Goal: Task Accomplishment & Management: Manage account settings

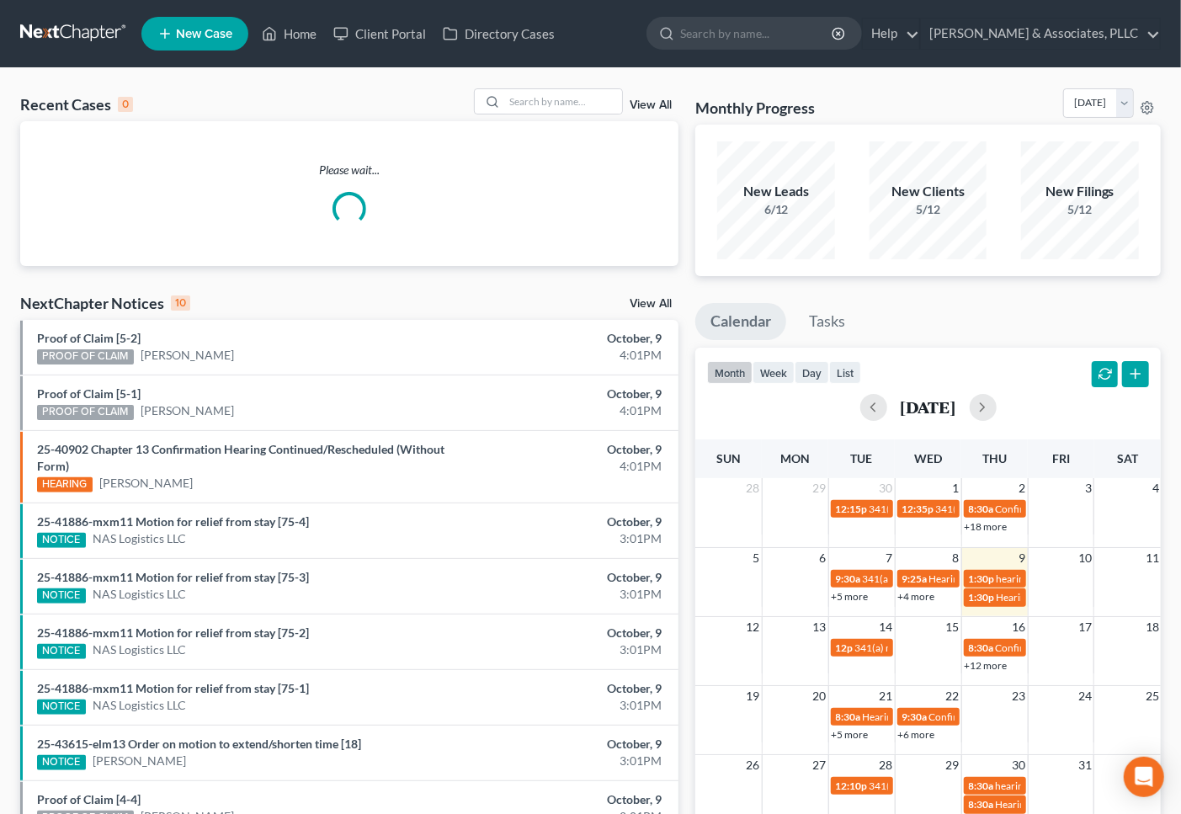
click at [220, 34] on span "New Case" at bounding box center [204, 34] width 56 height 13
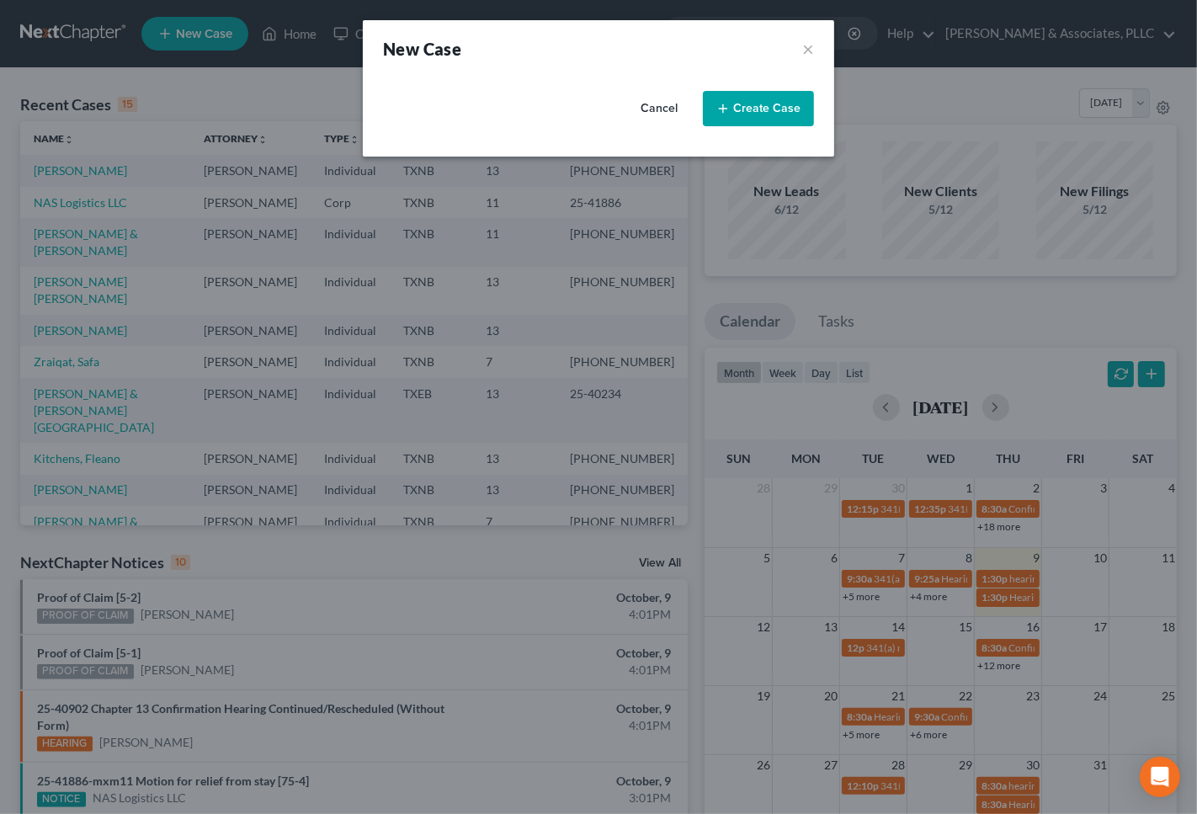
select select "78"
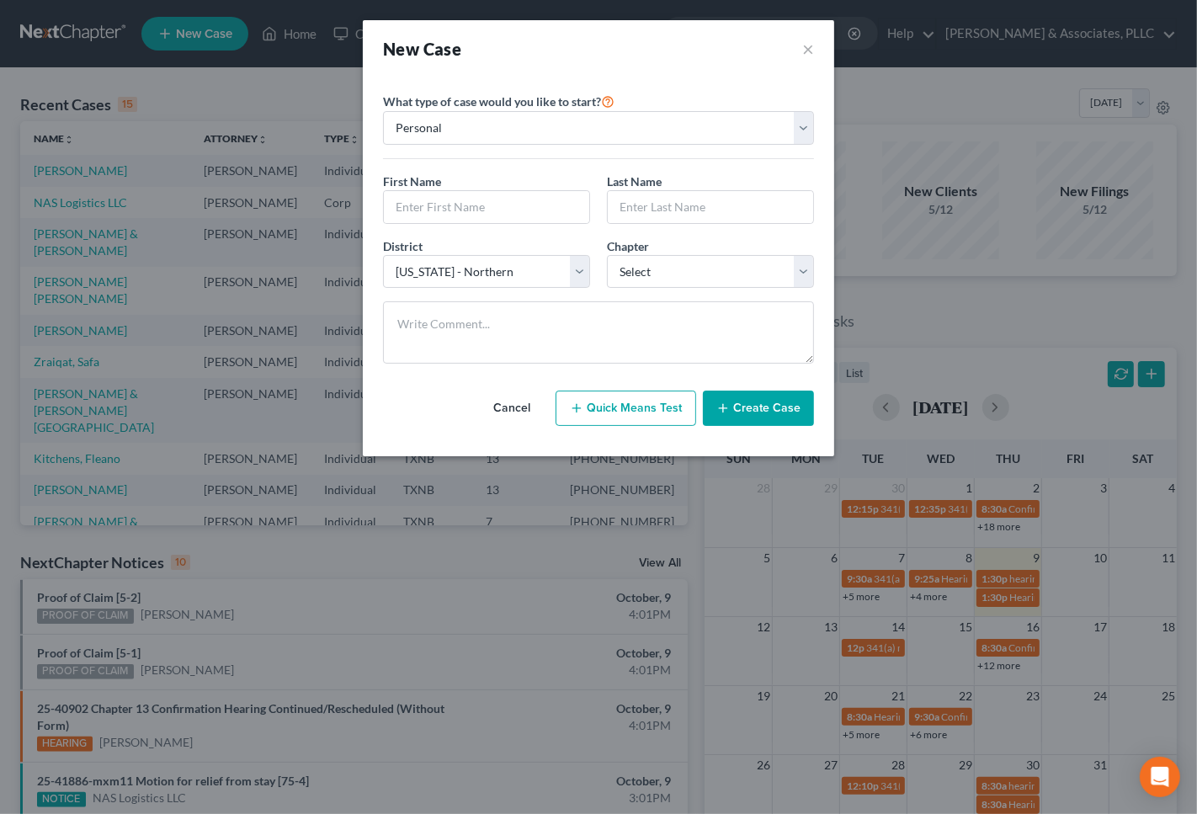
click at [654, 411] on button "Quick Means Test" at bounding box center [626, 408] width 141 height 35
select select "45"
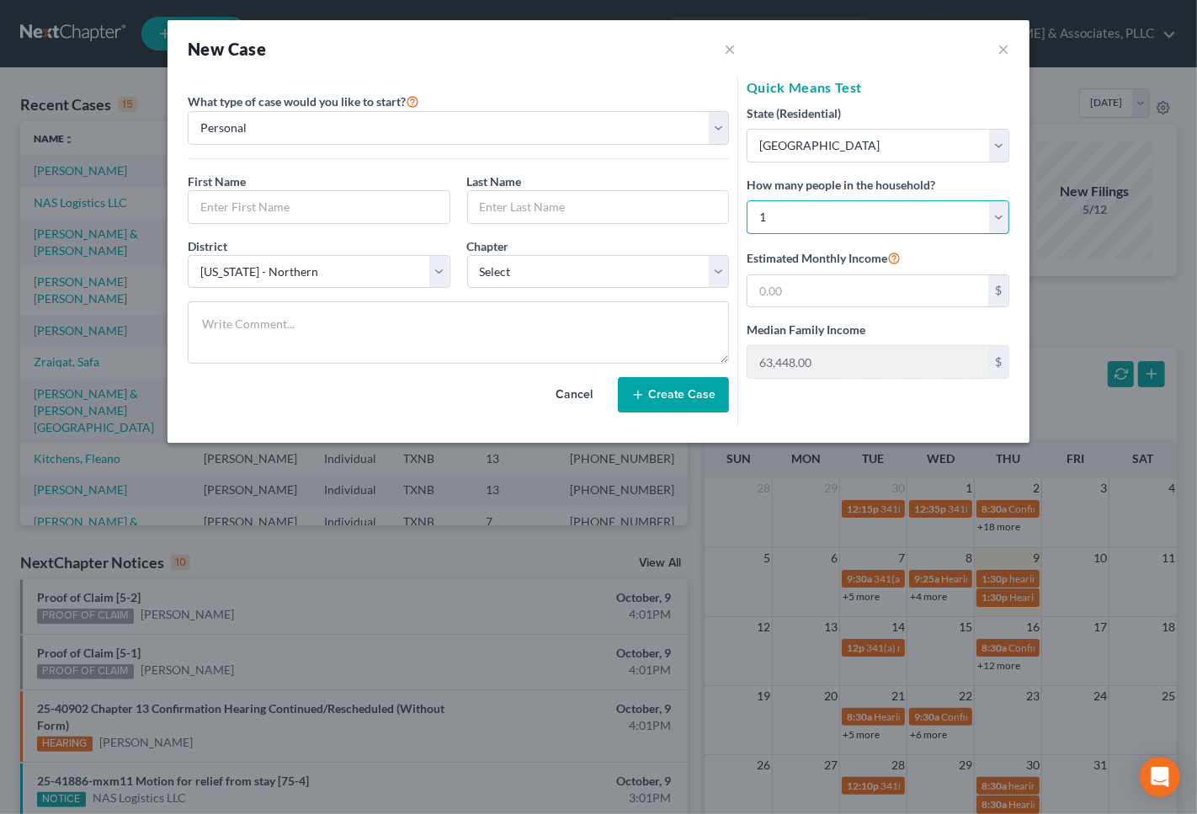
drag, startPoint x: 802, startPoint y: 216, endPoint x: 786, endPoint y: 209, distance: 17.7
click at [786, 209] on select "Select 1 2 3 4 5 6 7 8 9 10 11 12 13 14 15 16 17 18 19 20" at bounding box center [878, 217] width 263 height 34
select select "2"
click at [747, 200] on select "Select 1 2 3 4 5 6 7 8 9 10 11 12 13 14 15 16 17 18 19 20" at bounding box center [878, 217] width 263 height 34
type input "95,391.00"
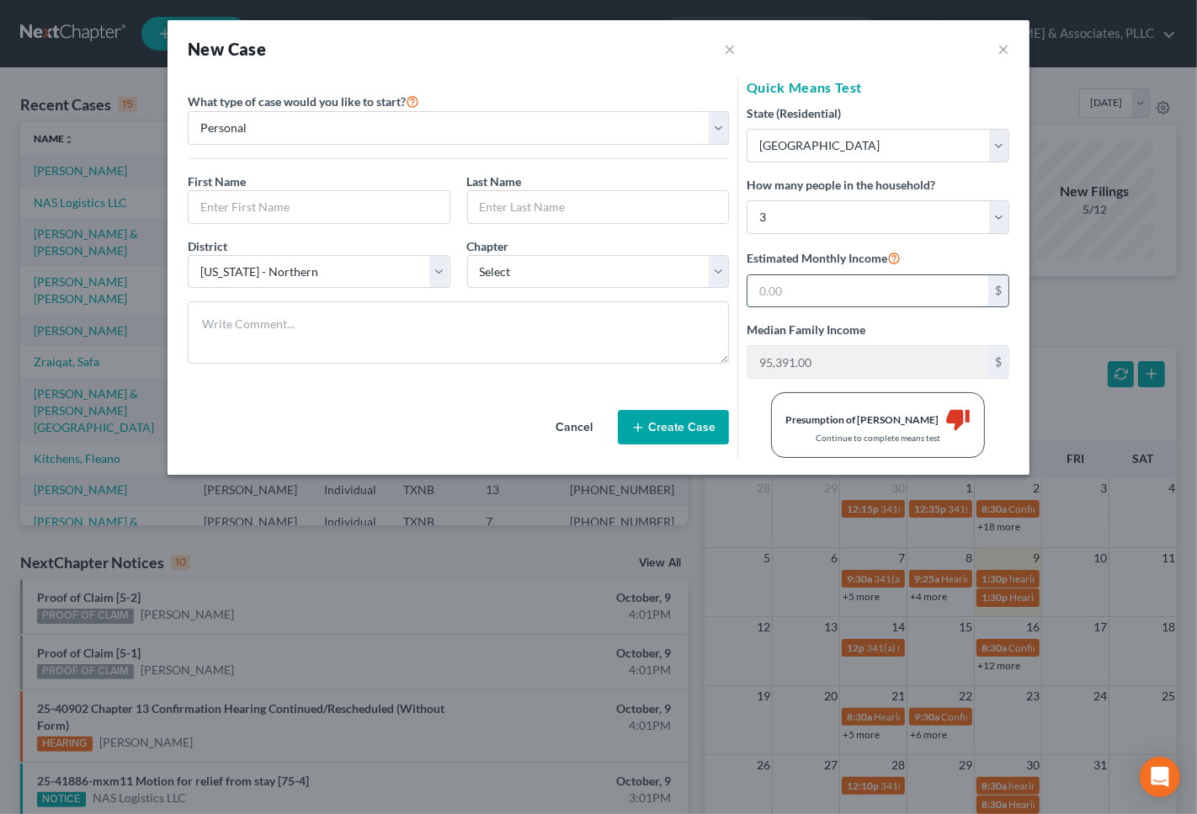
click at [765, 288] on input "text" at bounding box center [868, 291] width 241 height 32
click at [416, 435] on div "Cancel Create Case" at bounding box center [458, 417] width 541 height 81
click at [868, 369] on input "95,391.00" at bounding box center [868, 362] width 241 height 32
click at [848, 280] on input "91,429" at bounding box center [868, 291] width 241 height 32
type input "9"
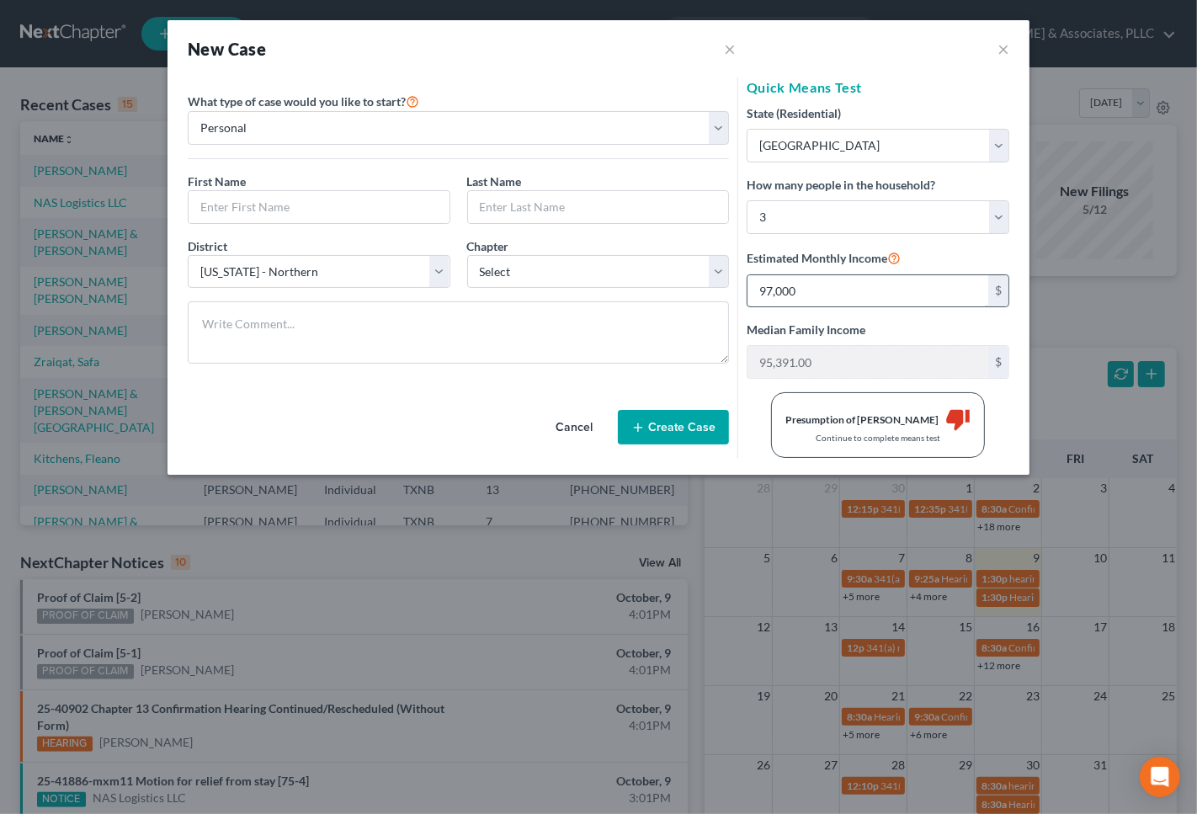
click at [762, 293] on input "97,000" at bounding box center [868, 291] width 241 height 32
click at [767, 291] on input "97,000" at bounding box center [868, 291] width 241 height 32
click at [453, 266] on div "District * Select Alabama - Middle Alabama - Northern Alabama - Southern Alaska…" at bounding box center [319, 262] width 280 height 51
click at [761, 287] on input "91,000" at bounding box center [868, 291] width 241 height 32
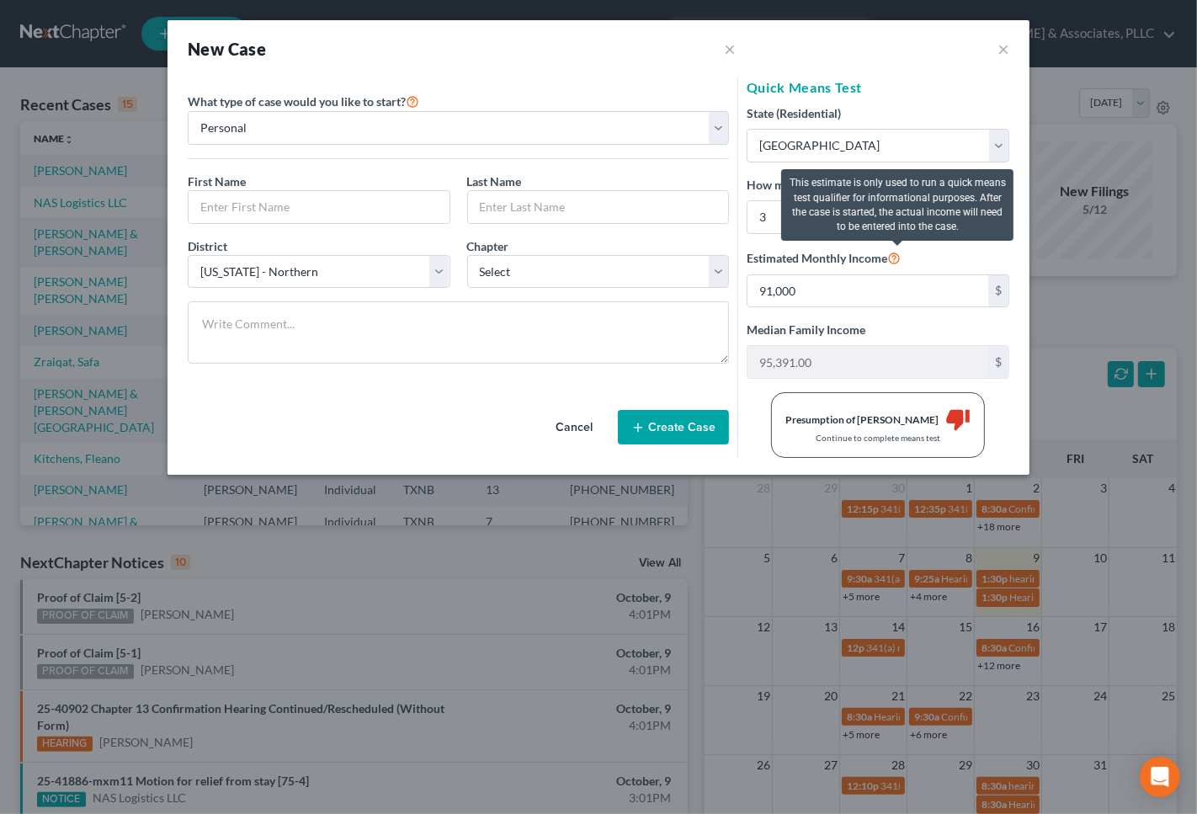
drag, startPoint x: 895, startPoint y: 254, endPoint x: 877, endPoint y: 268, distance: 22.2
click at [889, 262] on label "Estimated Monthly Income" at bounding box center [824, 258] width 154 height 20
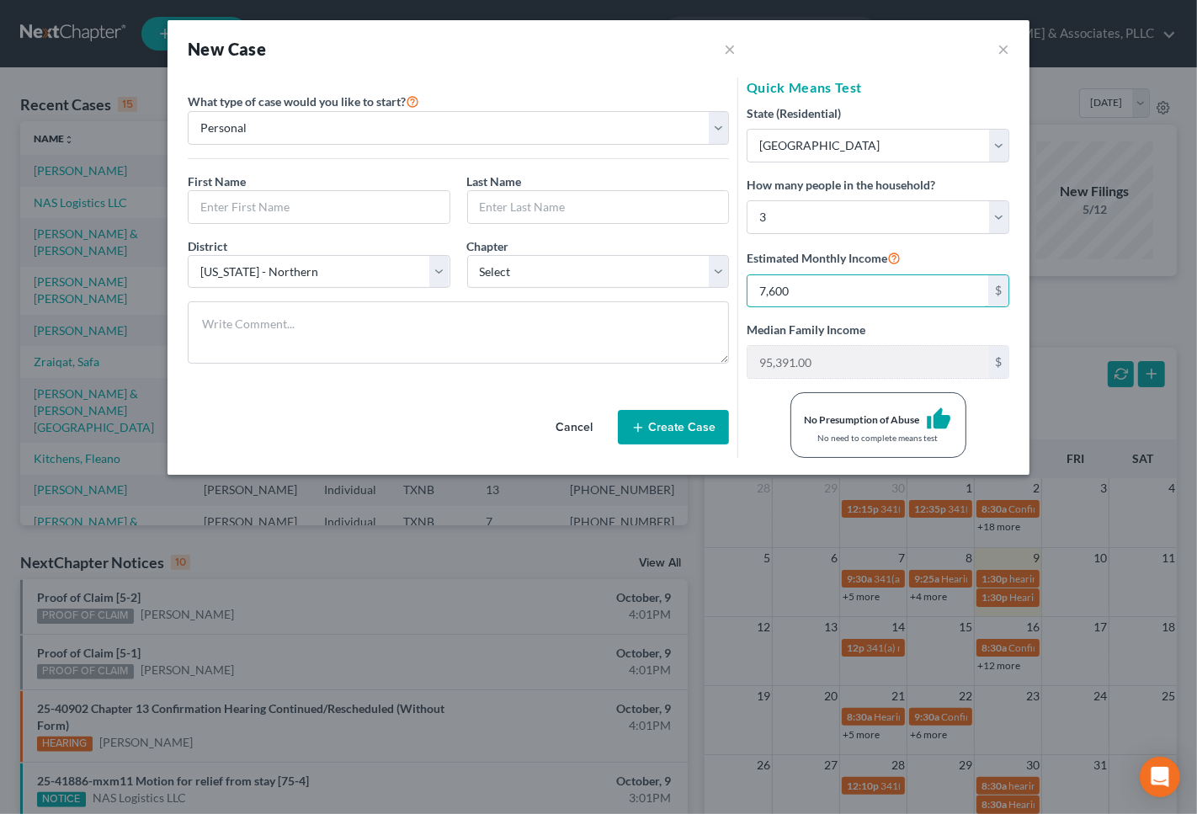
type input "7,600"
click at [544, 244] on div "Chapter * Select 7 11 12 13" at bounding box center [599, 262] width 280 height 51
click at [1003, 49] on button "×" at bounding box center [1004, 49] width 12 height 20
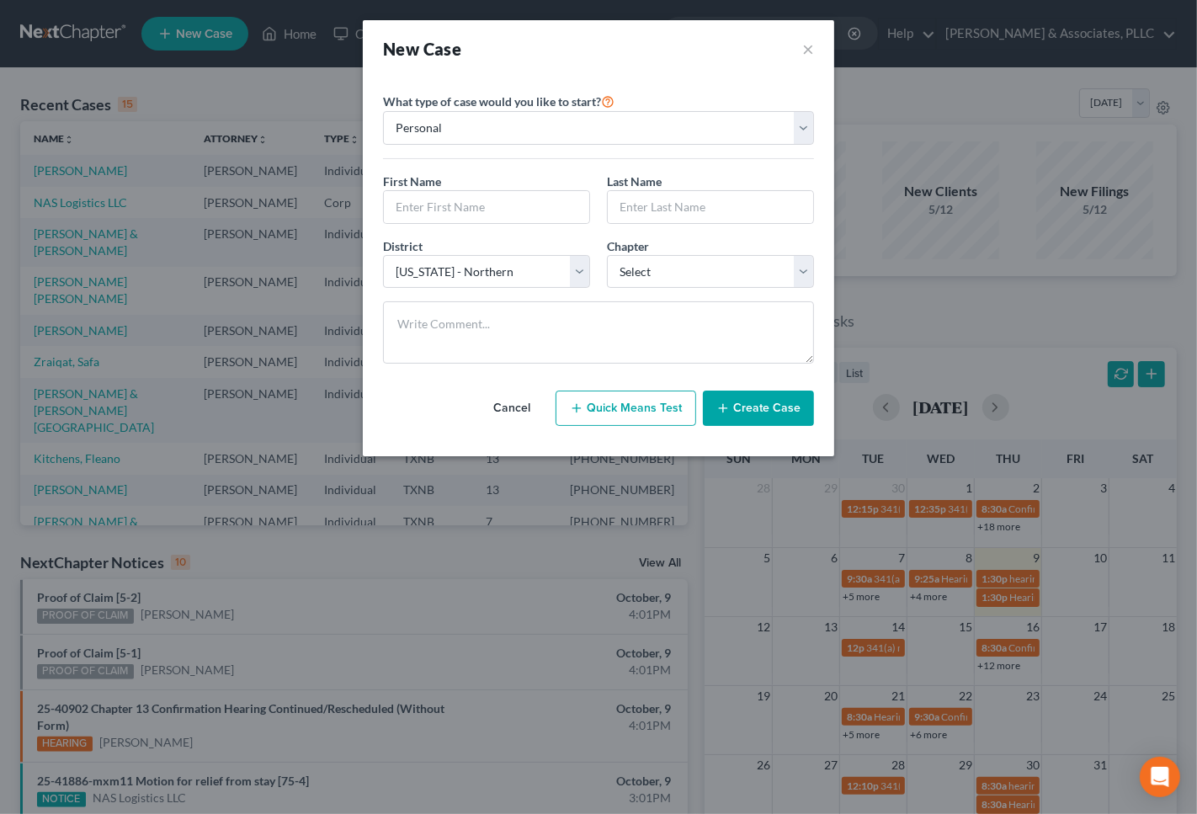
click at [497, 407] on button "Cancel" at bounding box center [512, 409] width 74 height 34
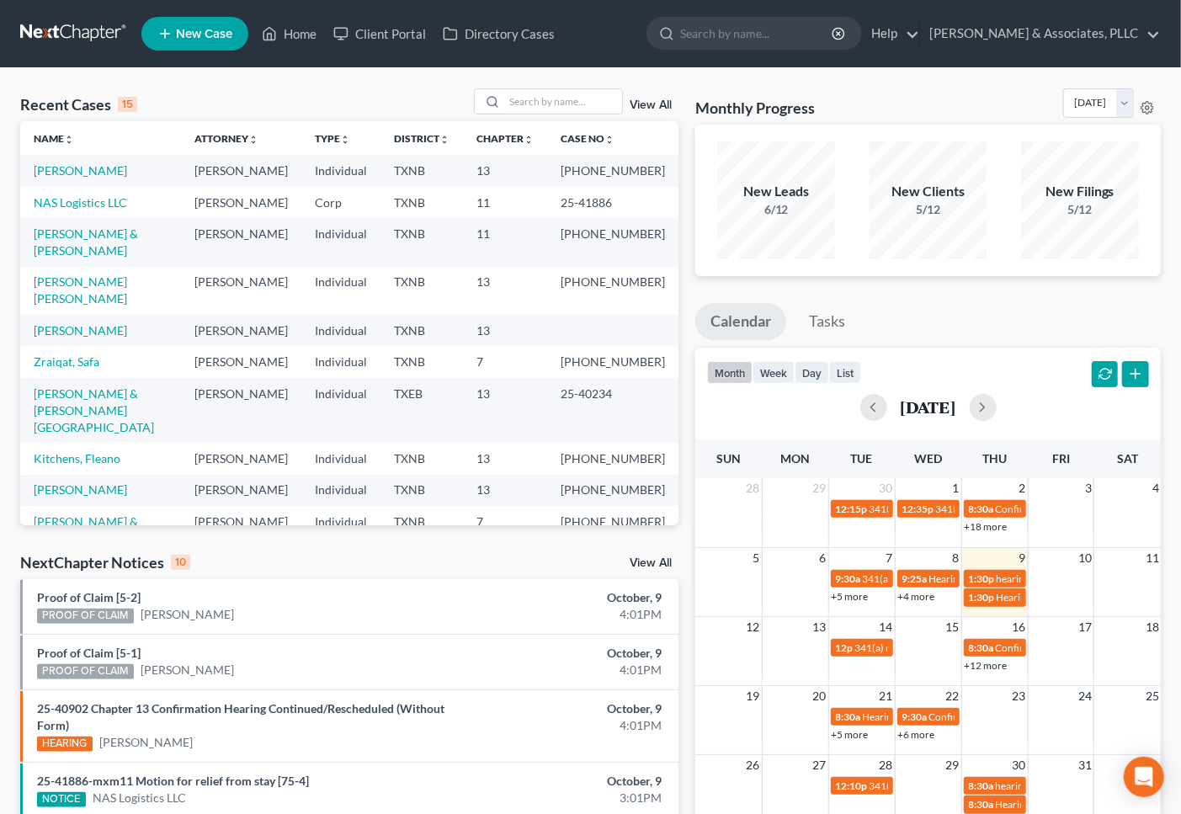
click at [291, 107] on div "Recent Cases 15 View All" at bounding box center [349, 104] width 658 height 33
click at [604, 93] on input "search" at bounding box center [563, 101] width 118 height 24
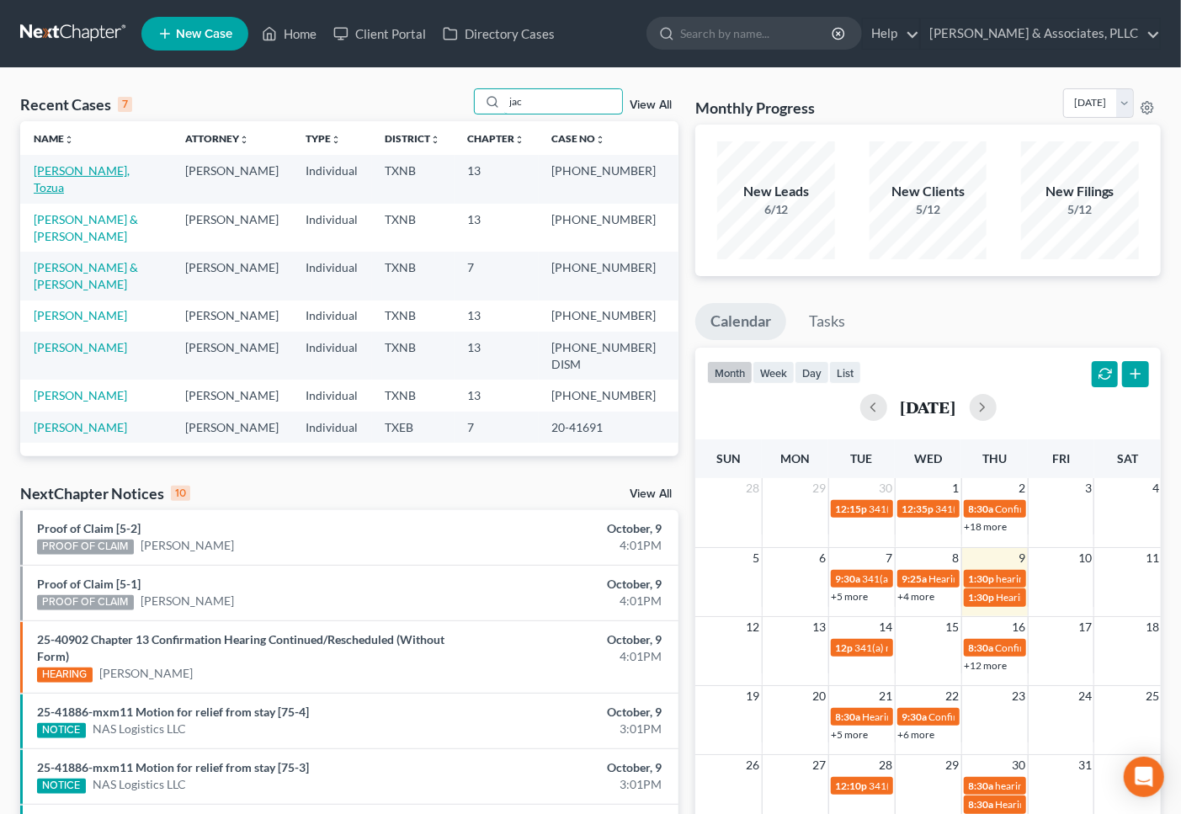
type input "jac"
click at [85, 177] on link "[PERSON_NAME], Tozua" at bounding box center [82, 178] width 96 height 31
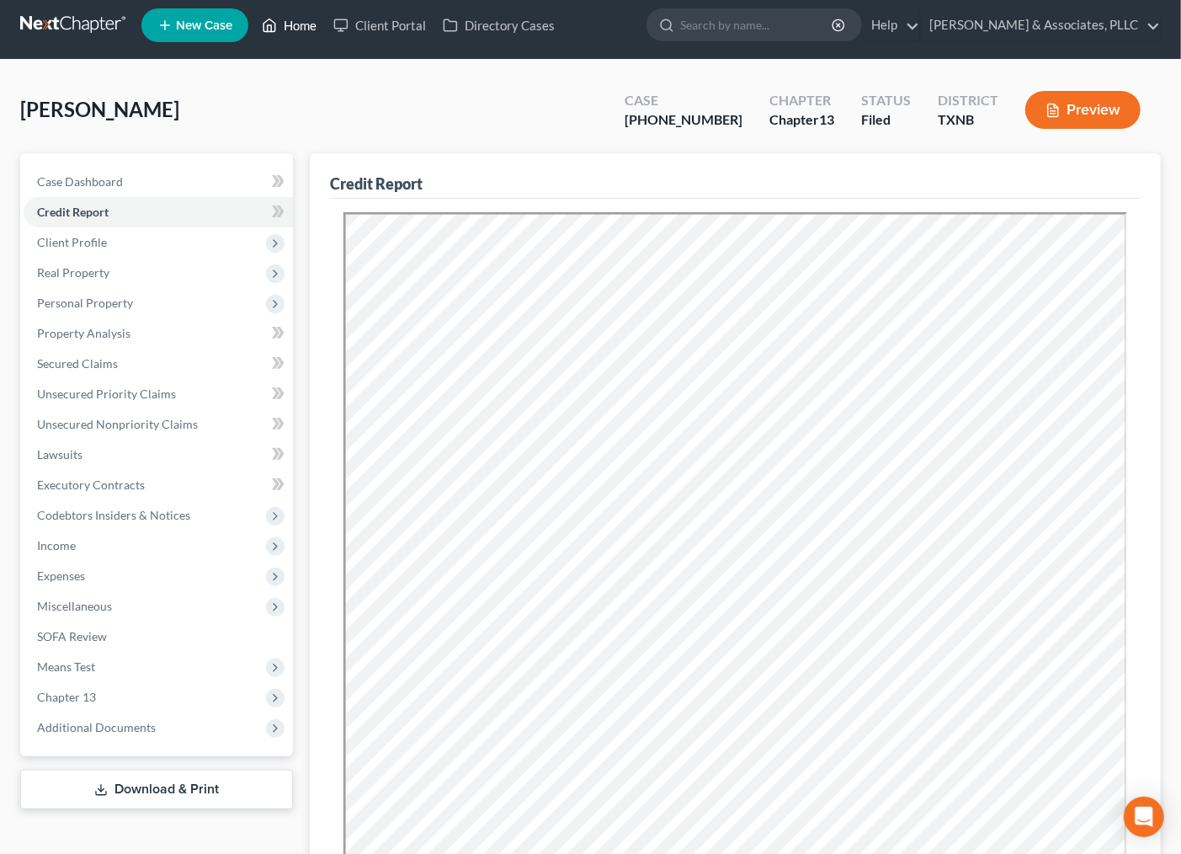
scroll to position [8, 0]
click at [299, 29] on link "Home" at bounding box center [289, 25] width 72 height 30
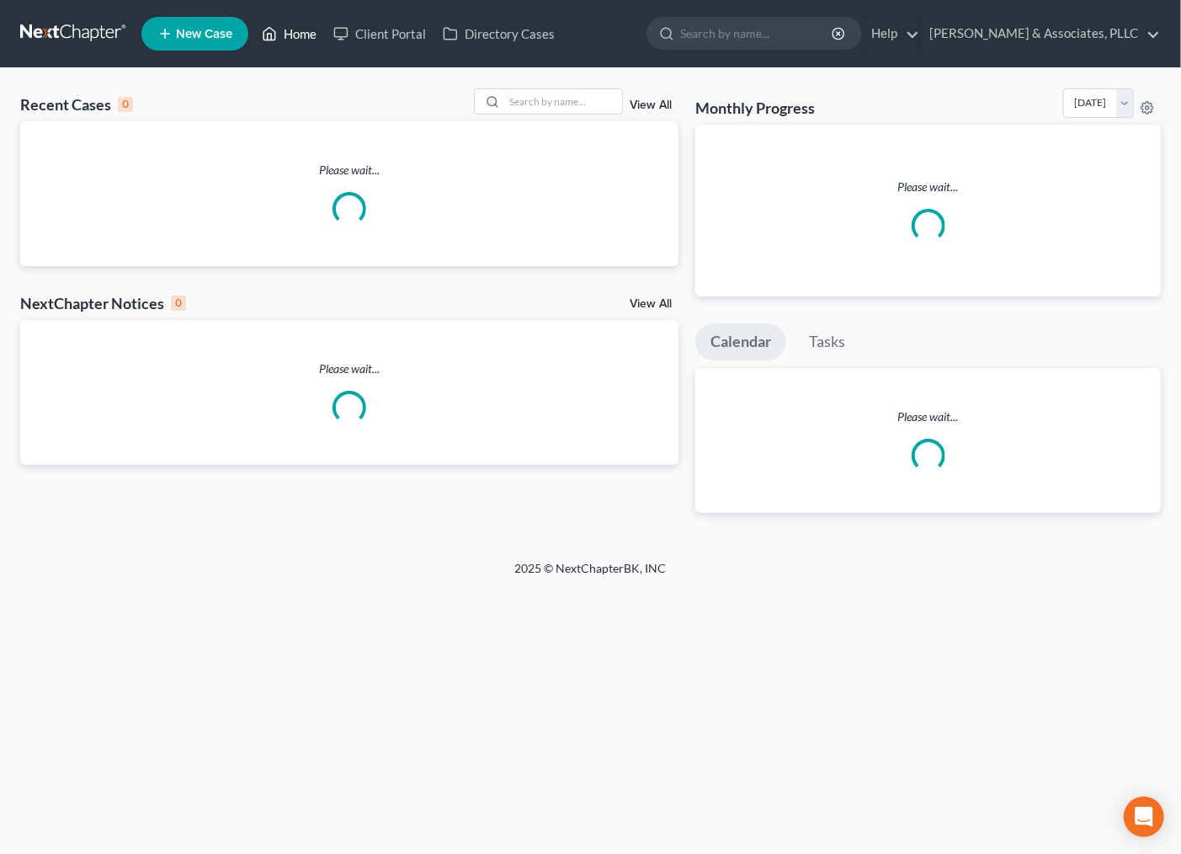
click at [298, 29] on link "Home" at bounding box center [289, 34] width 72 height 30
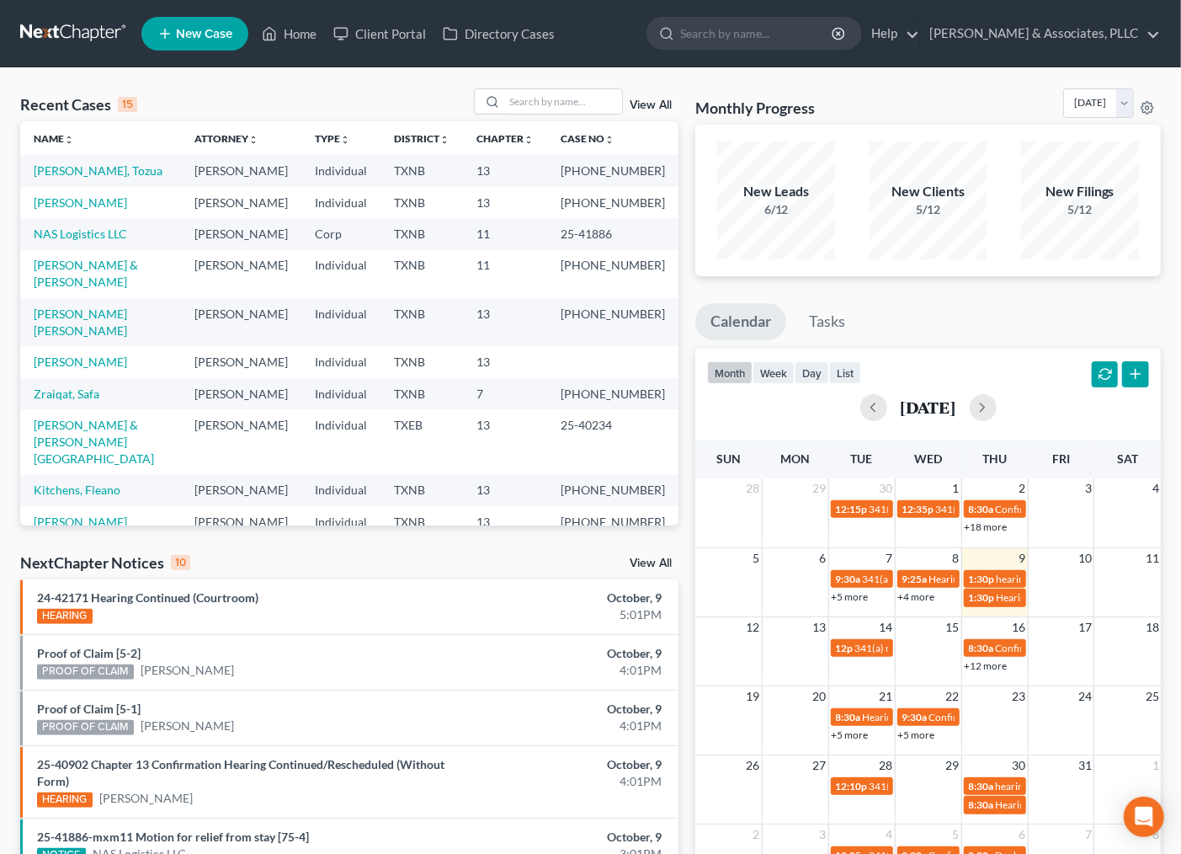
click at [657, 94] on div "View All" at bounding box center [576, 101] width 205 height 26
click at [652, 102] on link "View All" at bounding box center [651, 105] width 42 height 12
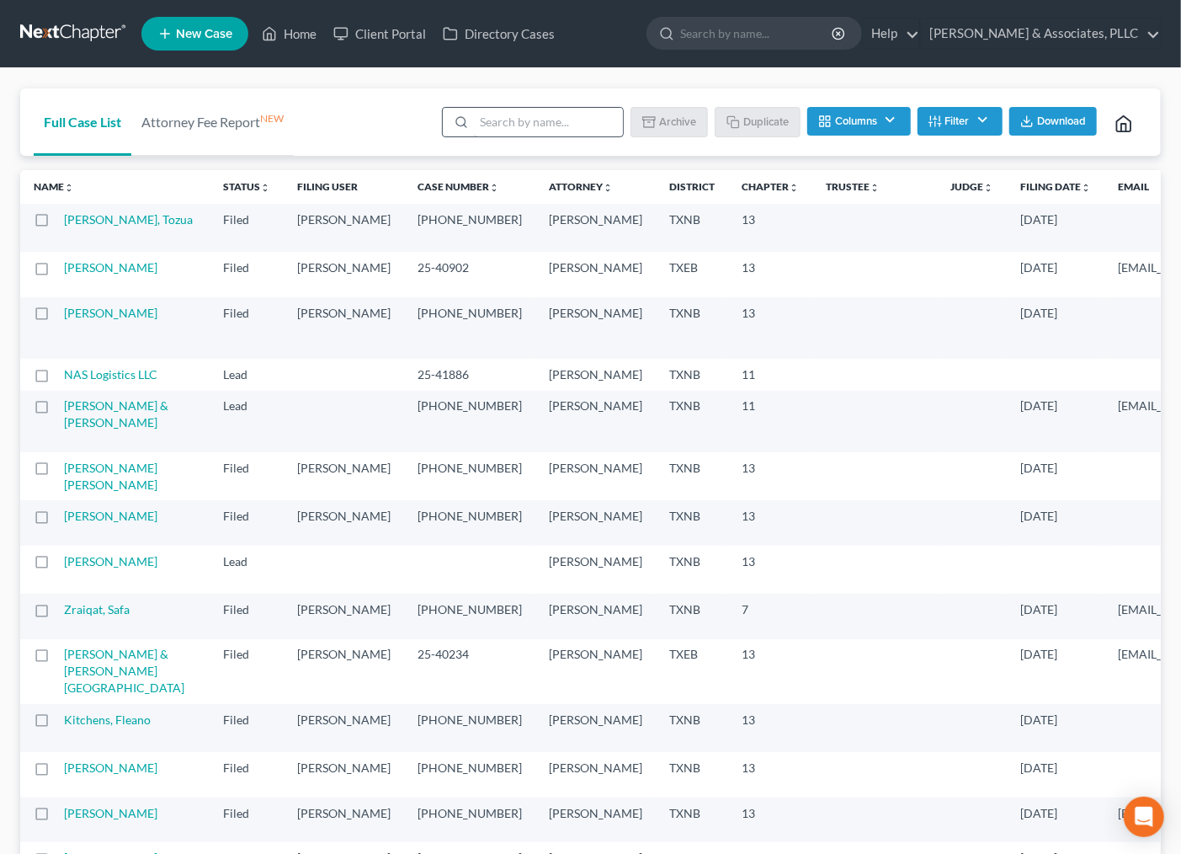
drag, startPoint x: 523, startPoint y: 88, endPoint x: 501, endPoint y: 115, distance: 34.7
click at [522, 88] on div "Batch Download Archive Un-archive Duplicate Columns Attorney Case Number Area O…" at bounding box center [790, 121] width 716 height 67
drag, startPoint x: 501, startPoint y: 118, endPoint x: 517, endPoint y: 121, distance: 16.3
click at [503, 118] on input "search" at bounding box center [548, 122] width 149 height 29
type input "fleano"
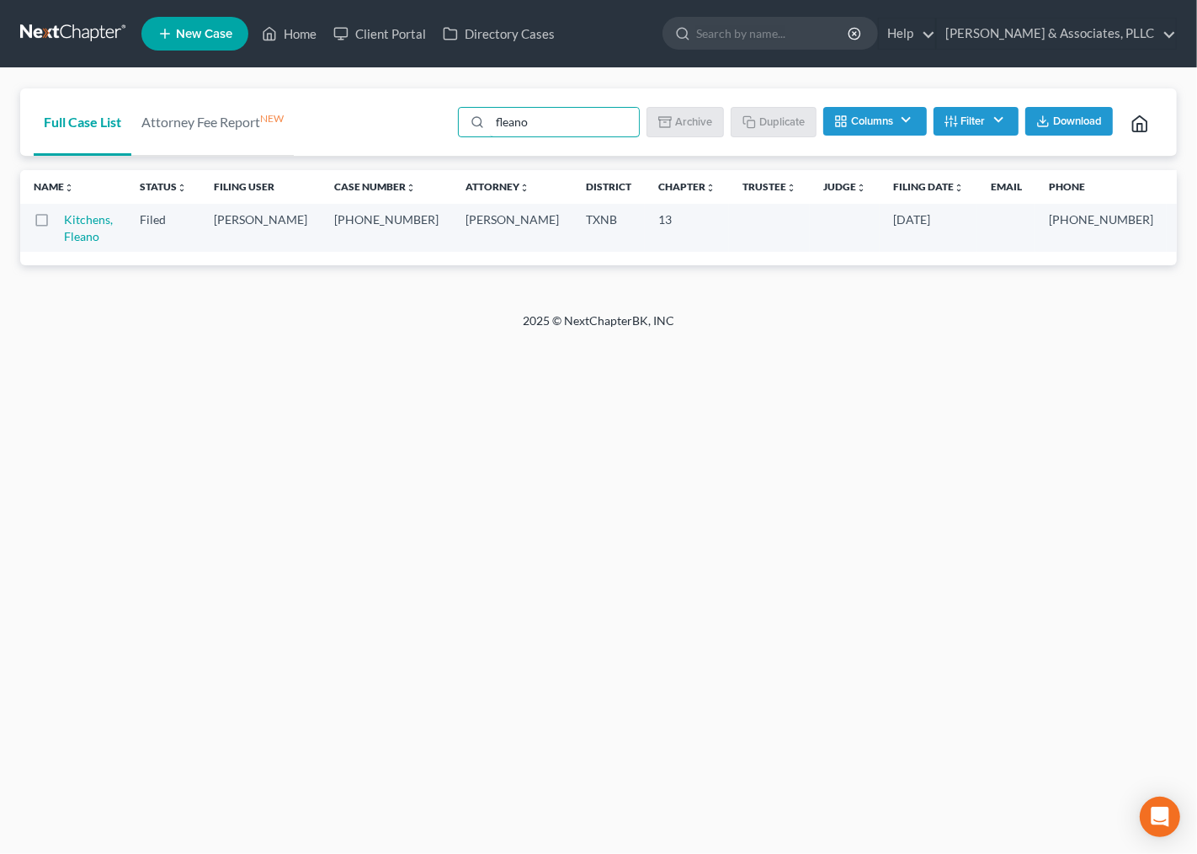
click at [57, 224] on label at bounding box center [57, 224] width 0 height 0
click at [64, 221] on input "checkbox" at bounding box center [69, 216] width 11 height 11
click at [776, 118] on button "Duplicate" at bounding box center [775, 121] width 84 height 29
checkbox input "false"
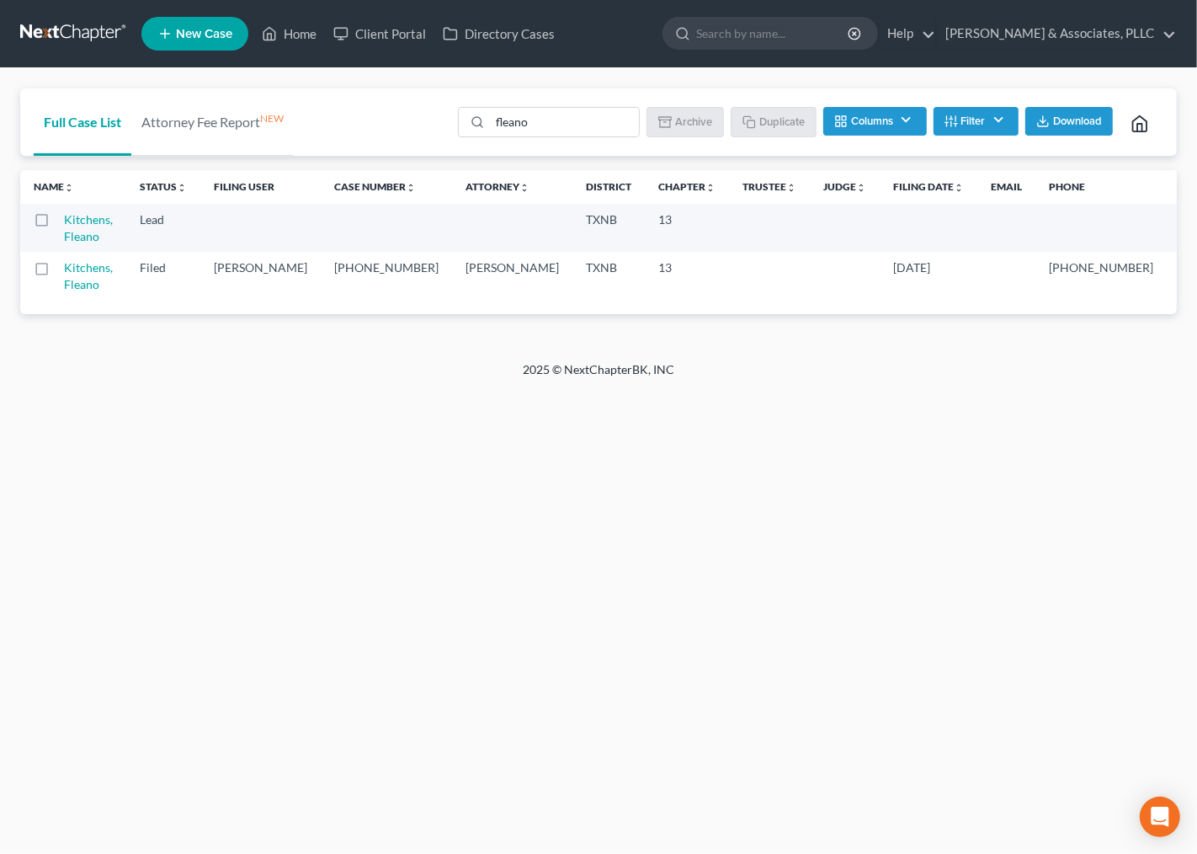
click at [402, 536] on div "Home New Case Client Portal Directory Cases [PERSON_NAME] & Associates, PLLC [E…" at bounding box center [598, 427] width 1197 height 854
click at [57, 224] on label at bounding box center [57, 224] width 0 height 0
click at [64, 220] on input "checkbox" at bounding box center [69, 216] width 11 height 11
checkbox input "true"
click at [88, 230] on link "Kitchens, Fleano" at bounding box center [88, 227] width 49 height 31
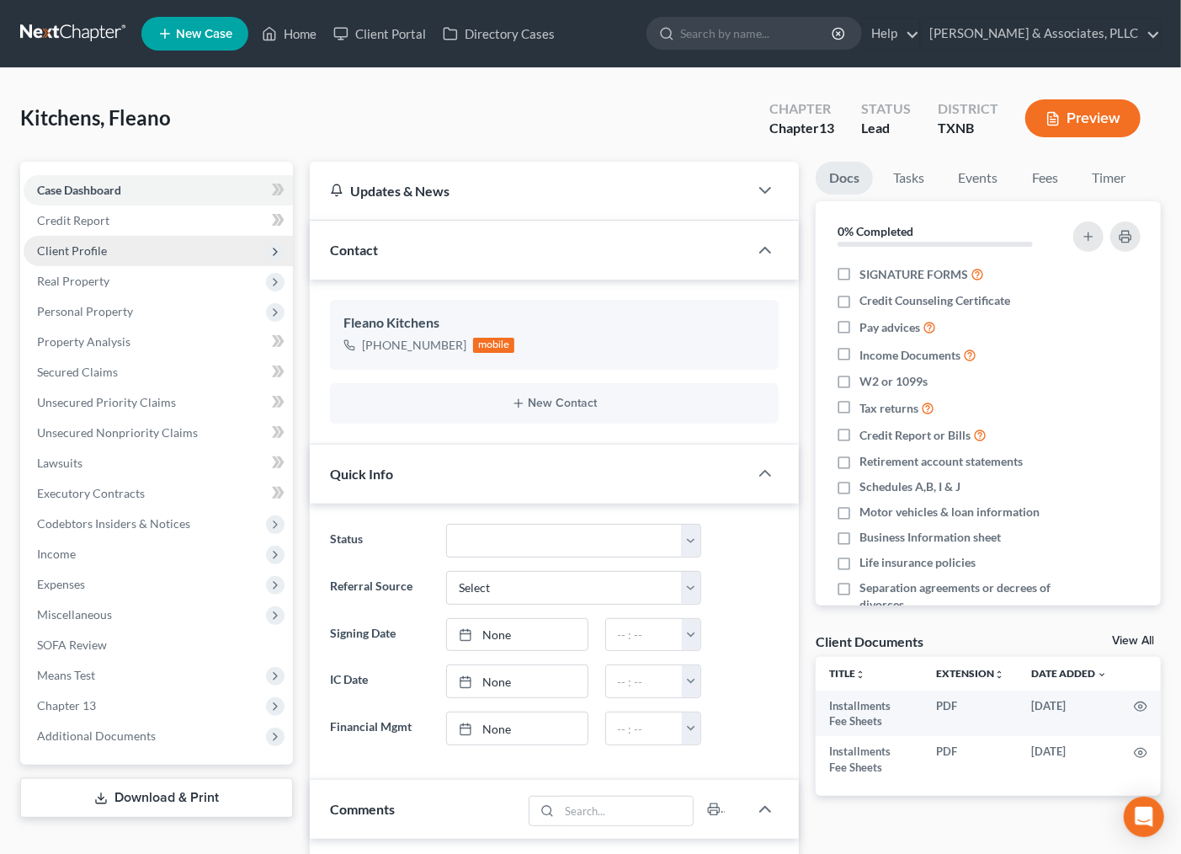
click at [104, 249] on span "Client Profile" at bounding box center [72, 250] width 70 height 14
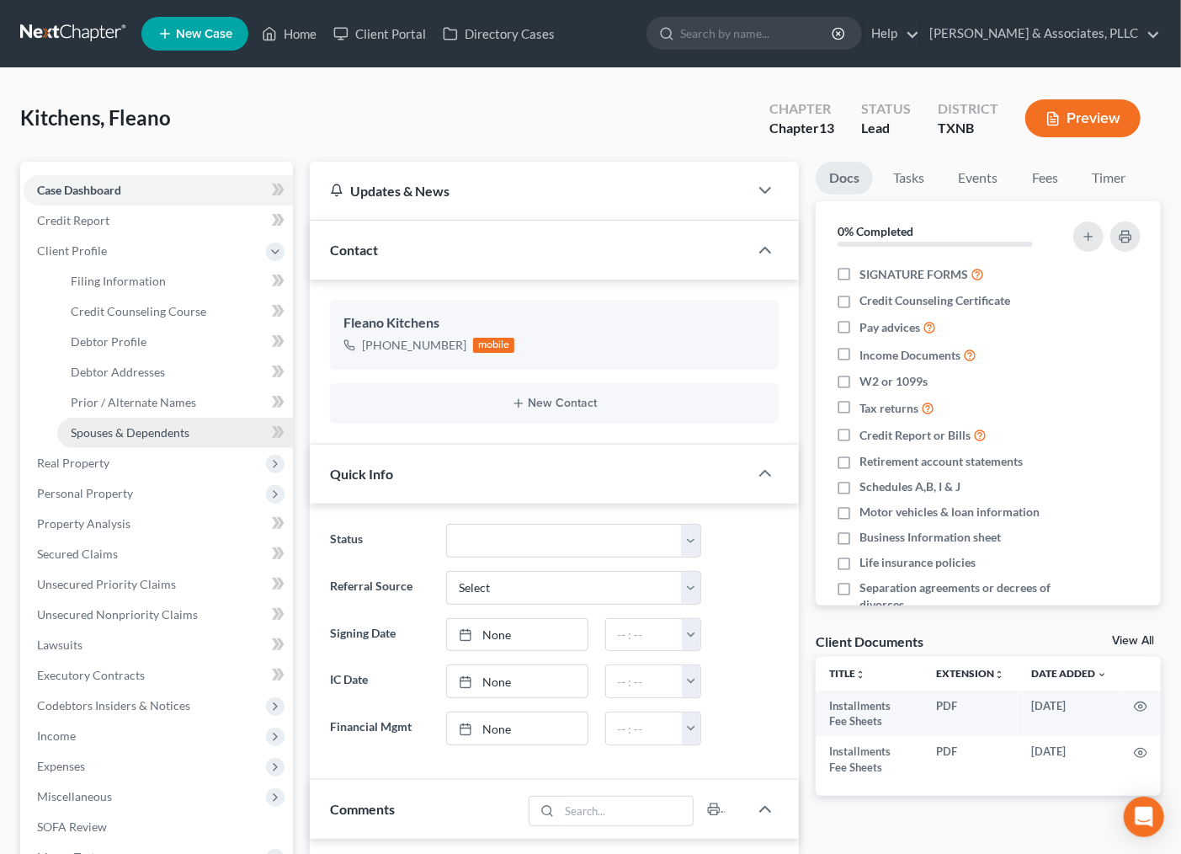
click at [131, 439] on link "Spouses & Dependents" at bounding box center [175, 433] width 236 height 30
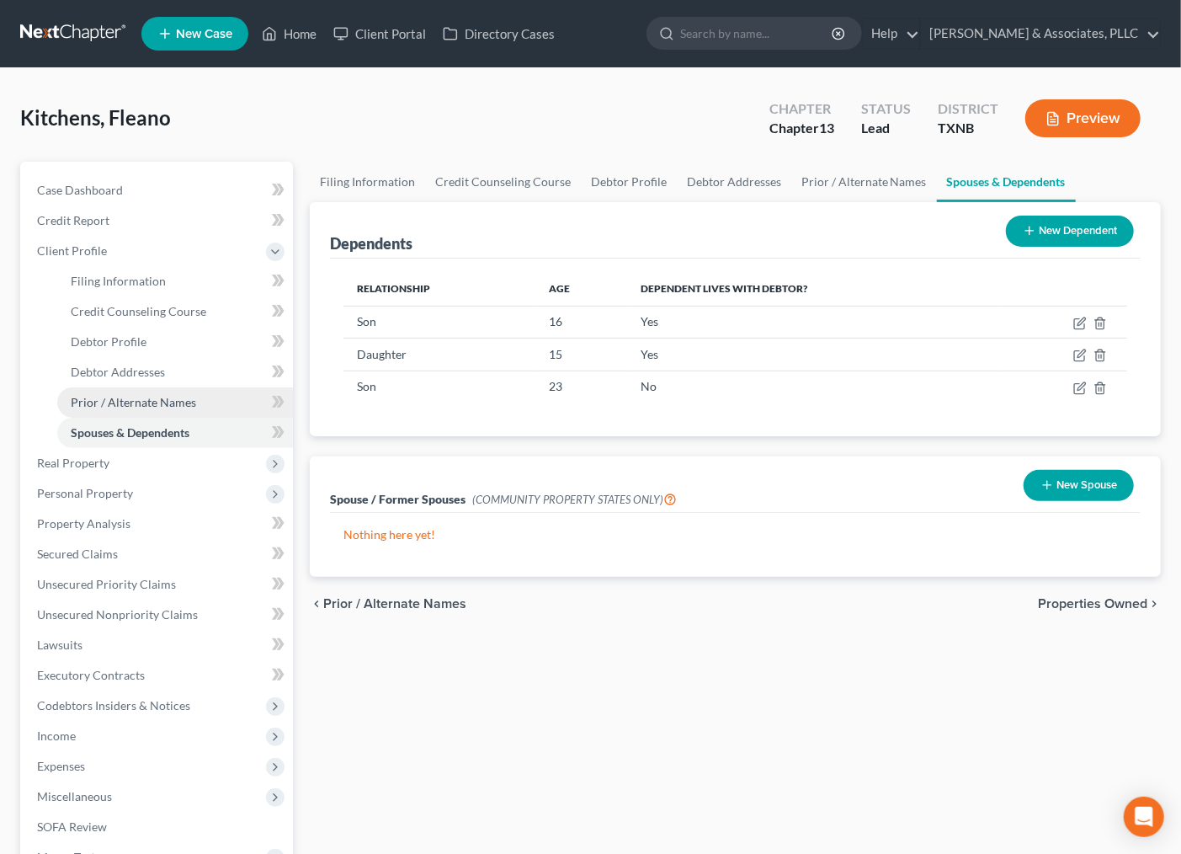
click at [139, 402] on span "Prior / Alternate Names" at bounding box center [133, 402] width 125 height 14
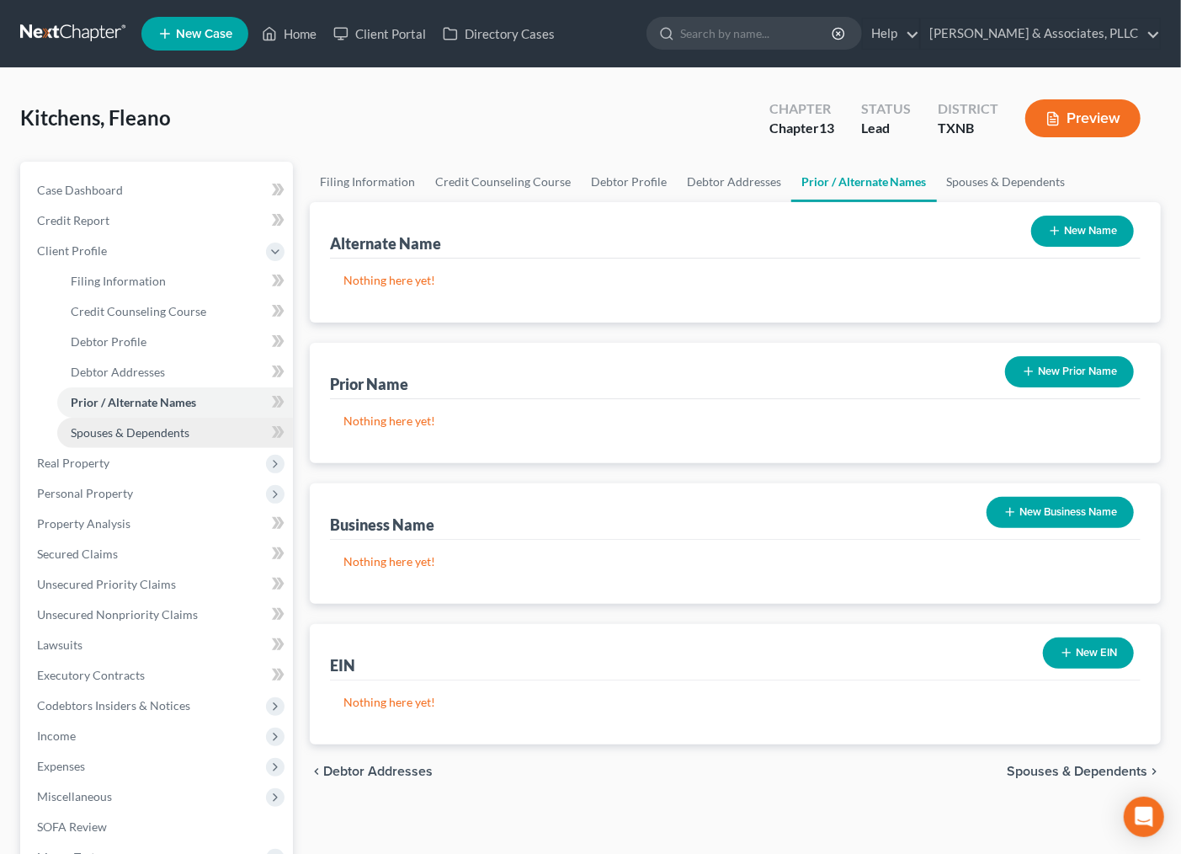
click at [124, 433] on span "Spouses & Dependents" at bounding box center [130, 432] width 119 height 14
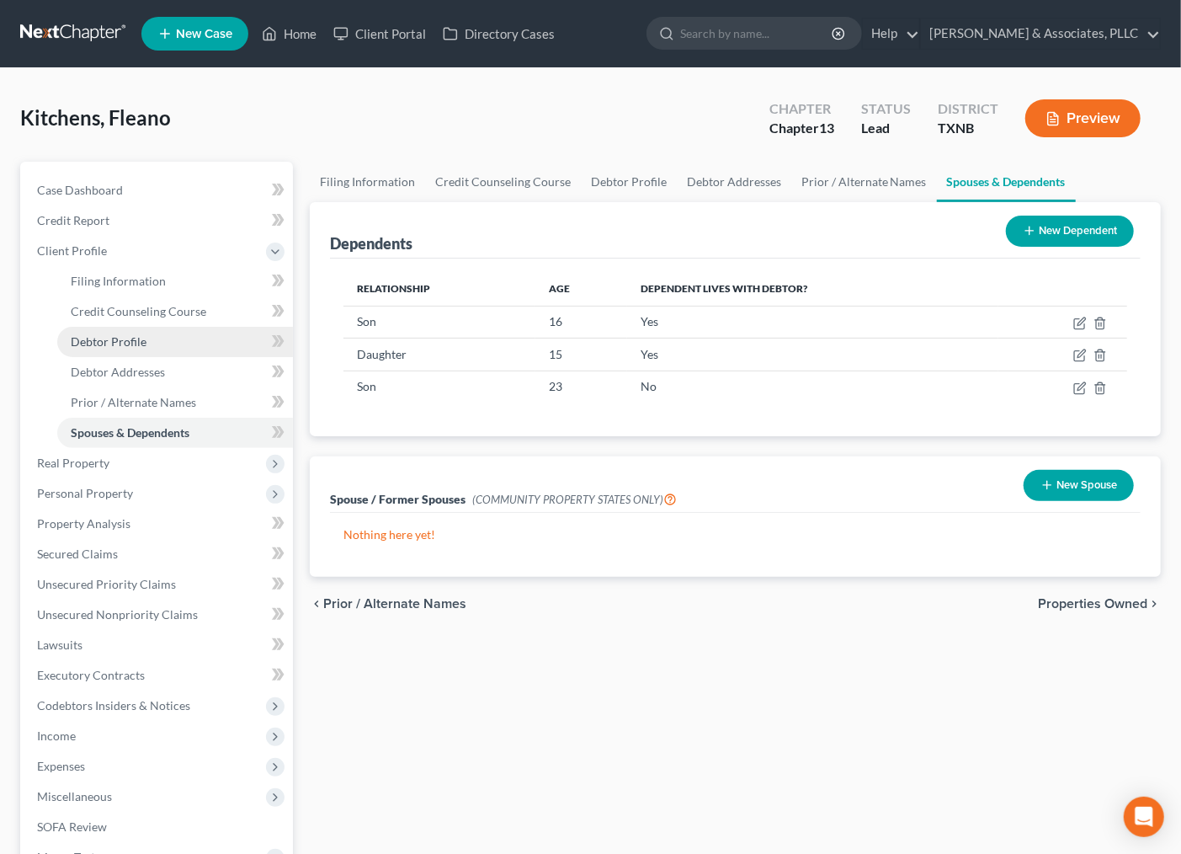
click at [115, 342] on span "Debtor Profile" at bounding box center [109, 341] width 76 height 14
select select "0"
select select "2"
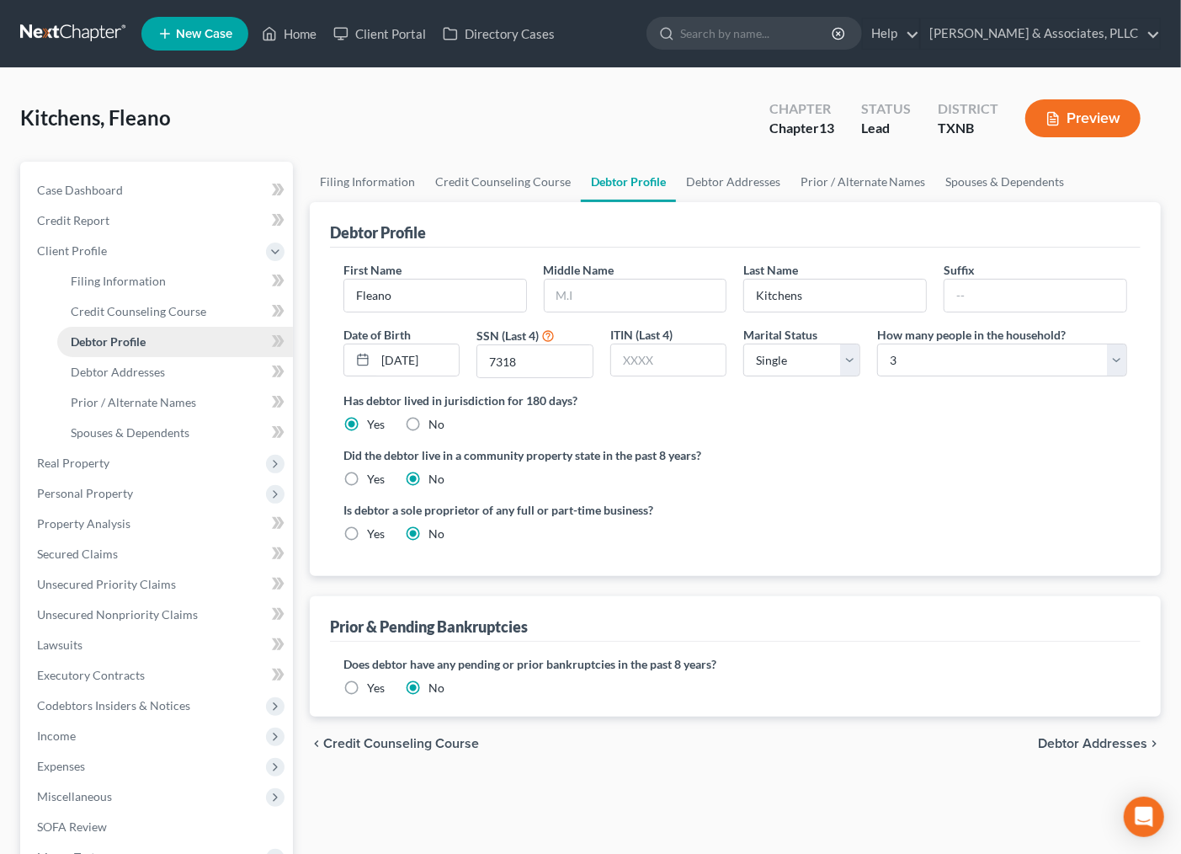
radio input "true"
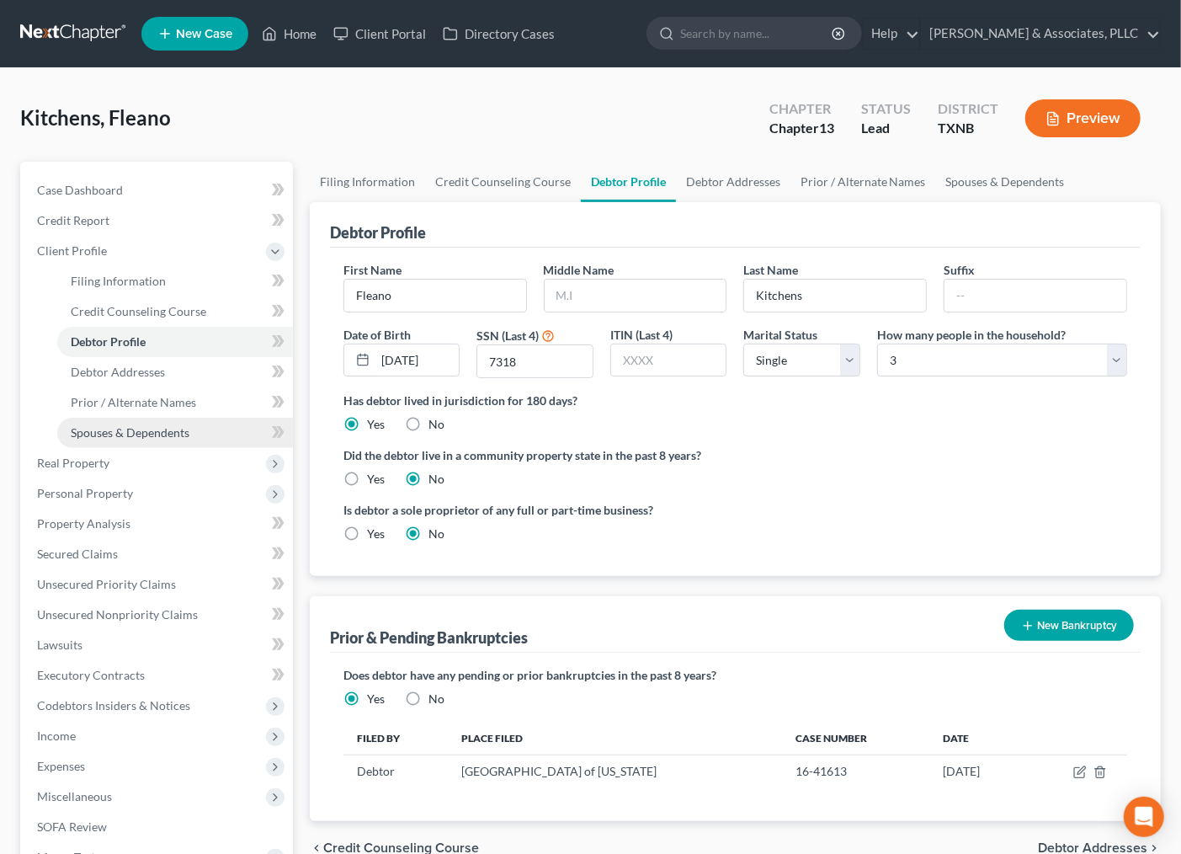
click at [124, 427] on span "Spouses & Dependents" at bounding box center [130, 432] width 119 height 14
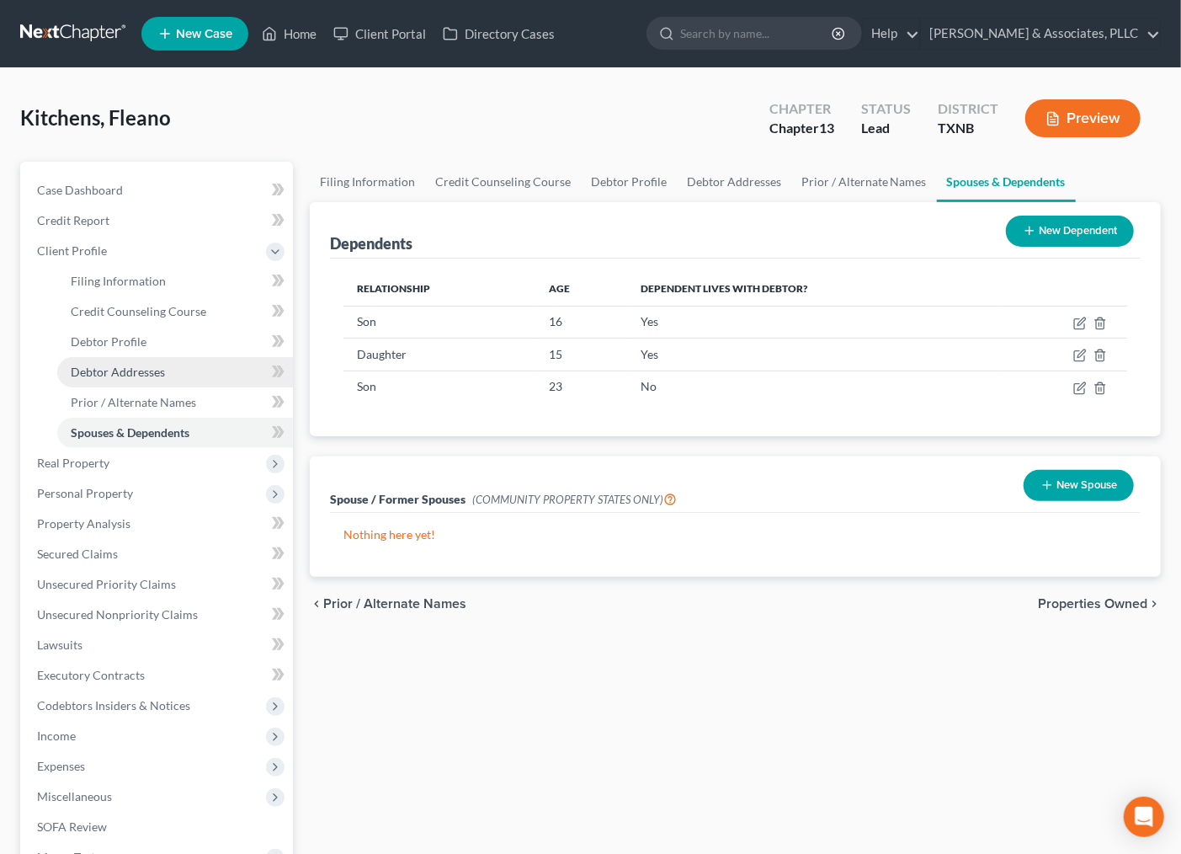
click at [133, 374] on span "Debtor Addresses" at bounding box center [118, 372] width 94 height 14
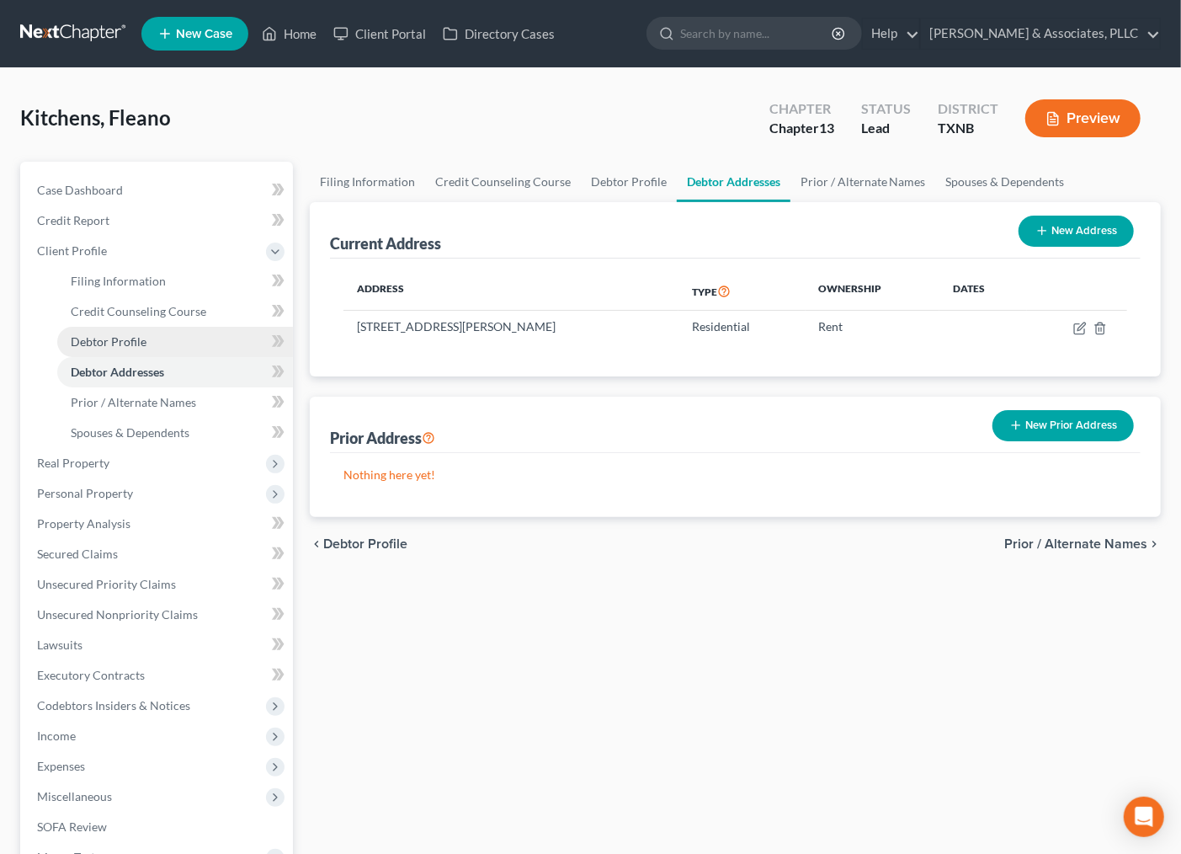
click at [121, 343] on span "Debtor Profile" at bounding box center [109, 341] width 76 height 14
select select "0"
select select "2"
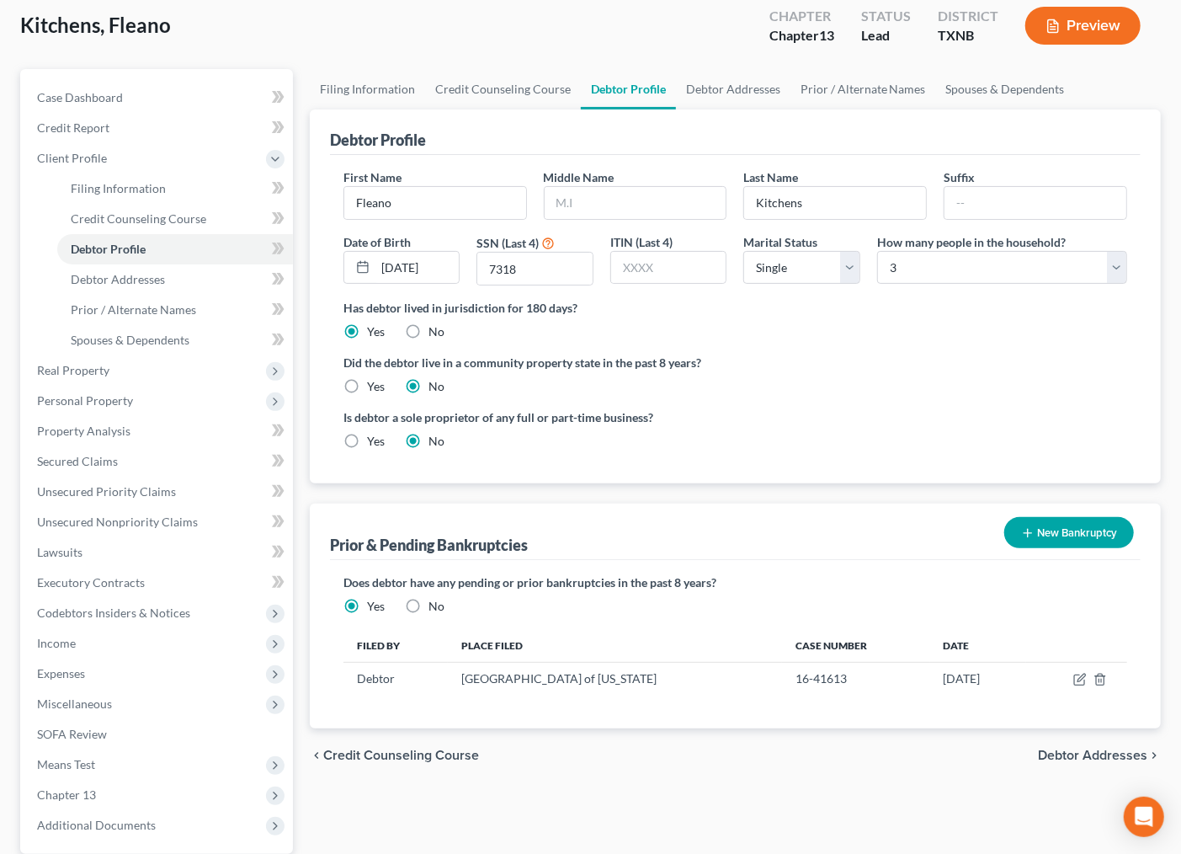
scroll to position [207, 0]
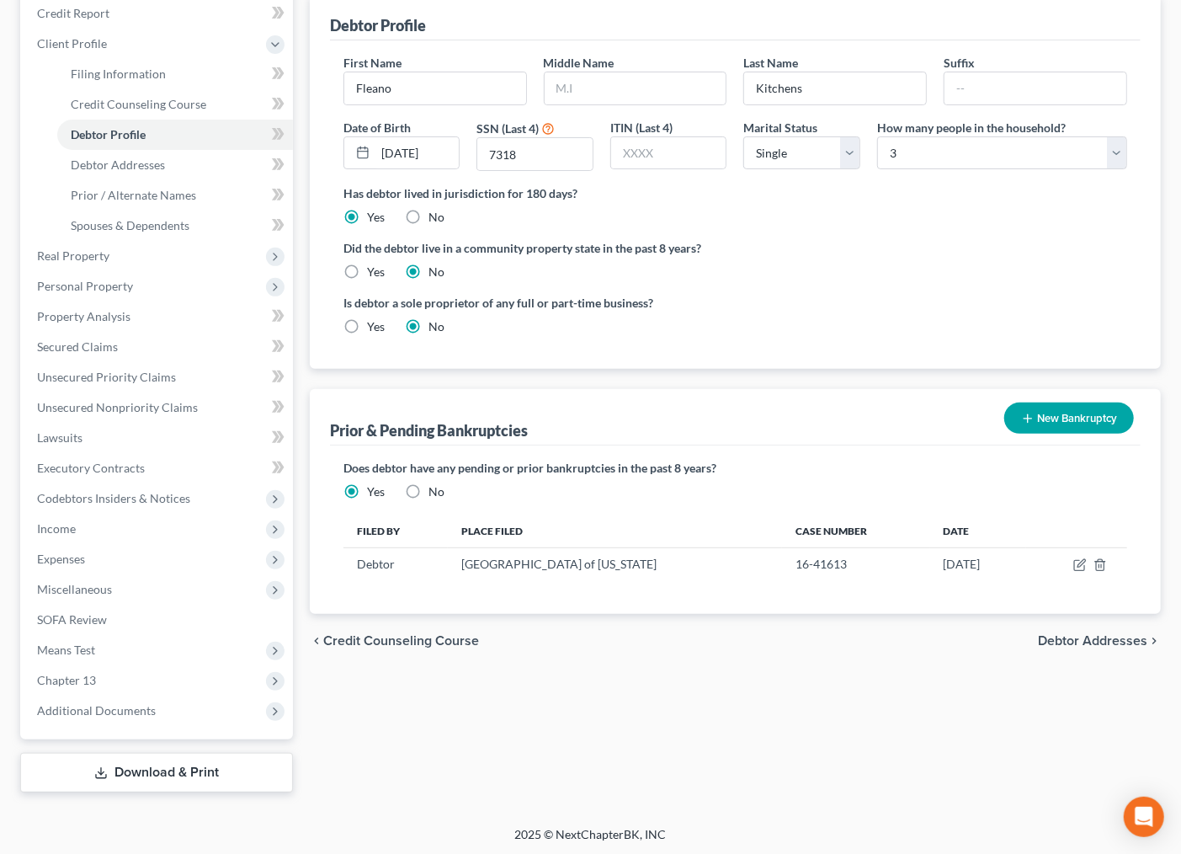
click at [1041, 421] on button "New Bankruptcy" at bounding box center [1070, 417] width 130 height 31
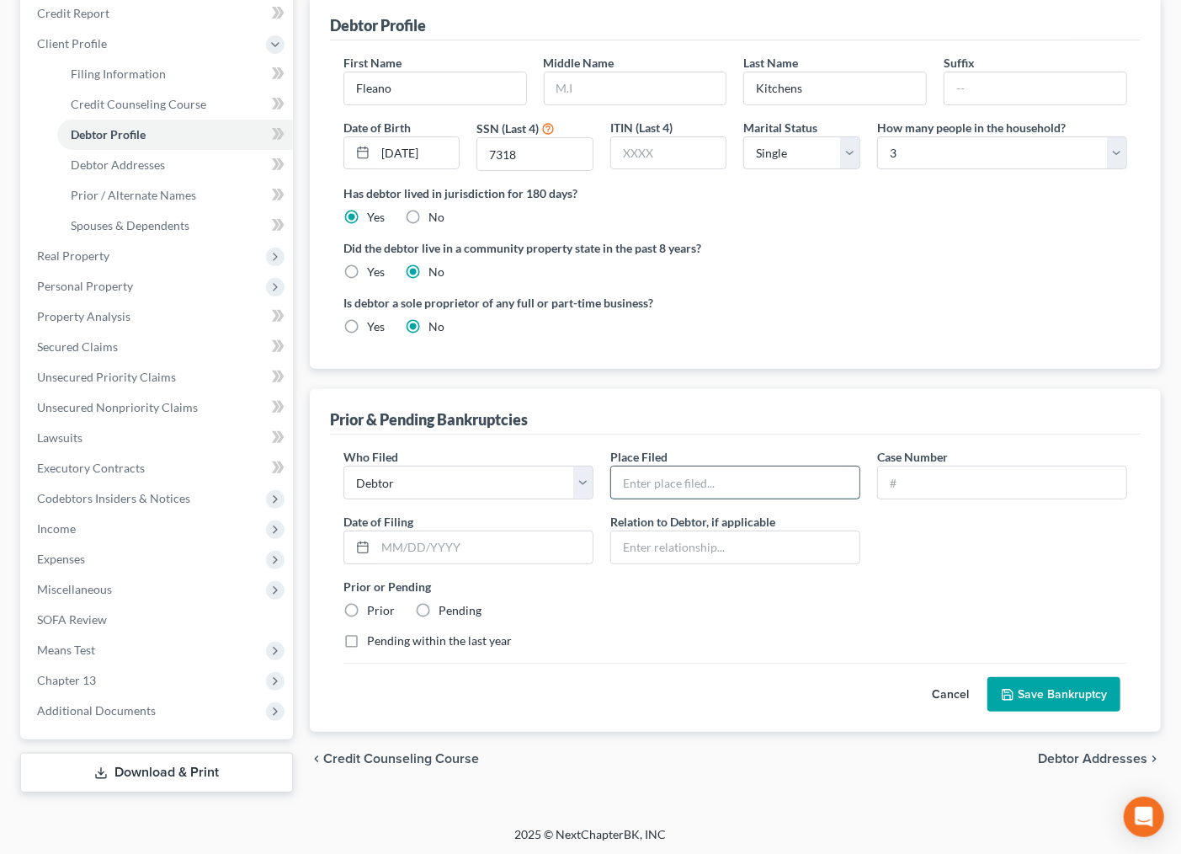
click at [649, 478] on input "text" at bounding box center [735, 482] width 248 height 32
type input "Northern District Of [US_STATE]"
click at [712, 606] on div "Prior or Pending Prior Pending" at bounding box center [735, 598] width 801 height 41
drag, startPoint x: 936, startPoint y: 494, endPoint x: 896, endPoint y: 494, distance: 40.4
click at [936, 494] on input "text" at bounding box center [1002, 482] width 248 height 32
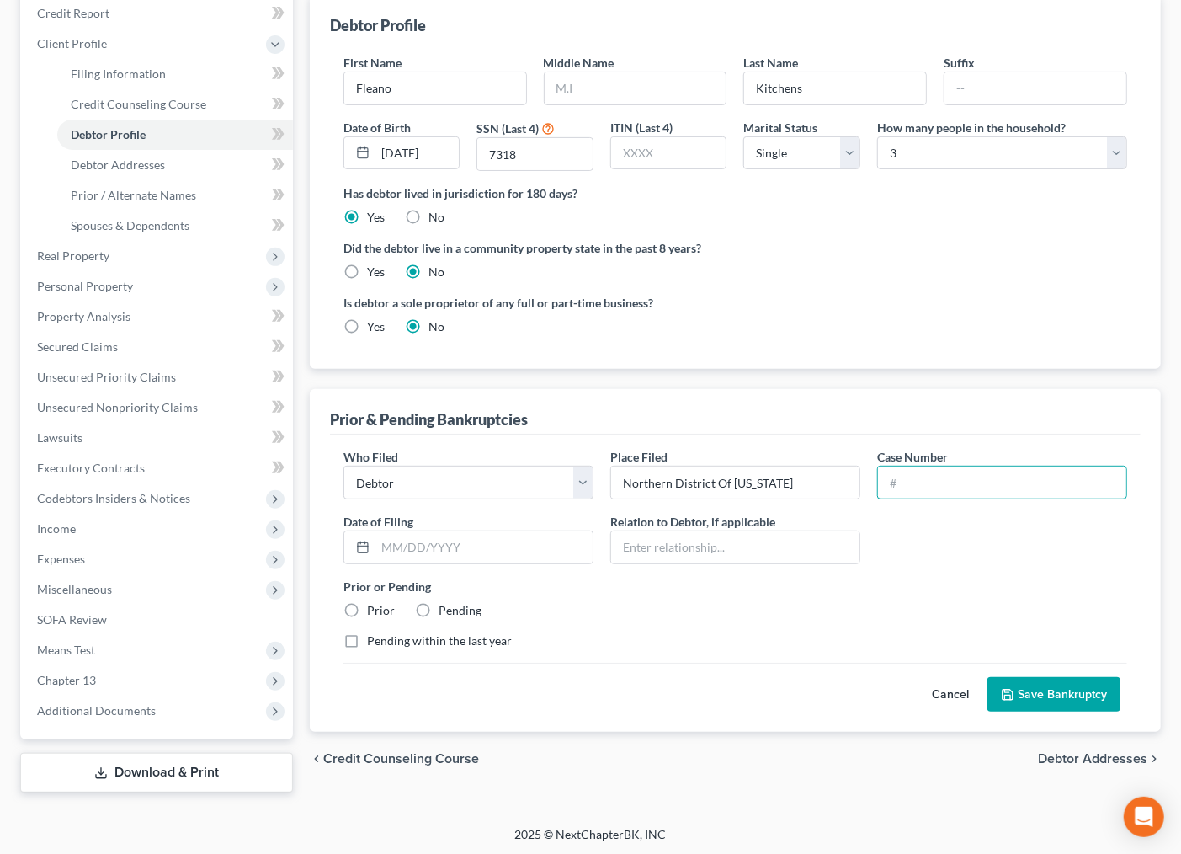
type input "1"
type input "22-40499"
type input "[DATE]"
click at [381, 615] on label "Prior" at bounding box center [381, 610] width 28 height 17
click at [381, 613] on input "Prior" at bounding box center [379, 607] width 11 height 11
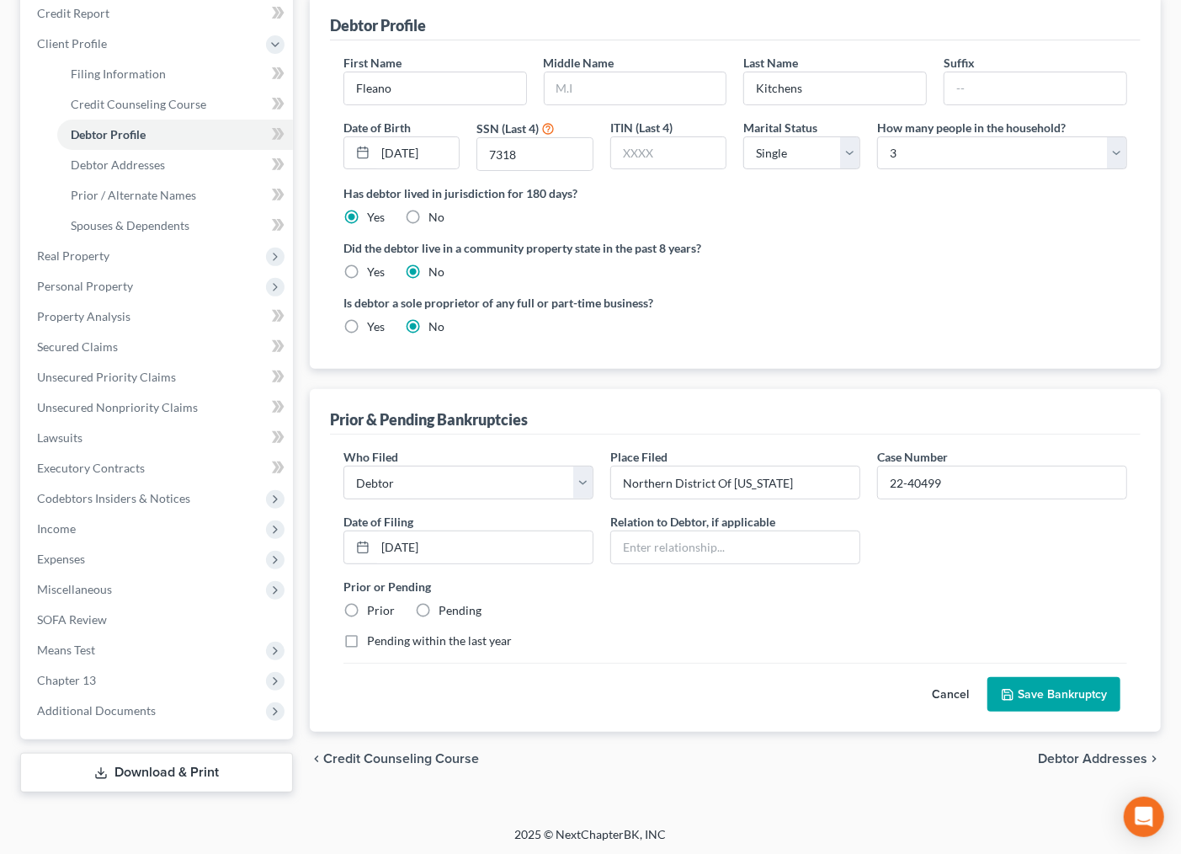
radio input "true"
click at [1054, 706] on button "Save Bankruptcy" at bounding box center [1054, 694] width 133 height 35
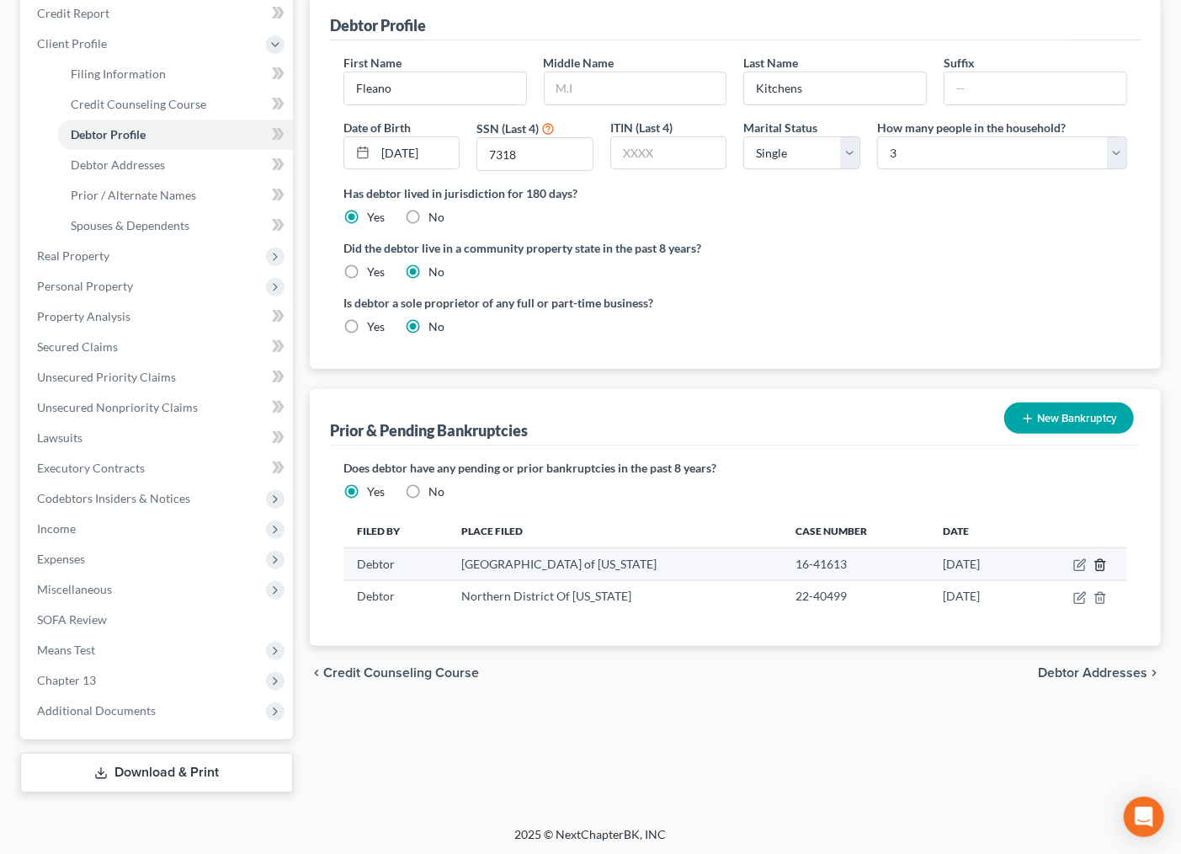
click at [1095, 567] on icon "button" at bounding box center [1100, 564] width 13 height 13
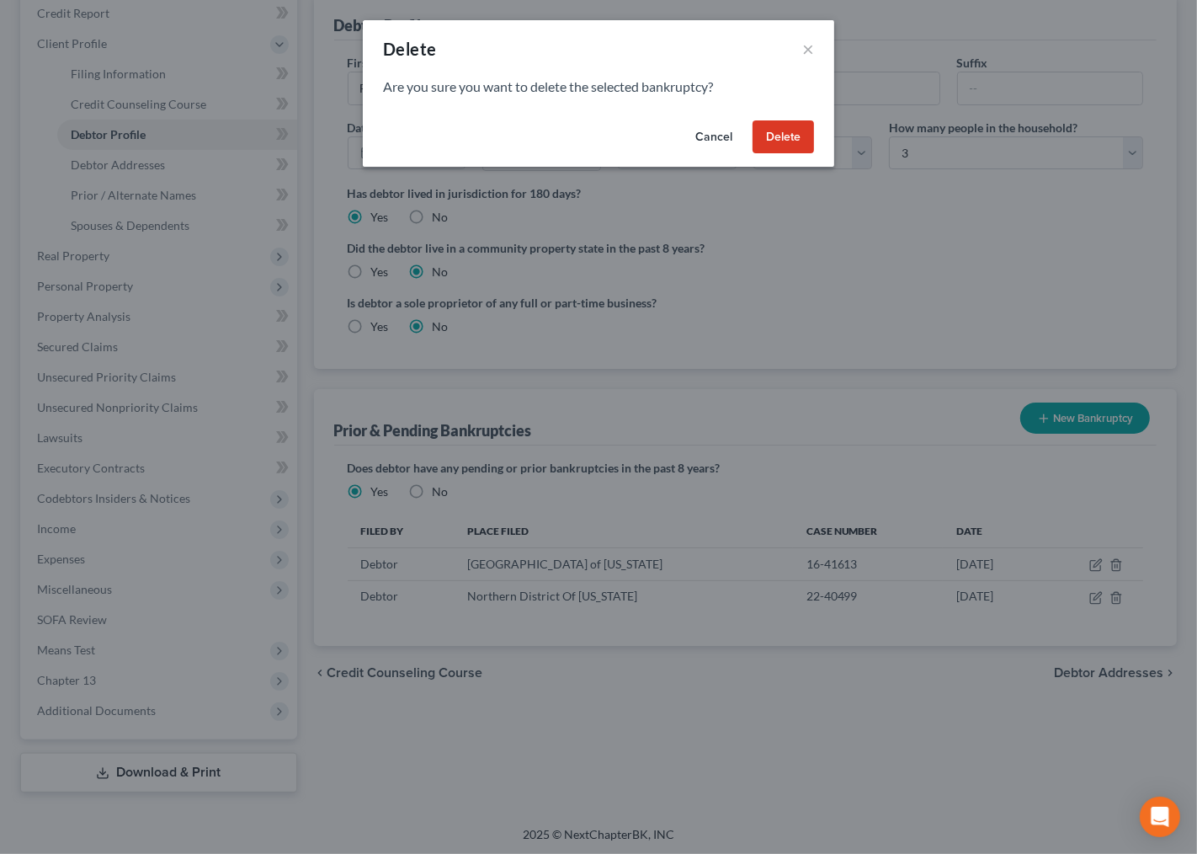
click at [785, 138] on button "Delete" at bounding box center [783, 137] width 61 height 34
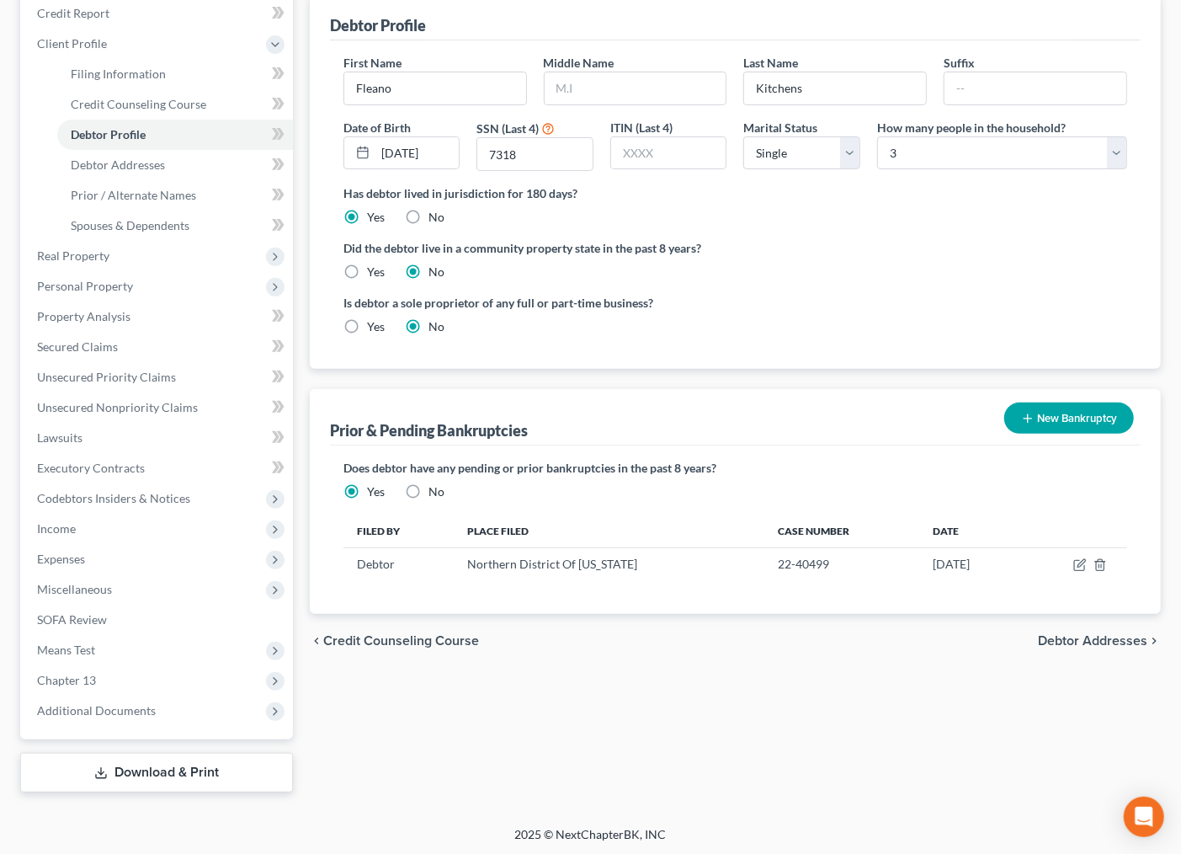
click at [738, 651] on div "chevron_left Credit Counseling Course Debtor Addresses chevron_right" at bounding box center [735, 641] width 851 height 54
drag, startPoint x: 884, startPoint y: 713, endPoint x: 1099, endPoint y: 632, distance: 229.4
click at [885, 712] on div "Filing Information Credit Counseling Course Debtor Profile Debtor Addresses Pri…" at bounding box center [735, 374] width 868 height 838
click at [1074, 634] on span "Debtor Addresses" at bounding box center [1092, 640] width 109 height 13
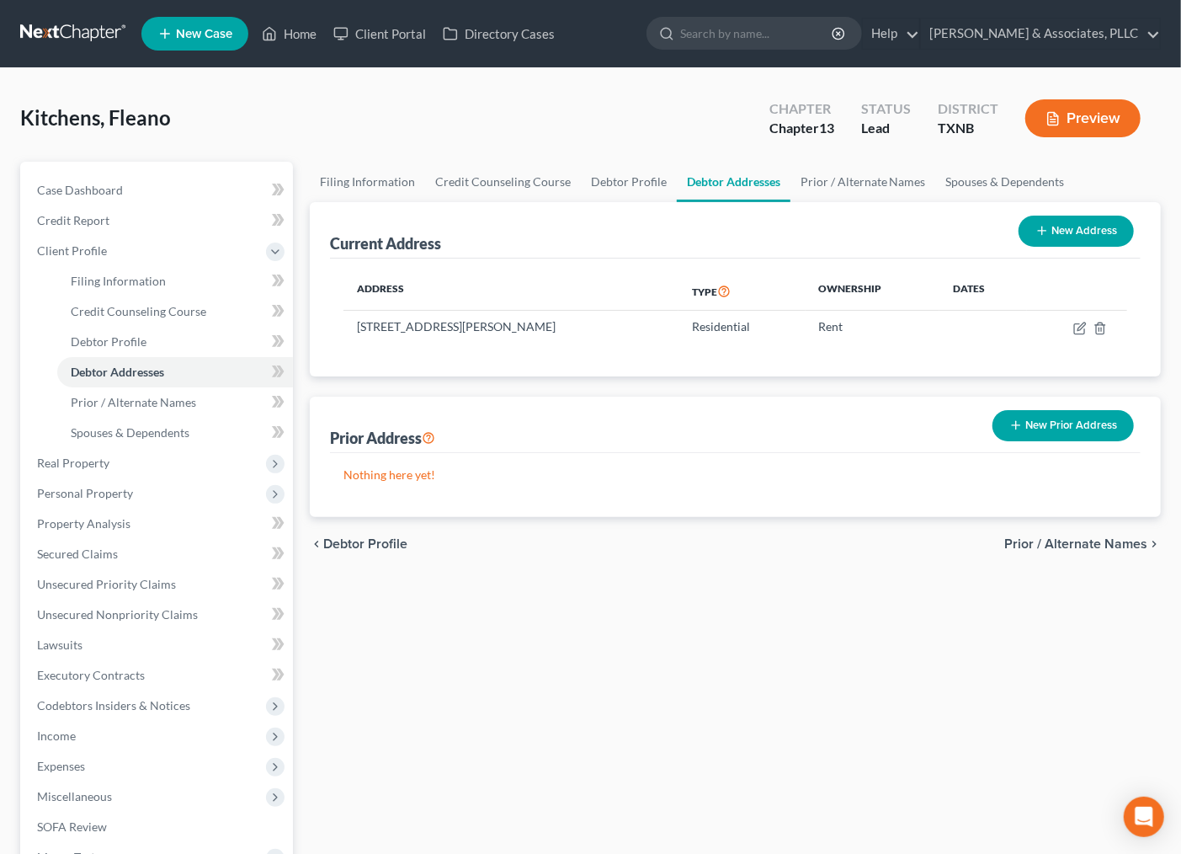
click at [397, 648] on div "Filing Information Credit Counseling Course Debtor Profile Debtor Addresses Pri…" at bounding box center [735, 581] width 868 height 838
click at [89, 275] on span "Filing Information" at bounding box center [118, 281] width 95 height 14
select select "1"
select select "0"
select select "3"
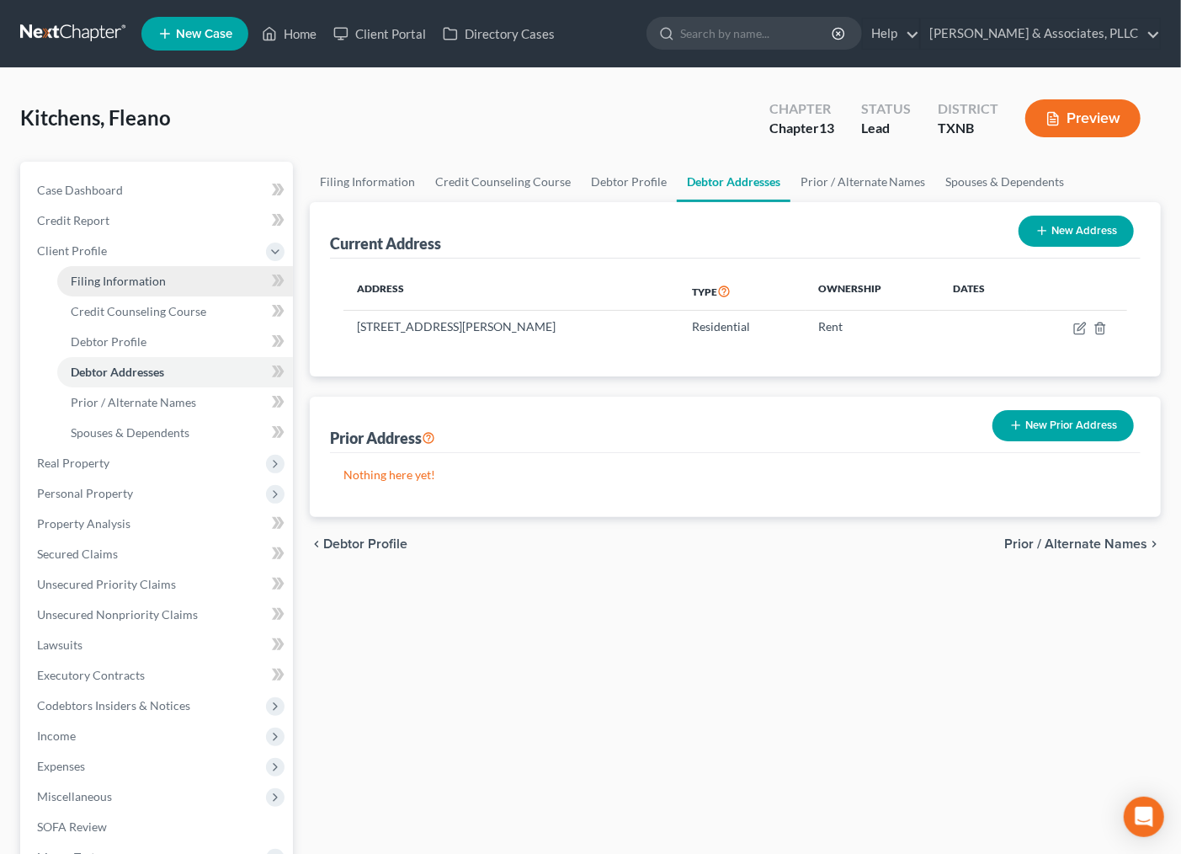
select select "78"
select select "0"
select select "45"
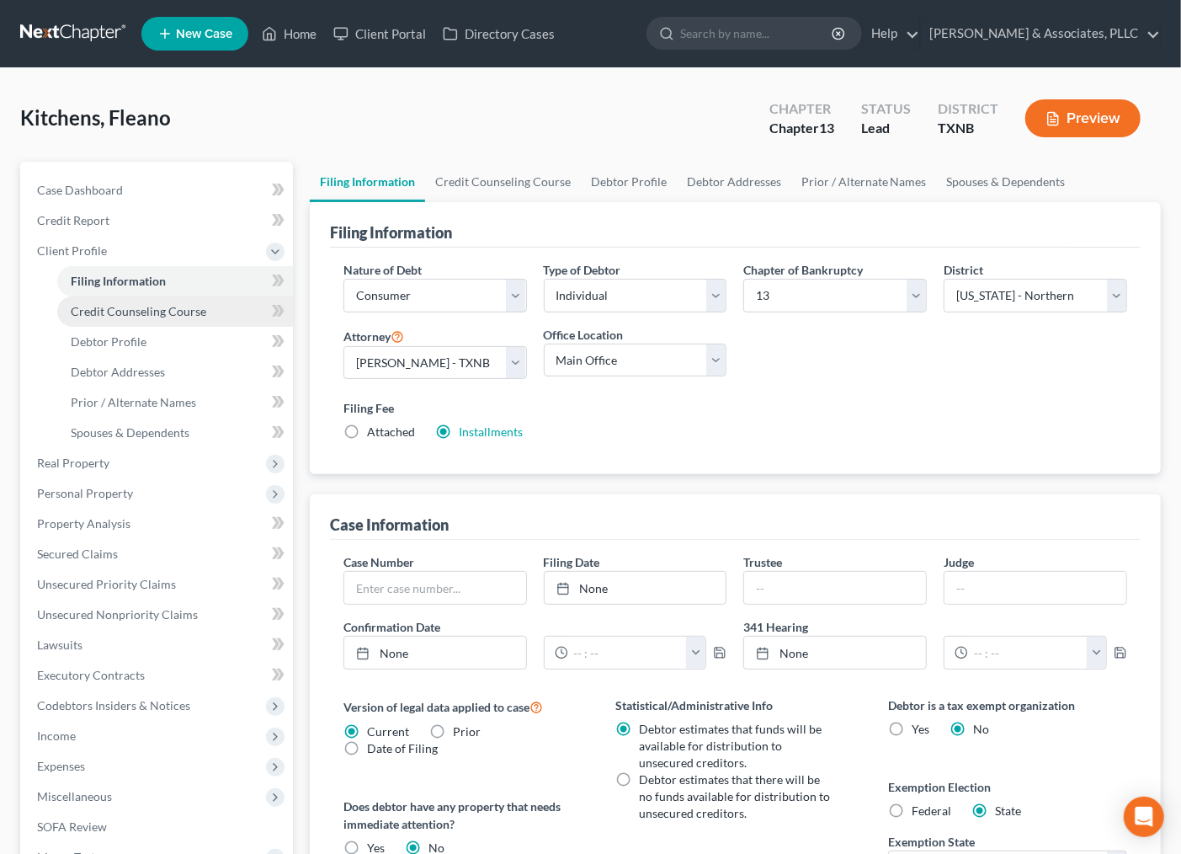
click at [105, 304] on span "Credit Counseling Course" at bounding box center [139, 311] width 136 height 14
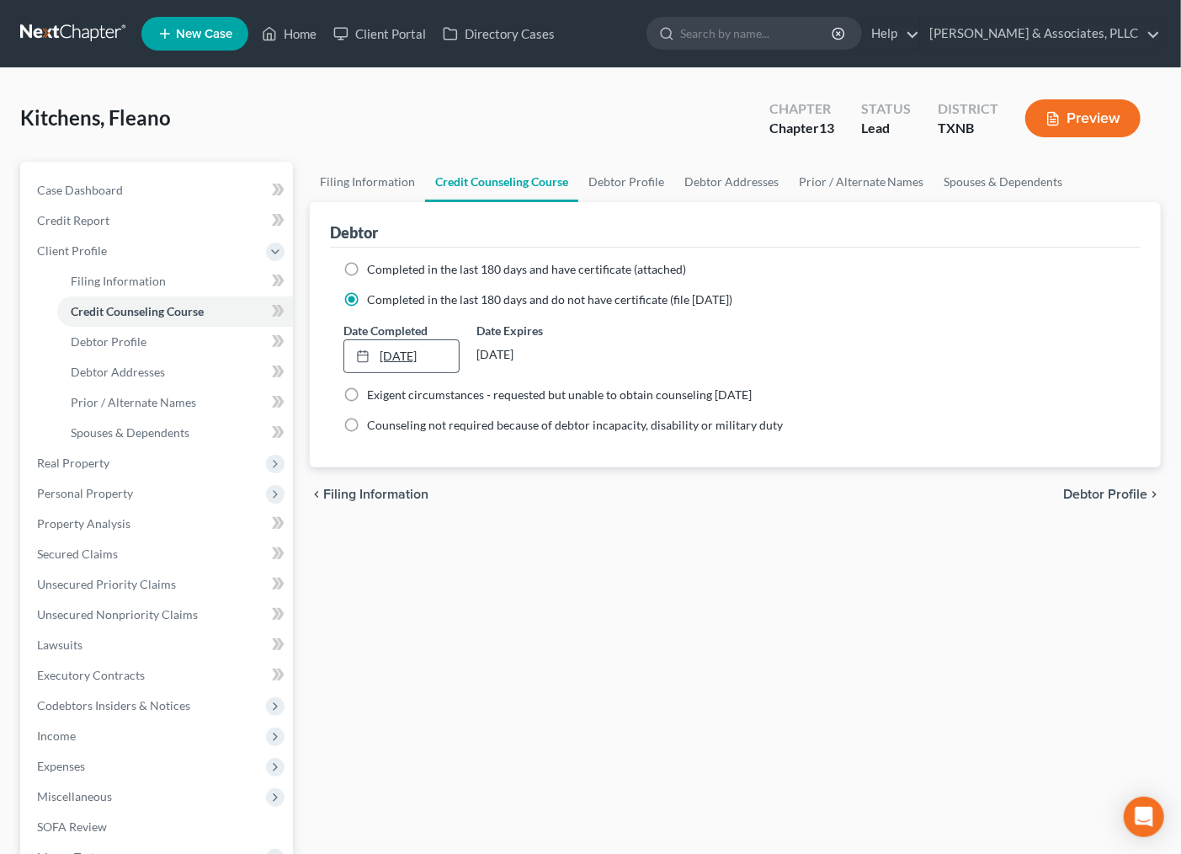
click at [391, 350] on link "[DATE]" at bounding box center [401, 356] width 115 height 32
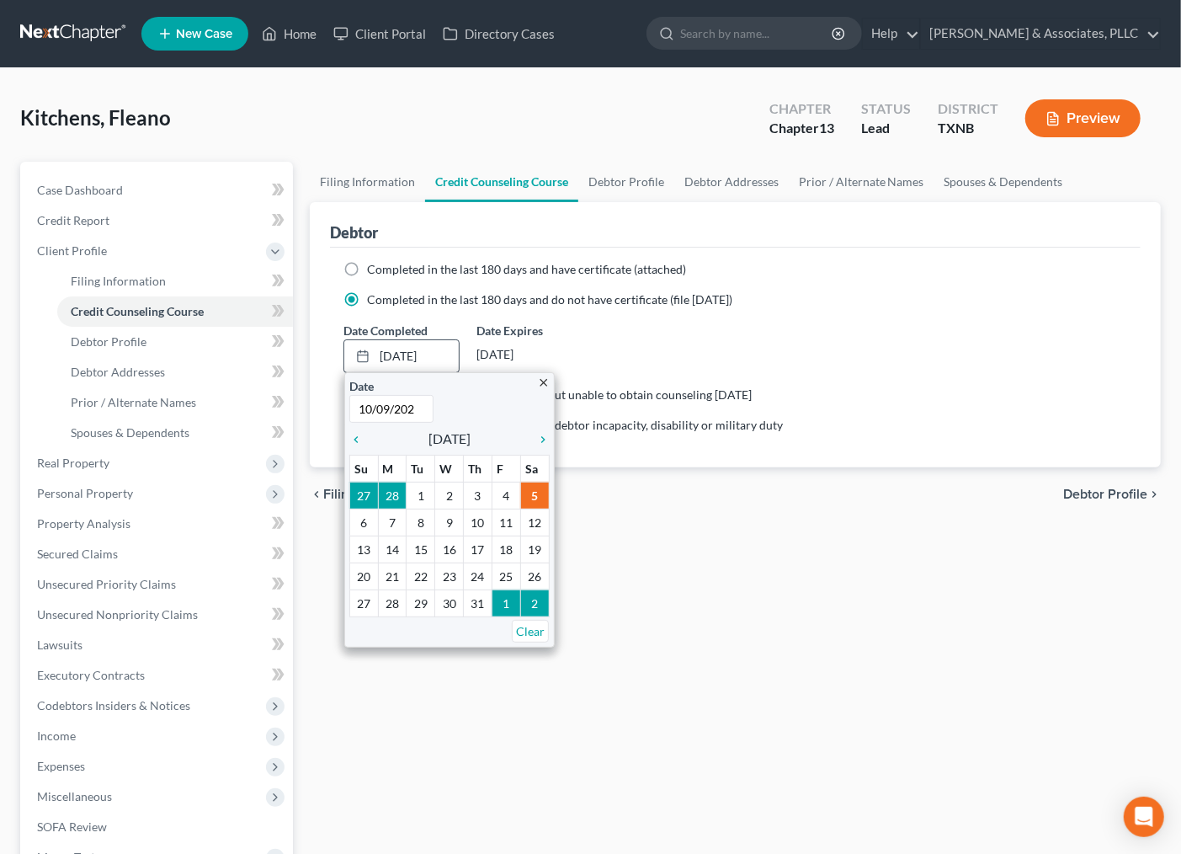
type input "[DATE]"
click at [666, 564] on div "Filing Information Credit Counseling Course Debtor Profile Debtor Addresses Pri…" at bounding box center [735, 581] width 868 height 838
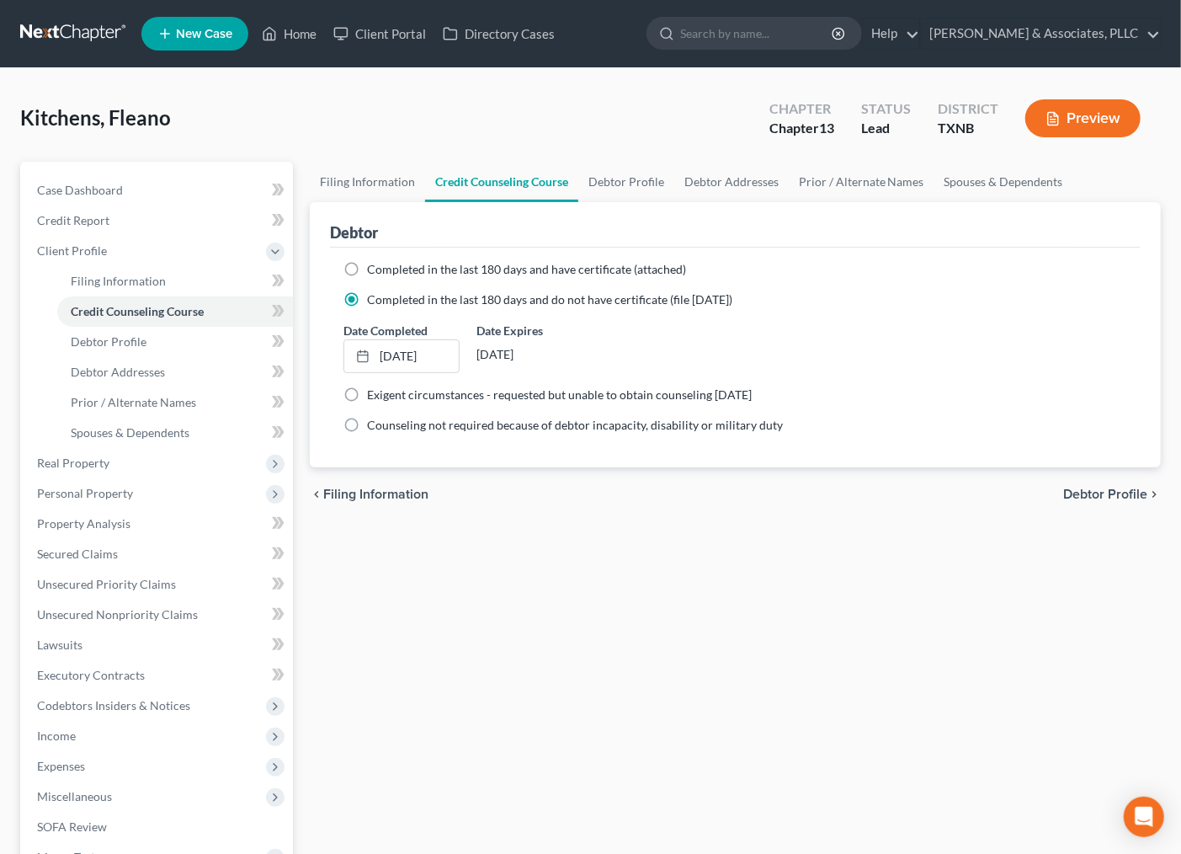
click at [1090, 499] on span "Debtor Profile" at bounding box center [1105, 494] width 84 height 13
select select "0"
select select "2"
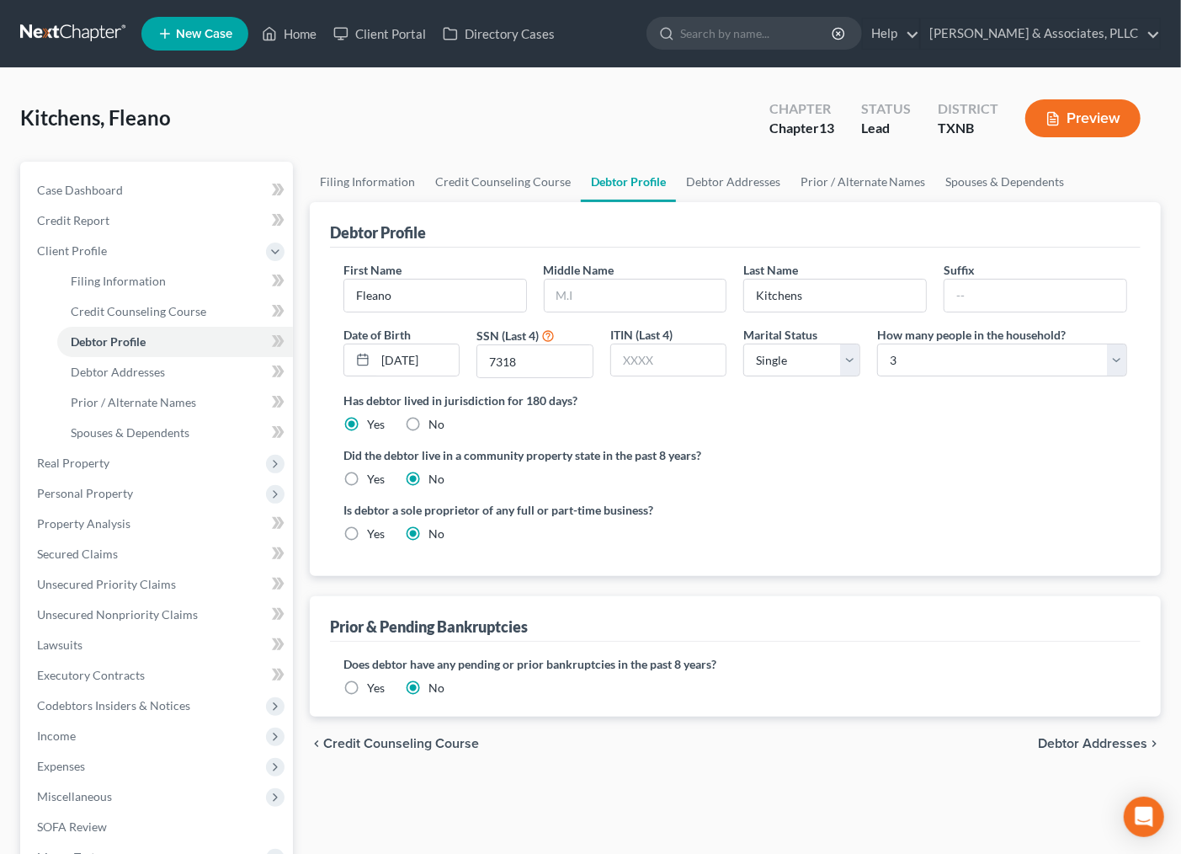
radio input "true"
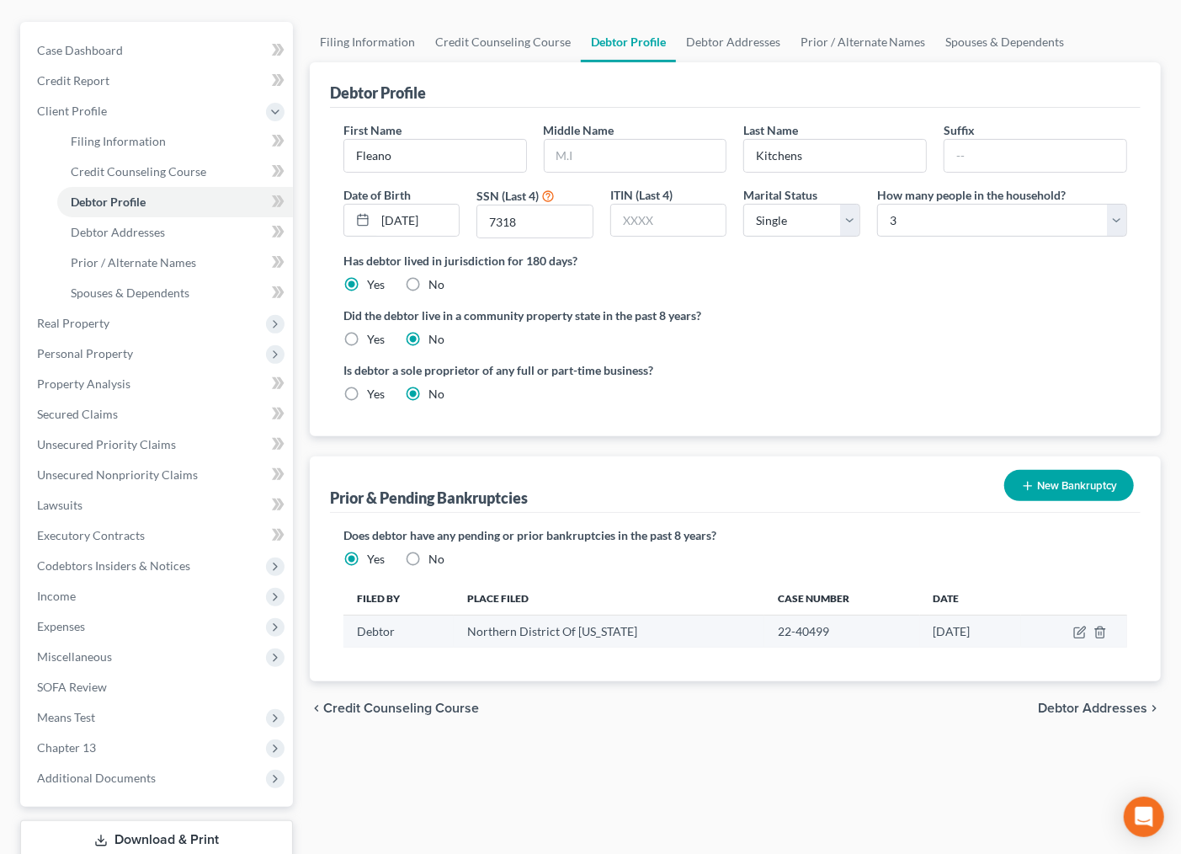
scroll to position [207, 0]
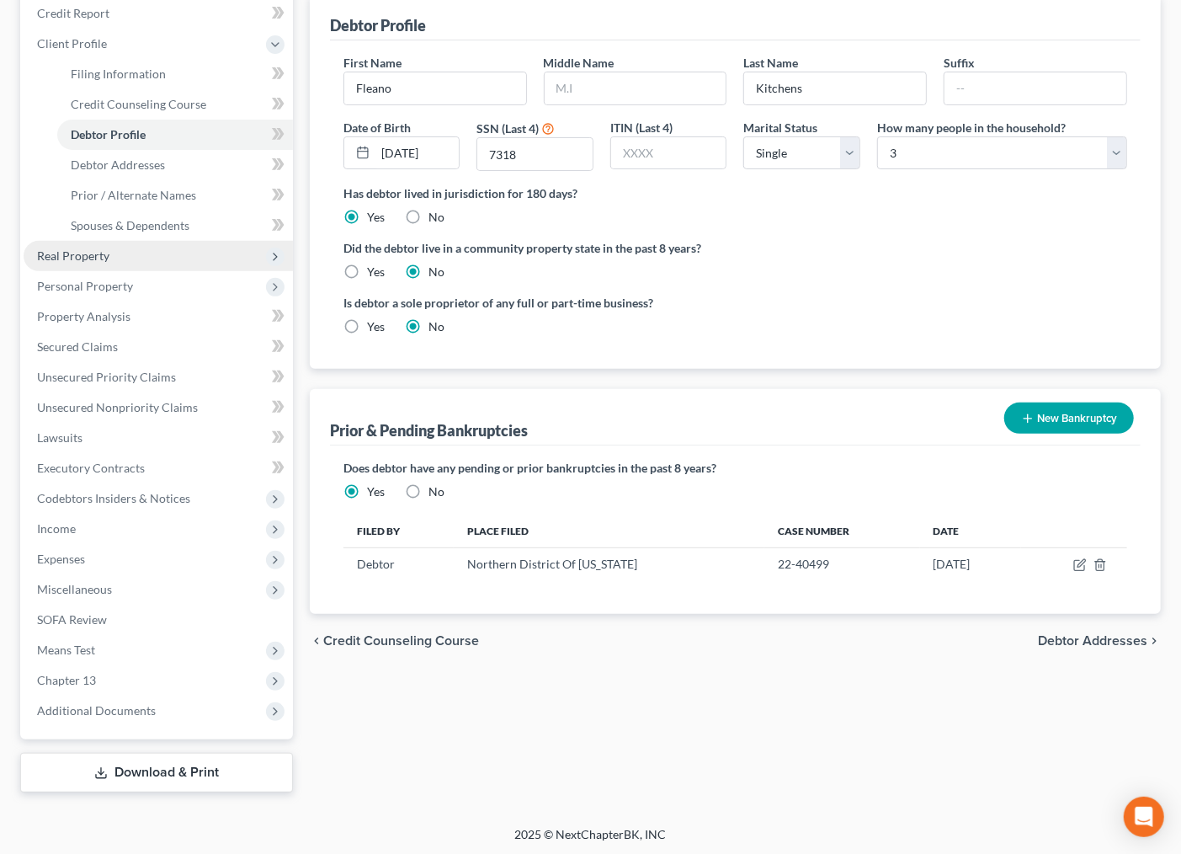
click at [107, 254] on span "Real Property" at bounding box center [158, 256] width 269 height 30
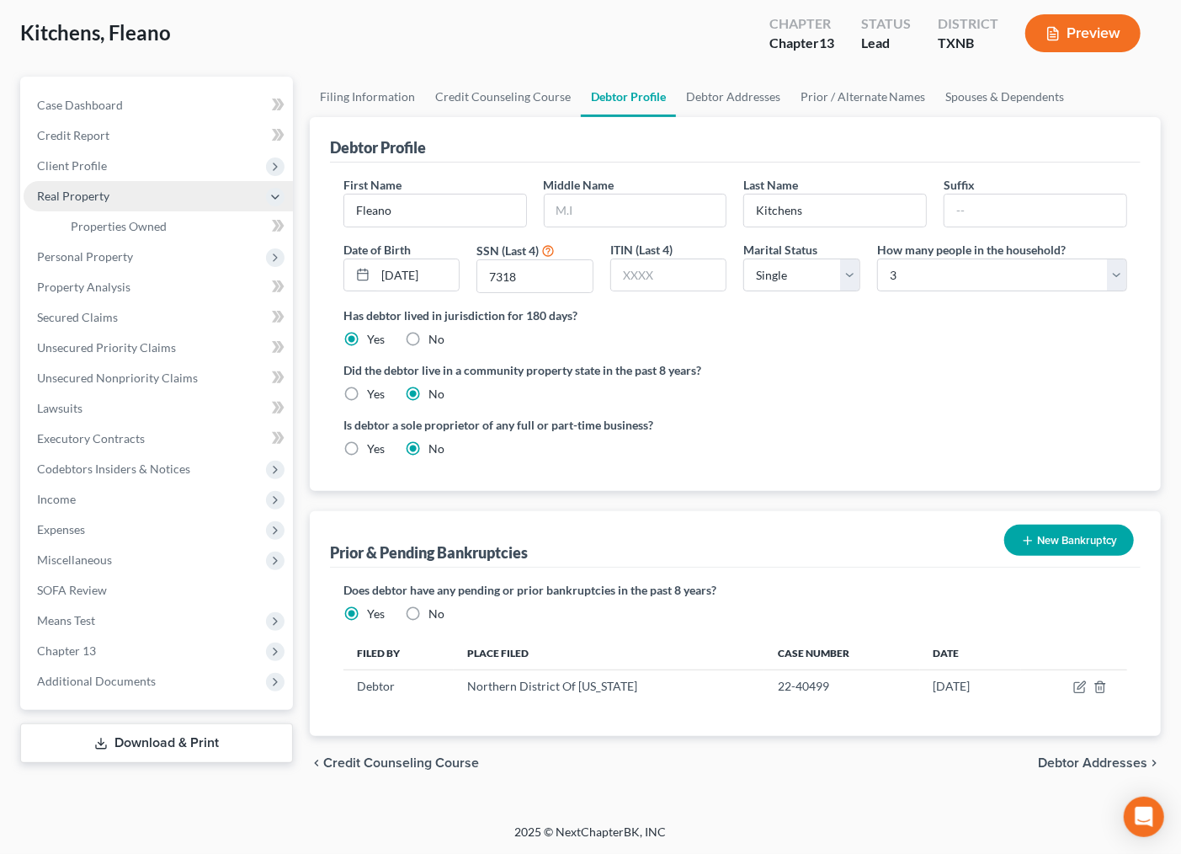
scroll to position [84, 0]
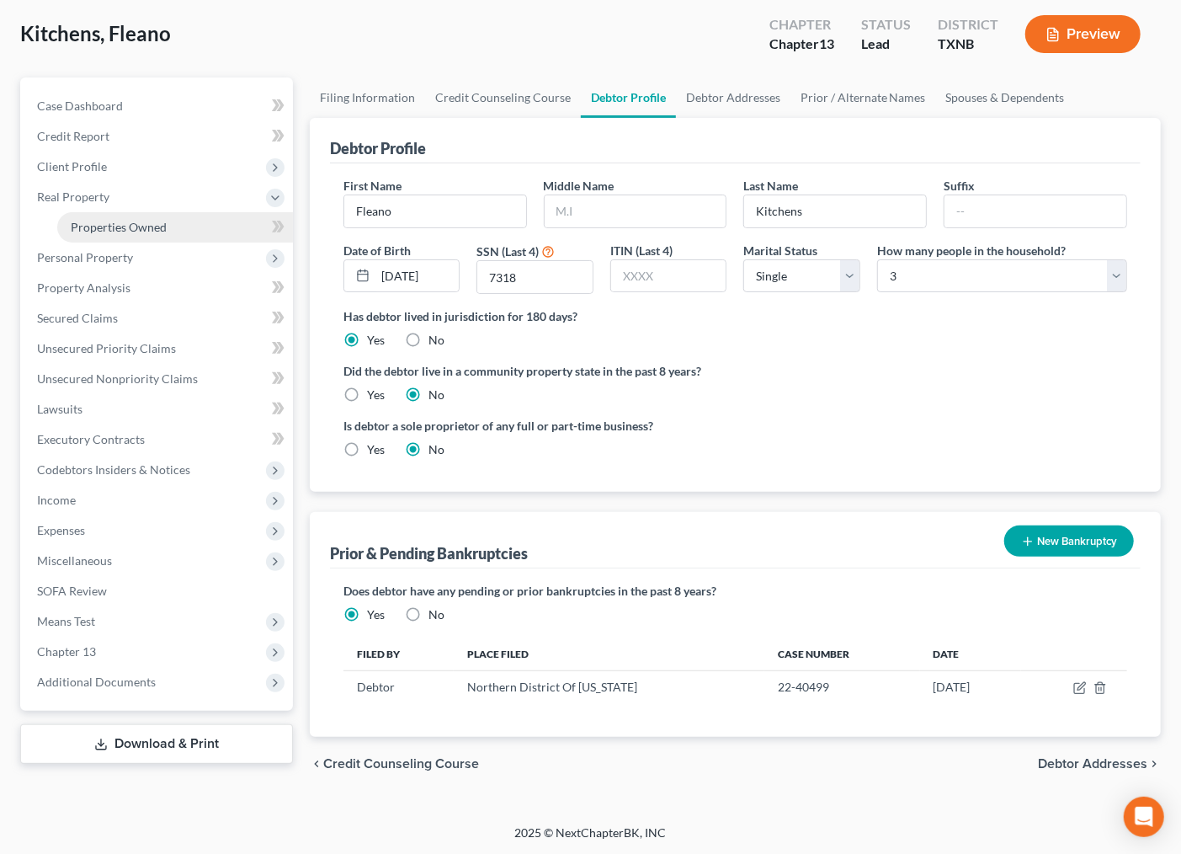
click at [120, 222] on span "Properties Owned" at bounding box center [119, 227] width 96 height 14
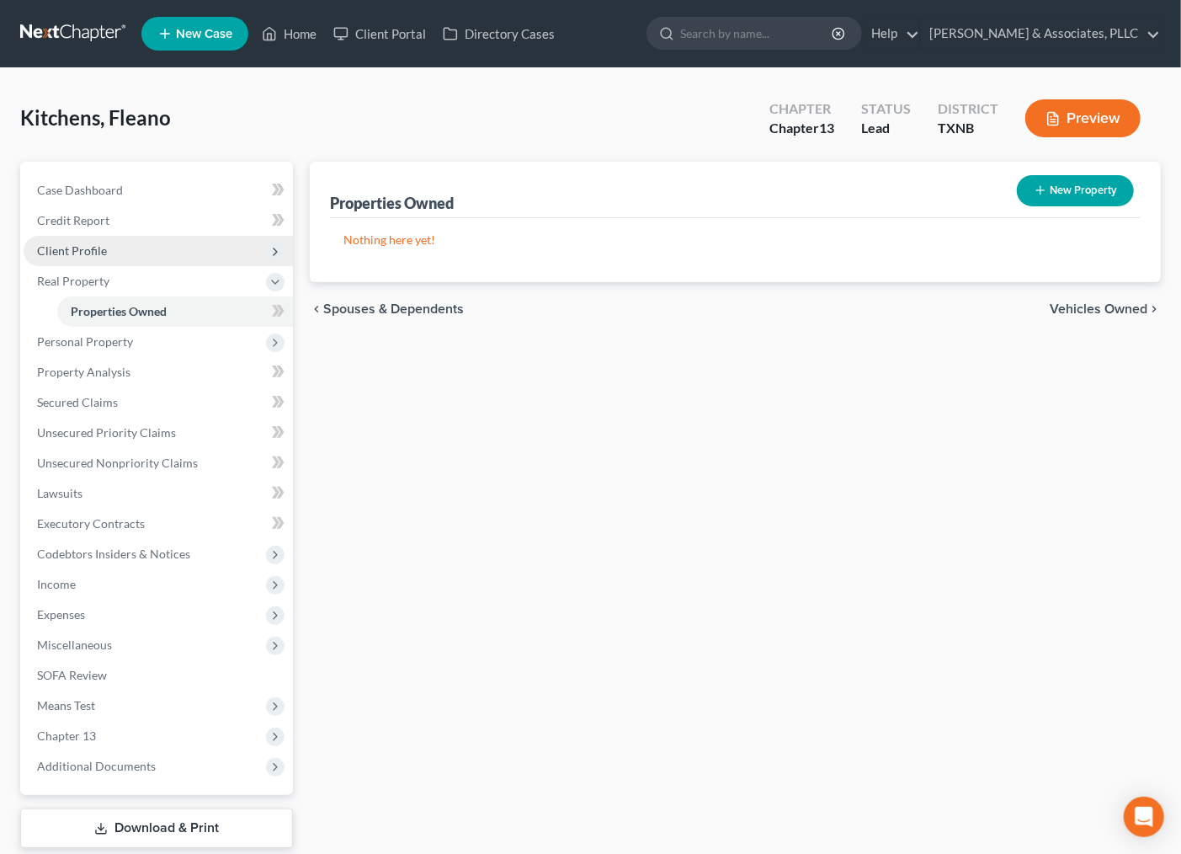
click at [83, 253] on span "Client Profile" at bounding box center [72, 250] width 70 height 14
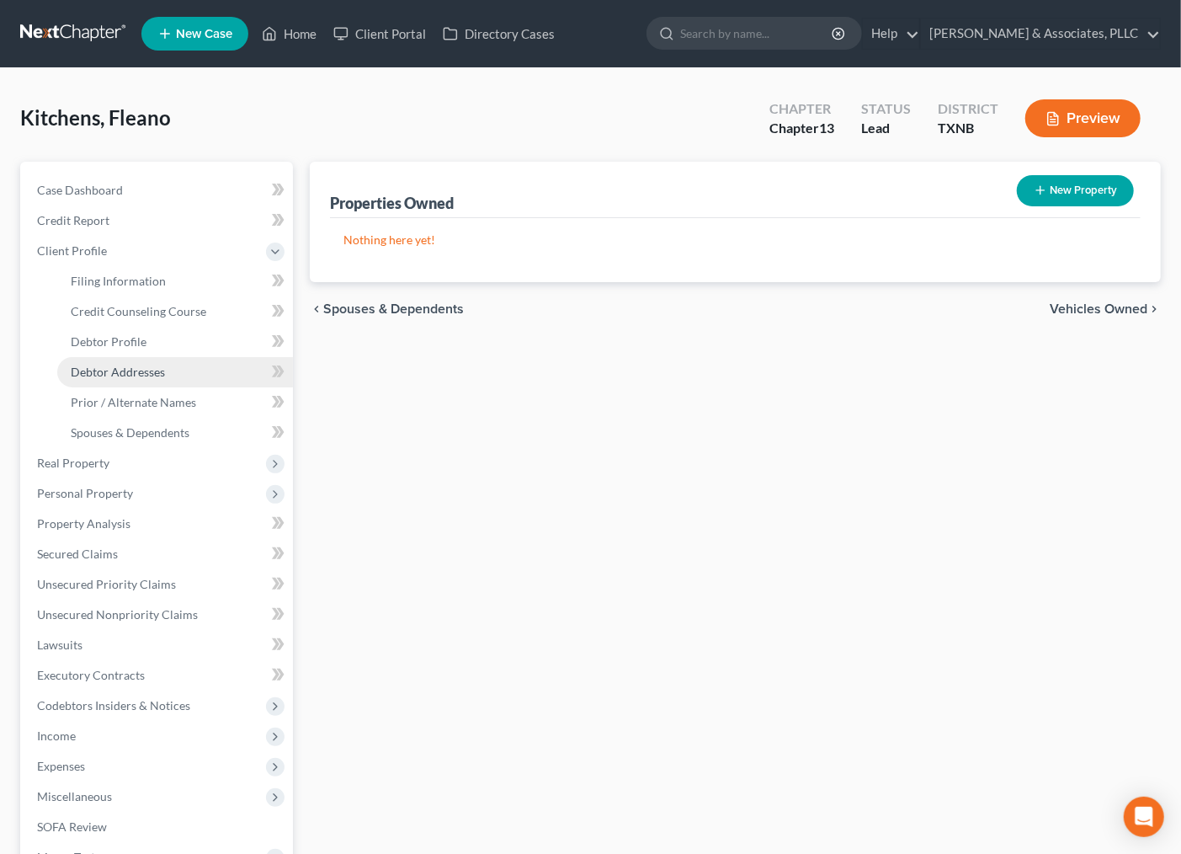
click at [97, 376] on span "Debtor Addresses" at bounding box center [118, 372] width 94 height 14
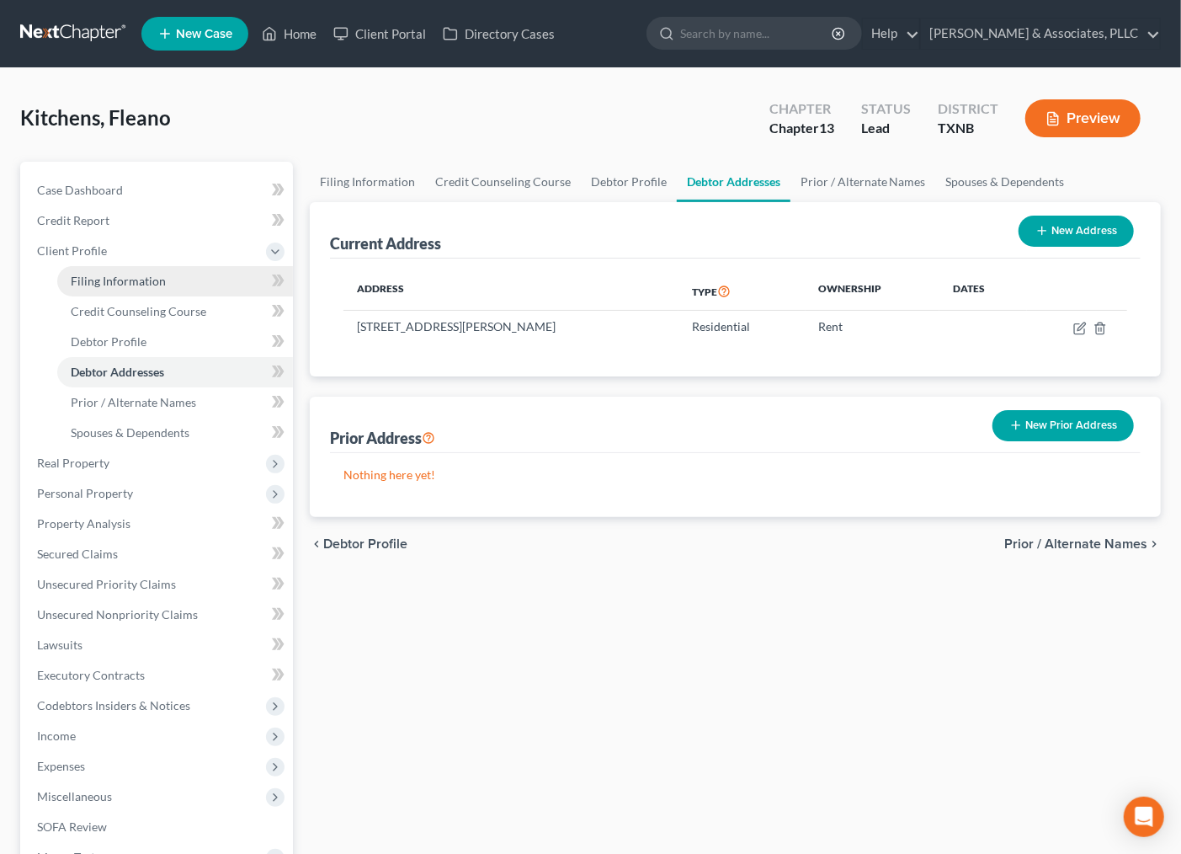
click at [115, 286] on span "Filing Information" at bounding box center [118, 281] width 95 height 14
select select "1"
select select "0"
select select "3"
select select "78"
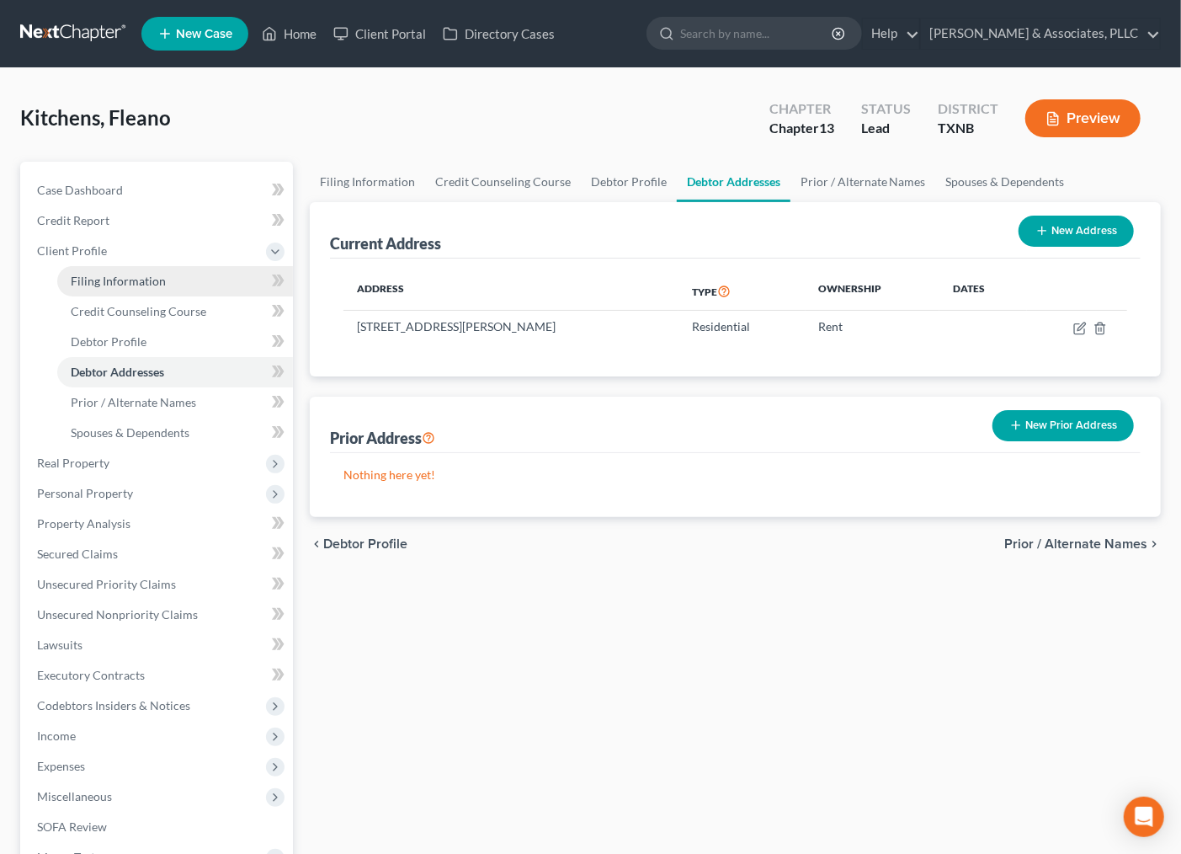
select select "0"
select select "45"
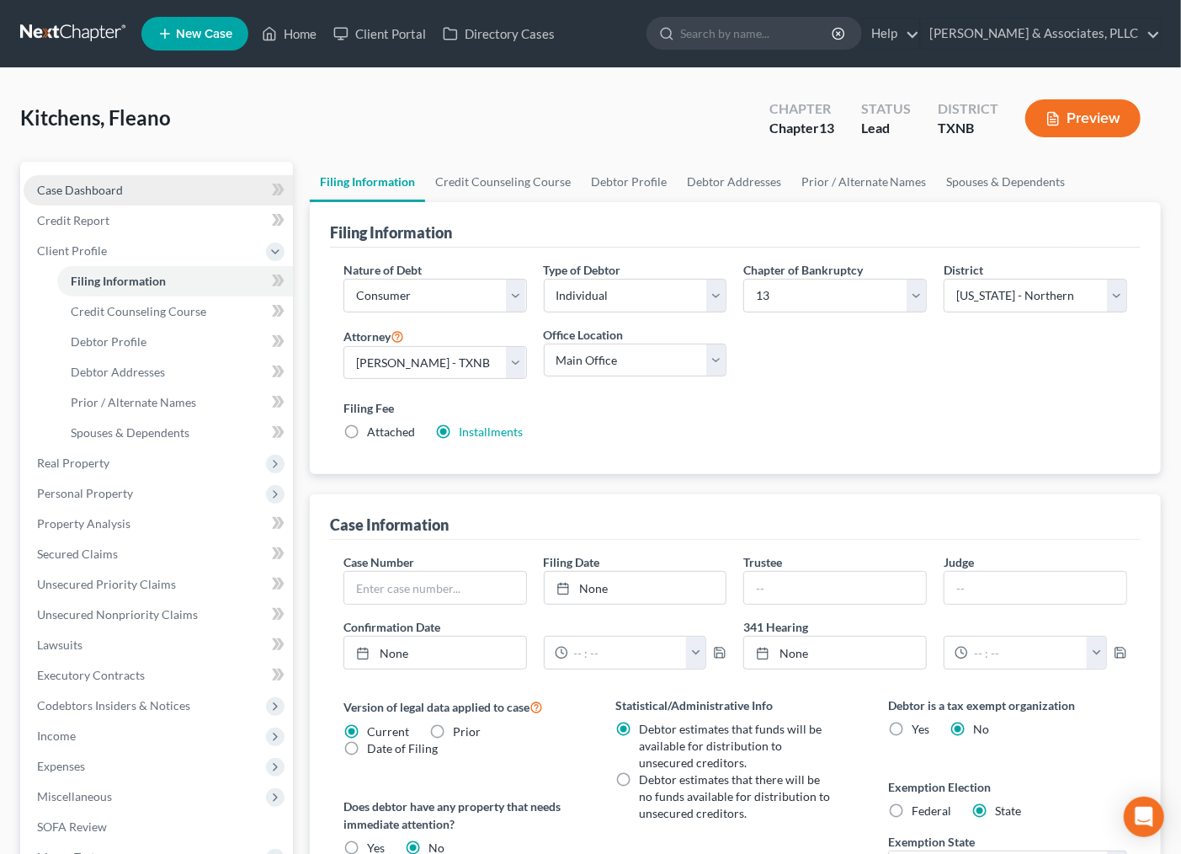
click at [121, 194] on span "Case Dashboard" at bounding box center [80, 190] width 86 height 14
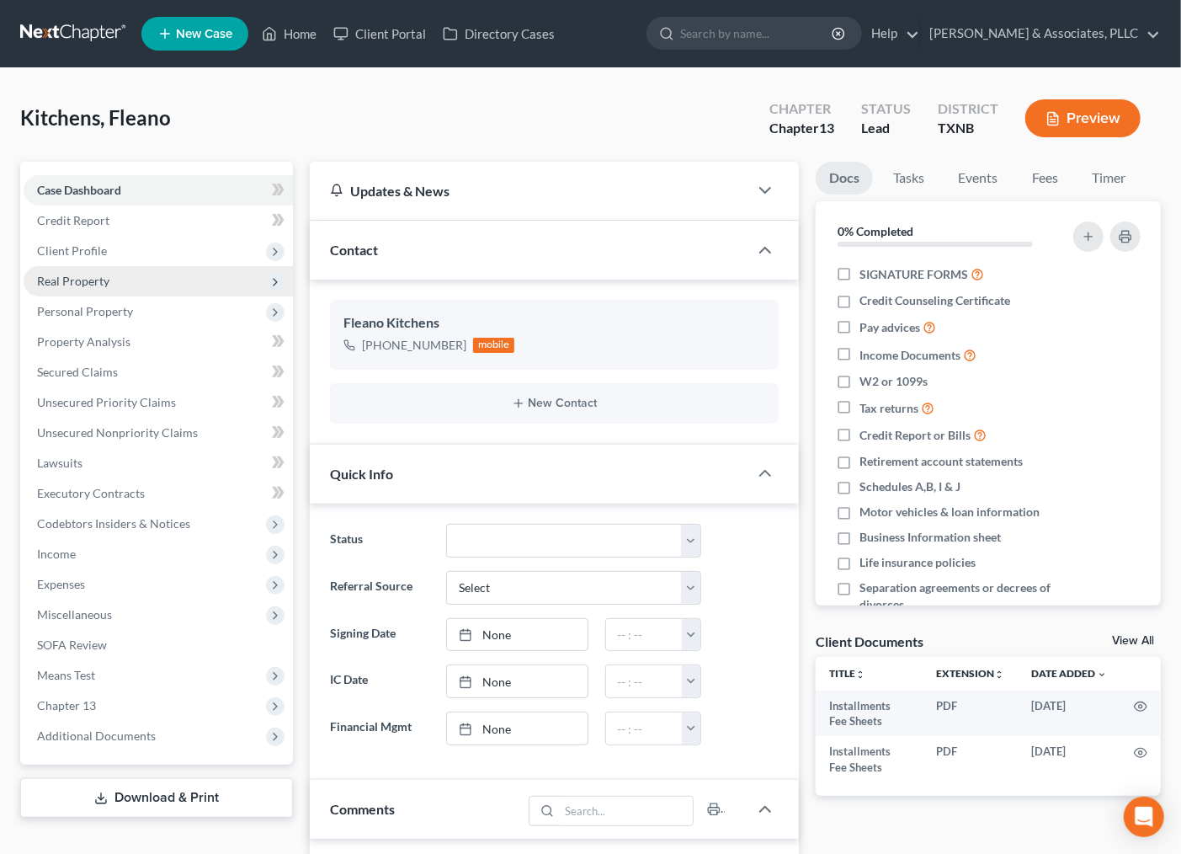
click at [80, 279] on span "Real Property" at bounding box center [73, 281] width 72 height 14
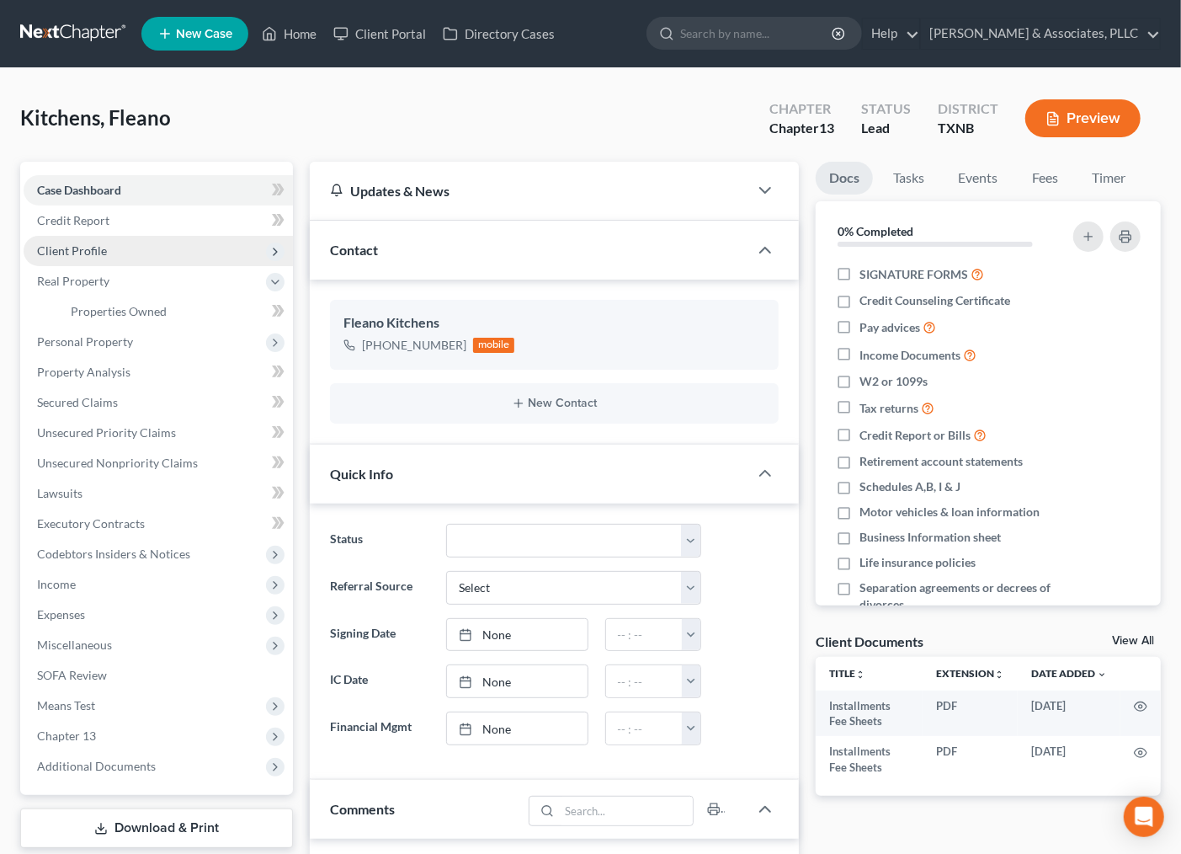
click at [104, 249] on span "Client Profile" at bounding box center [72, 250] width 70 height 14
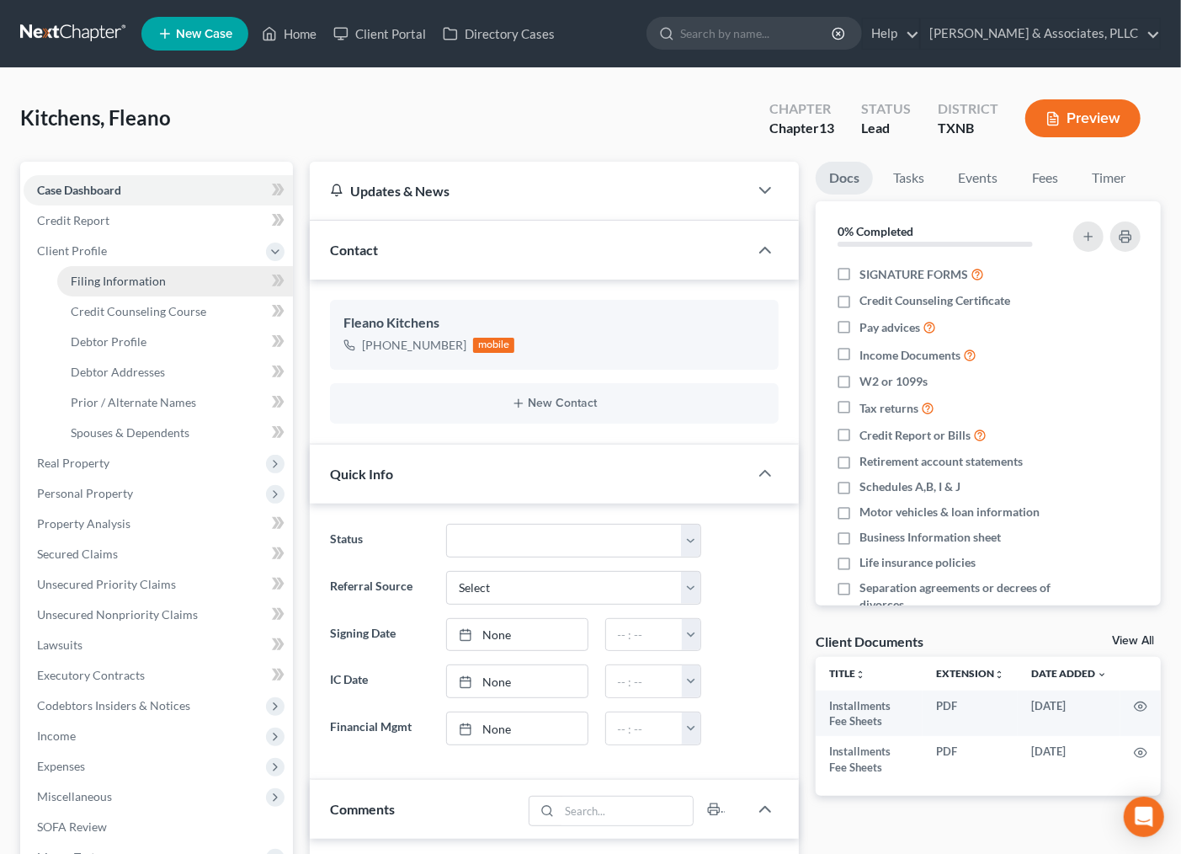
click at [118, 280] on span "Filing Information" at bounding box center [118, 281] width 95 height 14
select select "1"
select select "0"
select select "3"
select select "78"
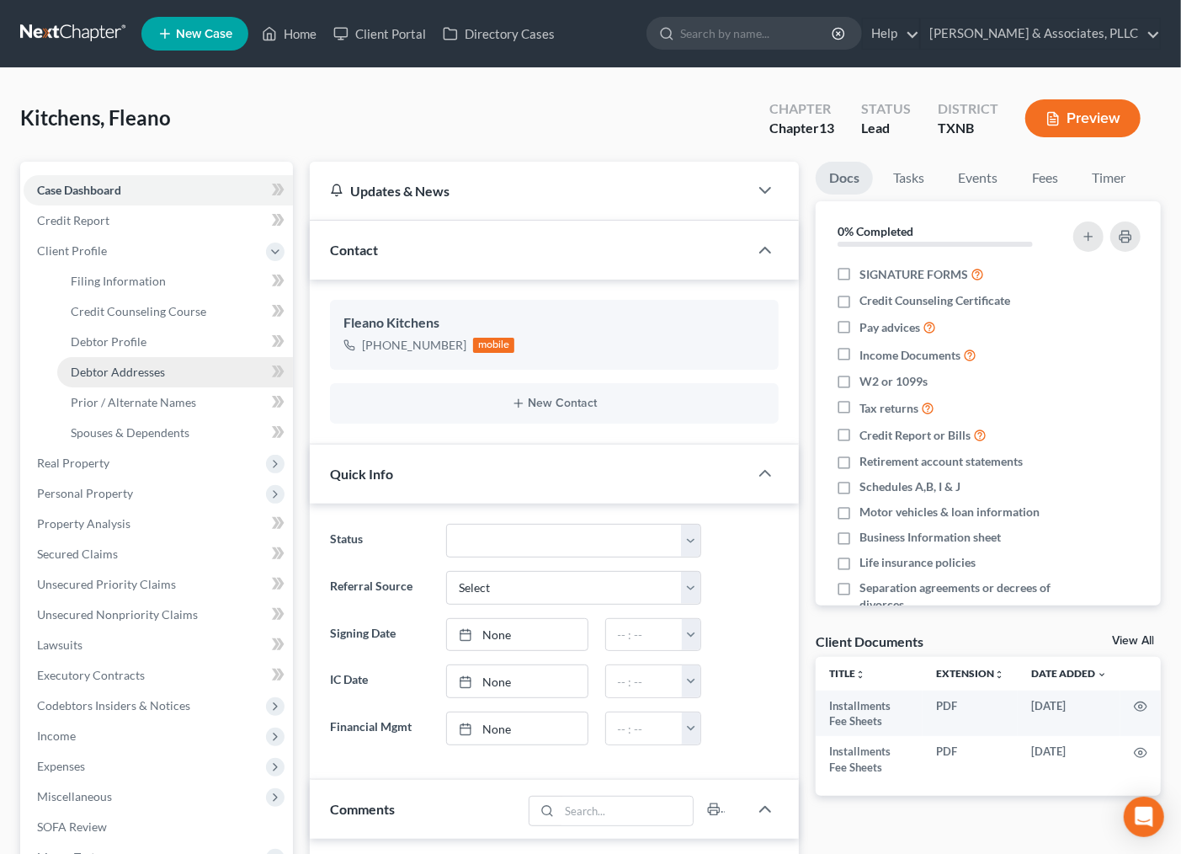
select select "0"
select select "45"
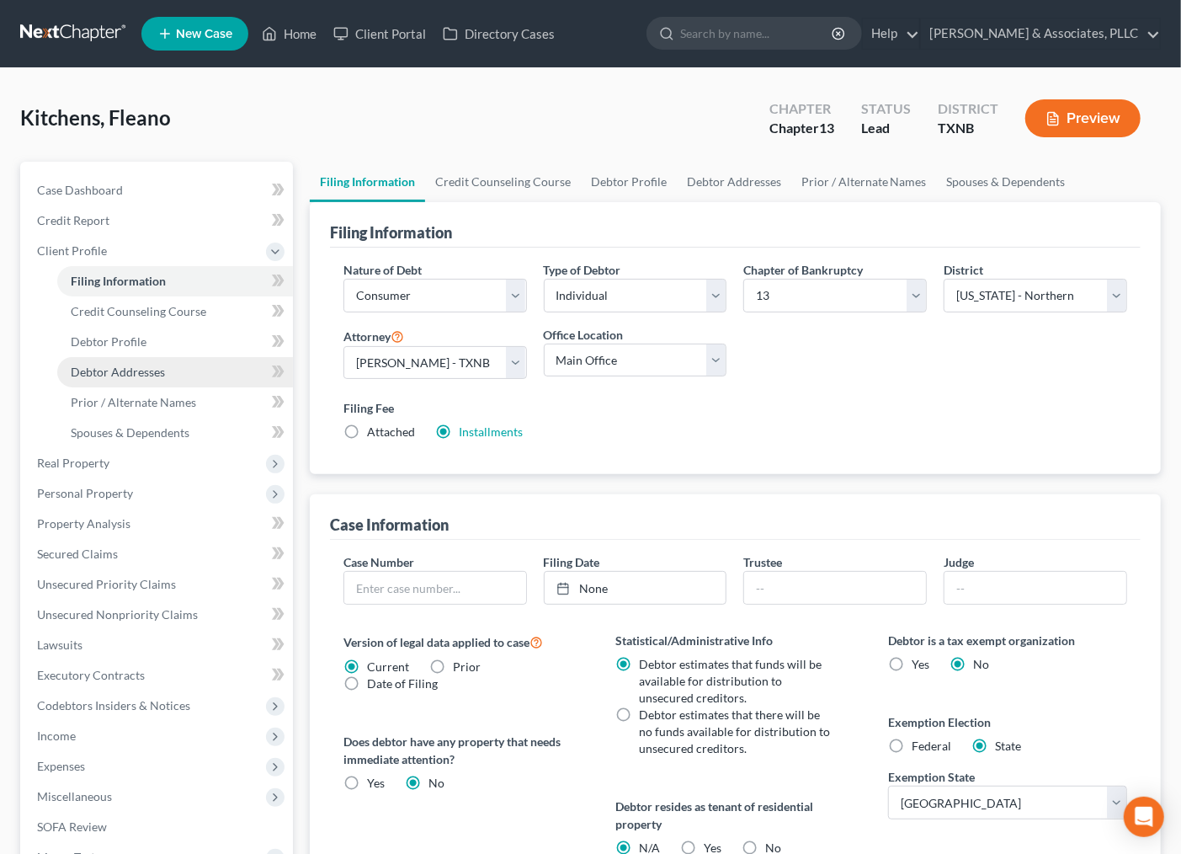
click at [120, 367] on span "Debtor Addresses" at bounding box center [118, 372] width 94 height 14
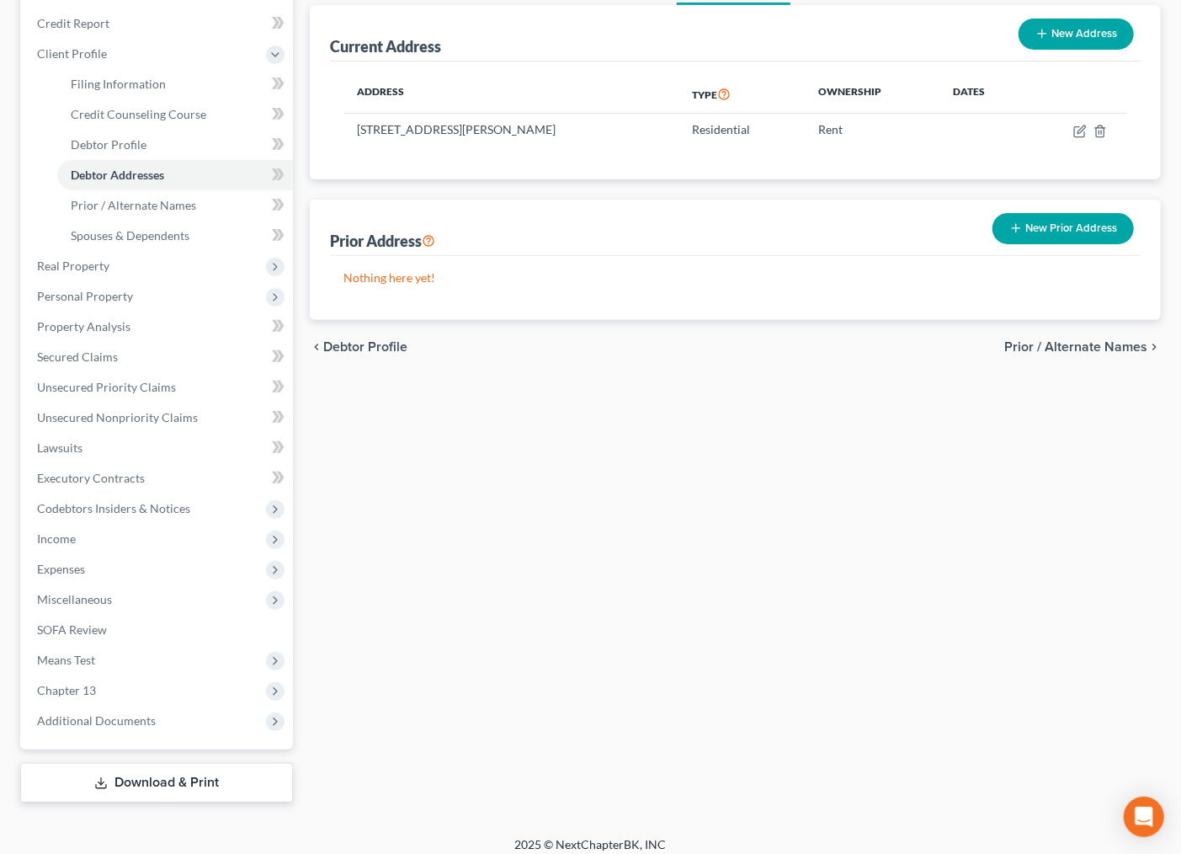
scroll to position [207, 0]
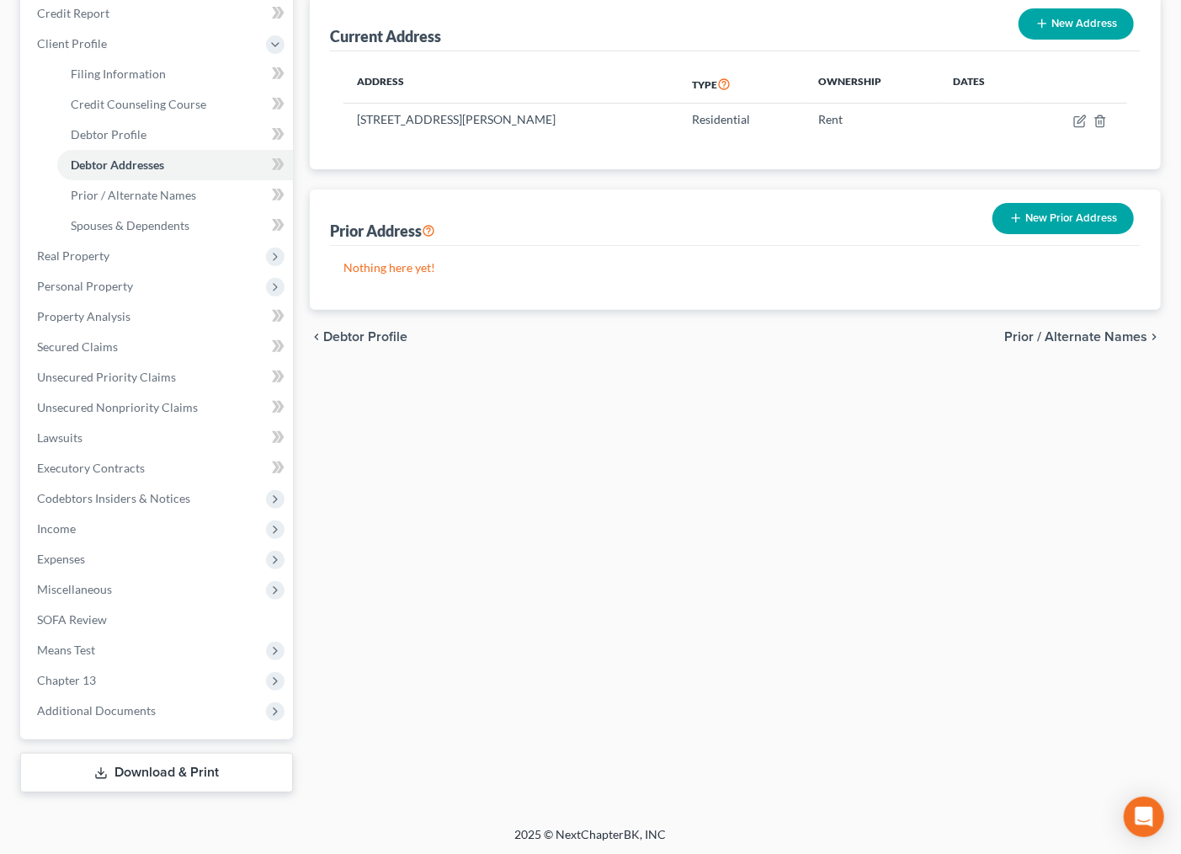
click at [653, 644] on div "Filing Information Credit Counseling Course Debtor Profile Debtor Addresses Pri…" at bounding box center [735, 374] width 868 height 838
click at [62, 696] on span "Additional Documents" at bounding box center [158, 711] width 269 height 30
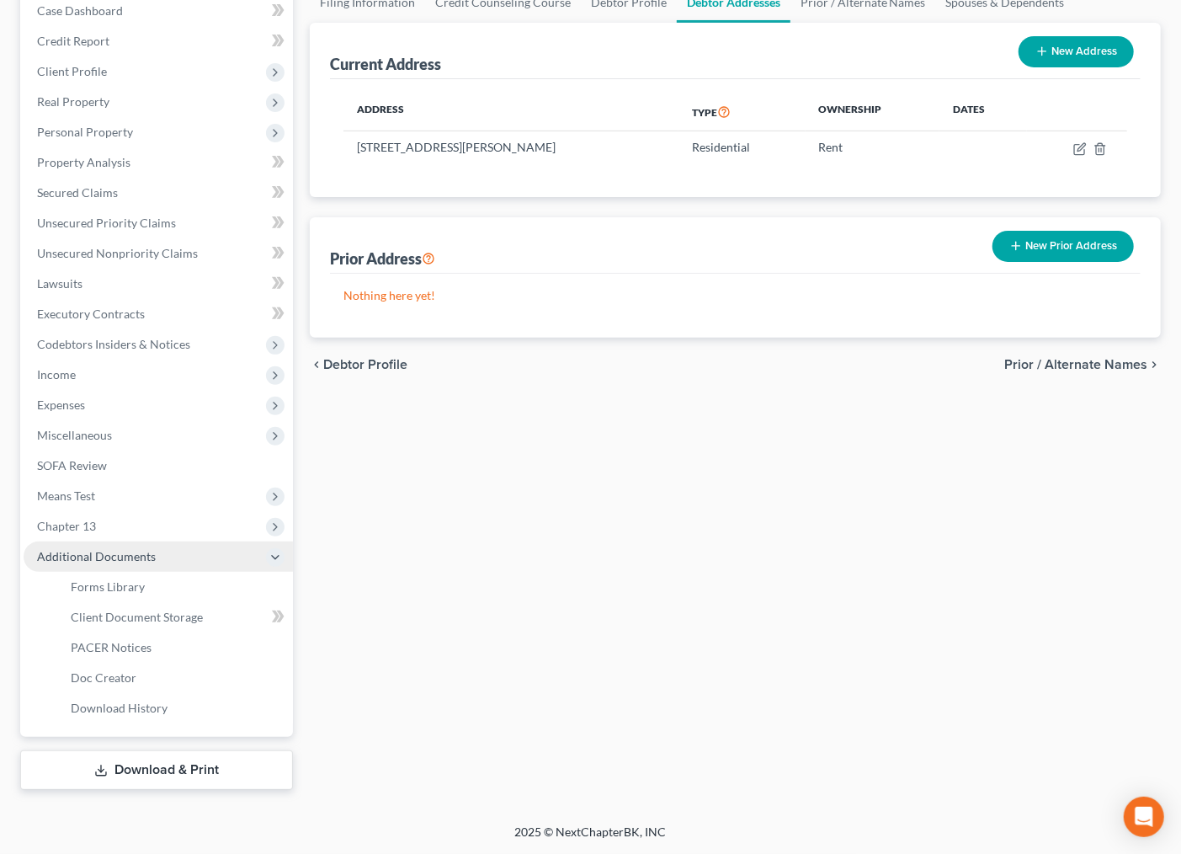
scroll to position [177, 0]
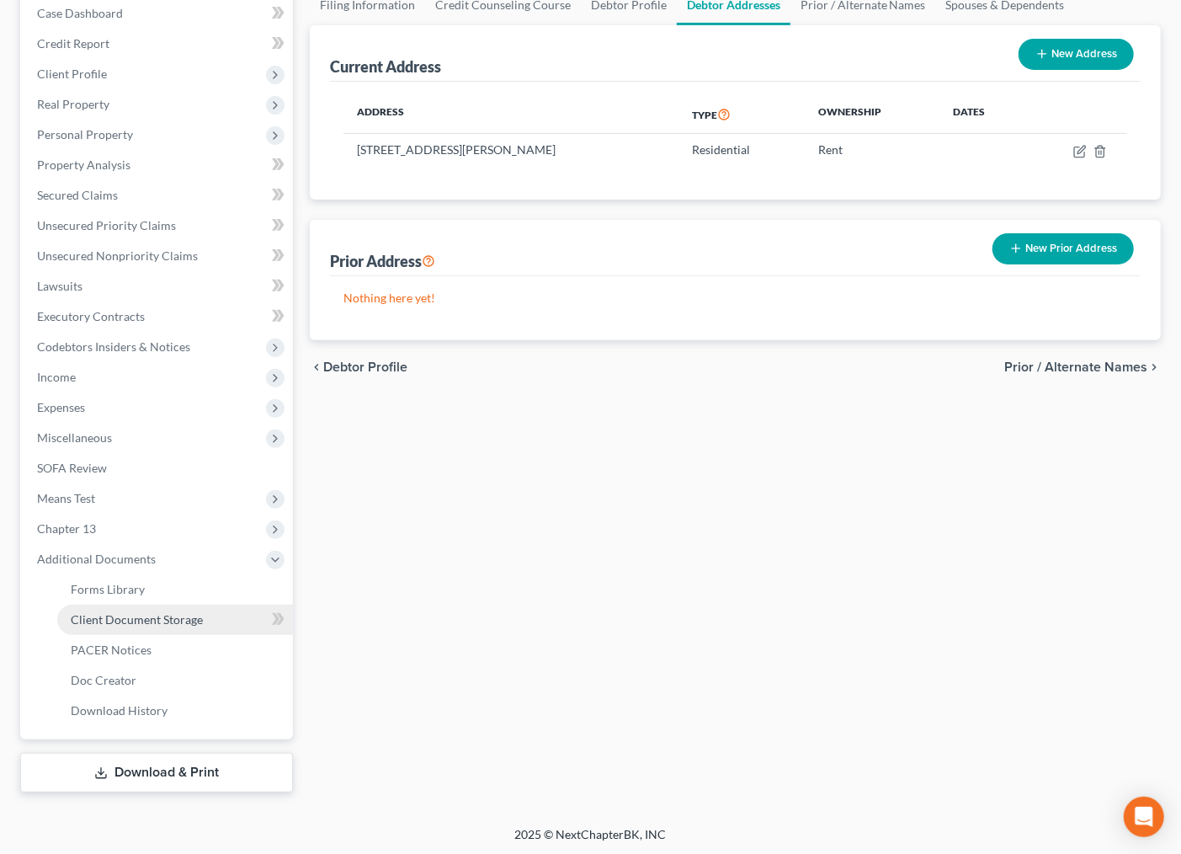
click at [123, 612] on span "Client Document Storage" at bounding box center [137, 619] width 132 height 14
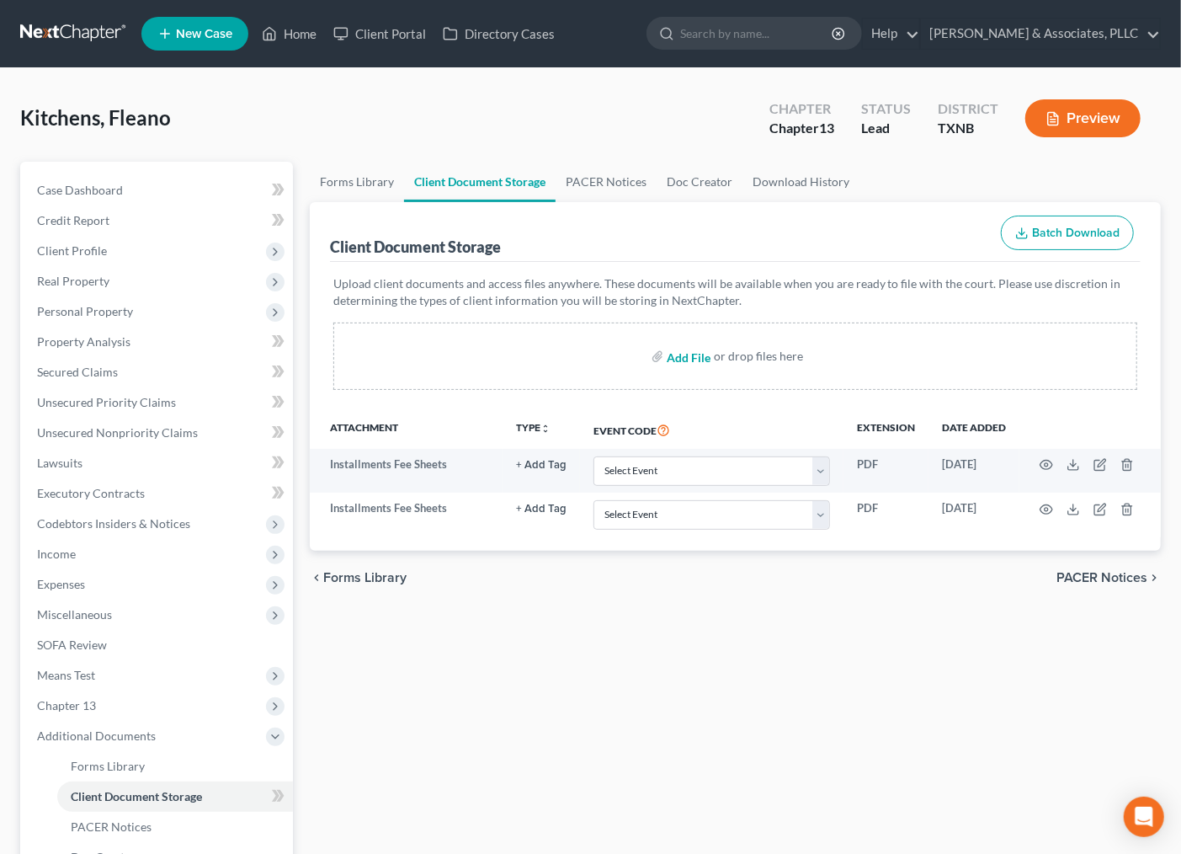
click at [688, 356] on input "file" at bounding box center [687, 356] width 40 height 30
type input "C:\fakepath\KITCHENS, FLEANO(CERTIFICATE 2025).pdf"
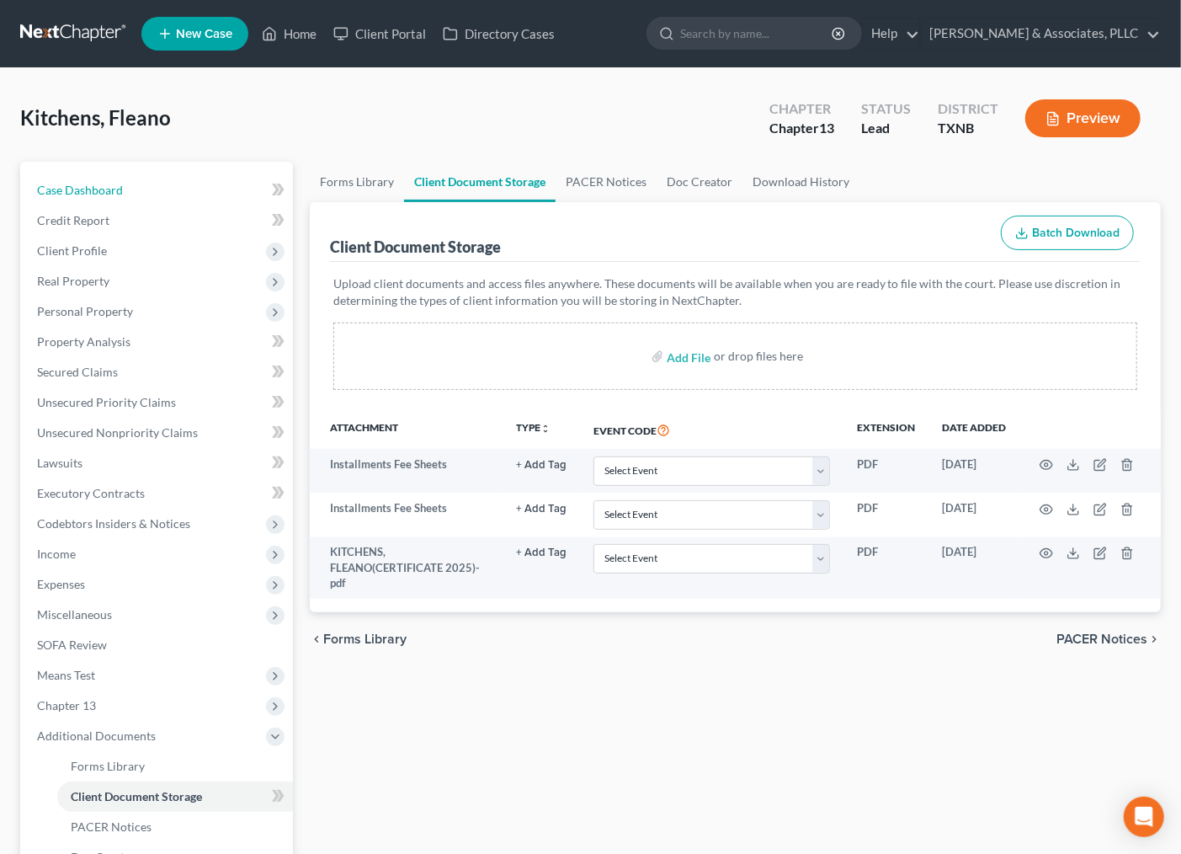
click at [87, 184] on span "Case Dashboard" at bounding box center [80, 190] width 86 height 14
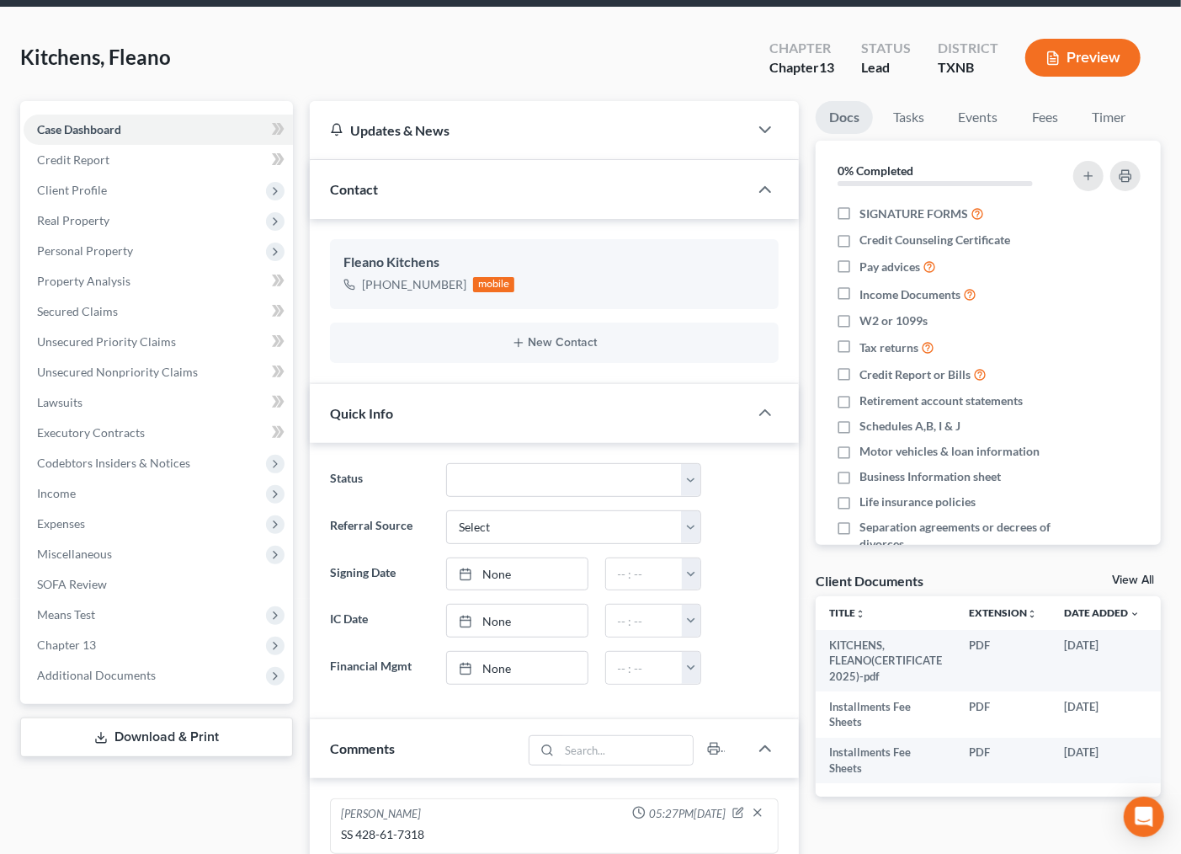
scroll to position [93, 0]
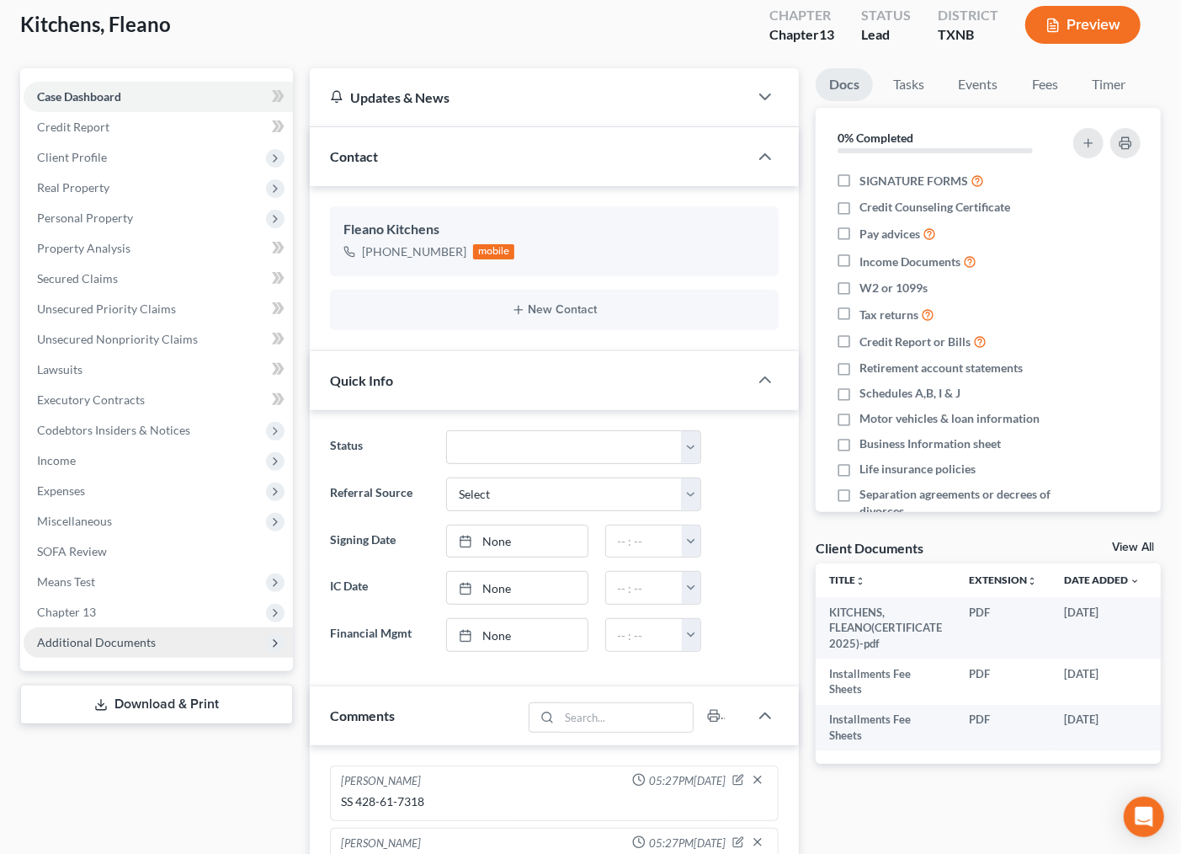
click at [194, 650] on span "Additional Documents" at bounding box center [158, 642] width 269 height 30
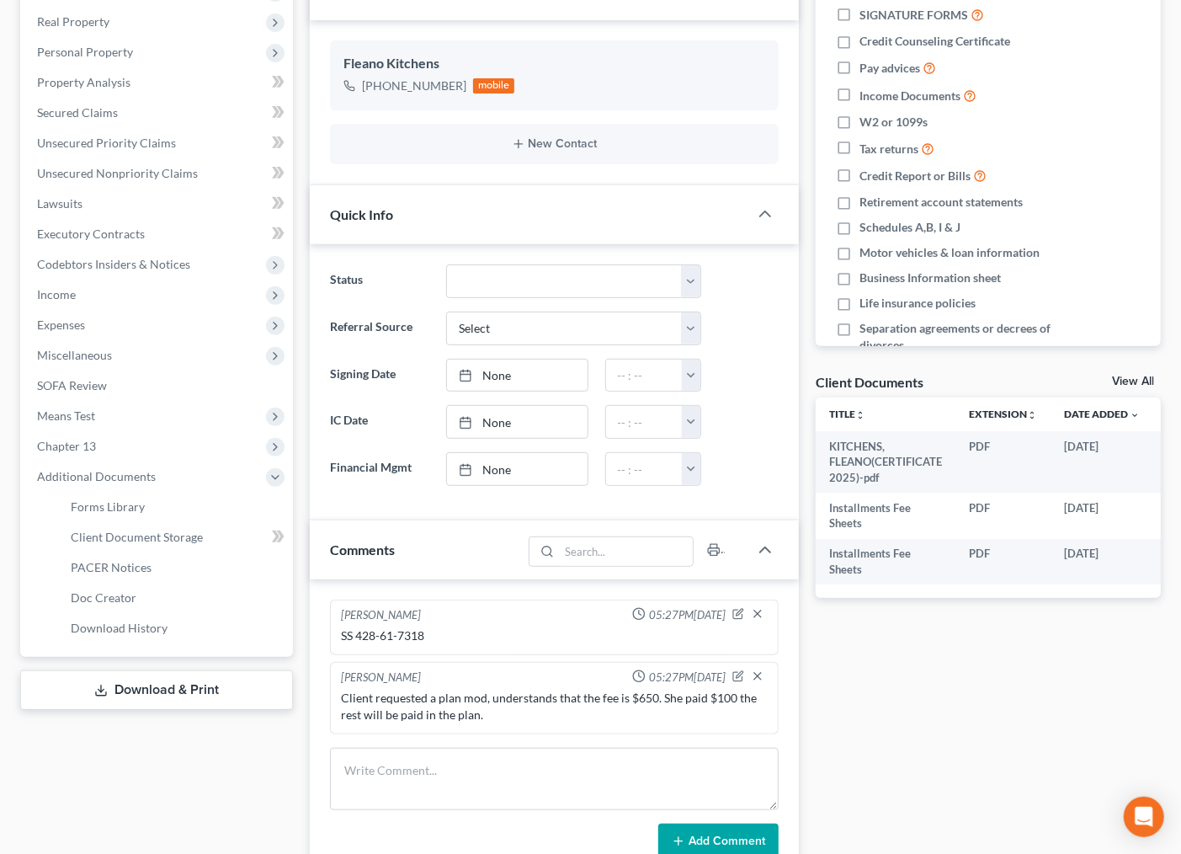
scroll to position [280, 0]
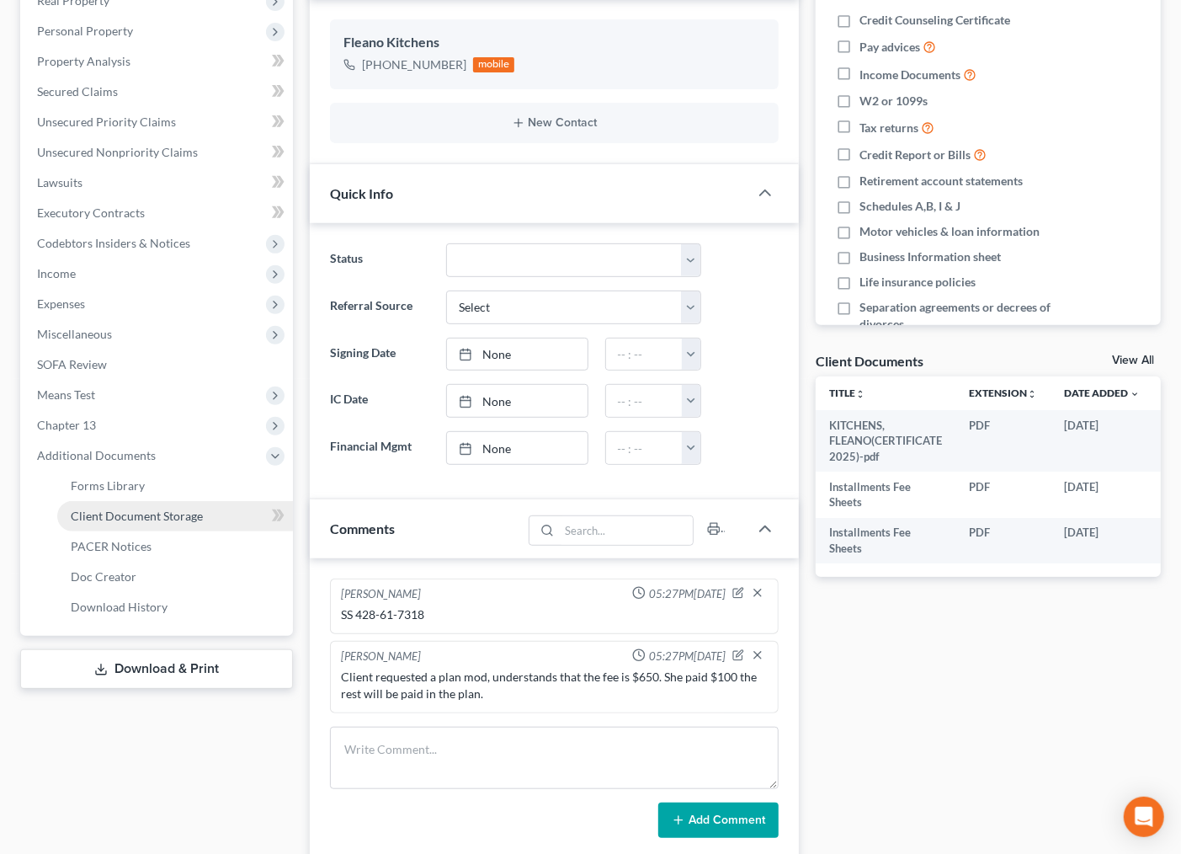
click at [163, 517] on span "Client Document Storage" at bounding box center [137, 516] width 132 height 14
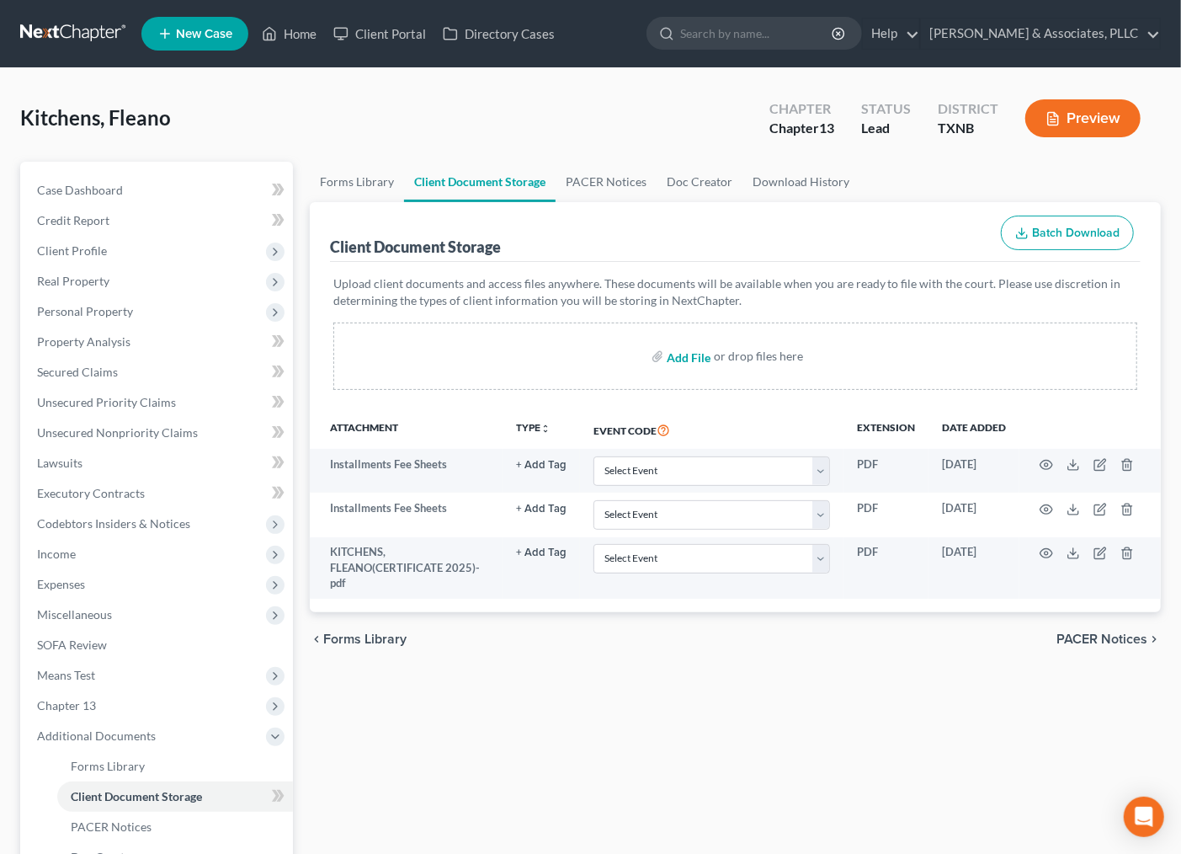
click at [684, 349] on input "file" at bounding box center [687, 356] width 40 height 30
type input "C:\fakepath\KITCHENS, FLEANO (SSC).pdf"
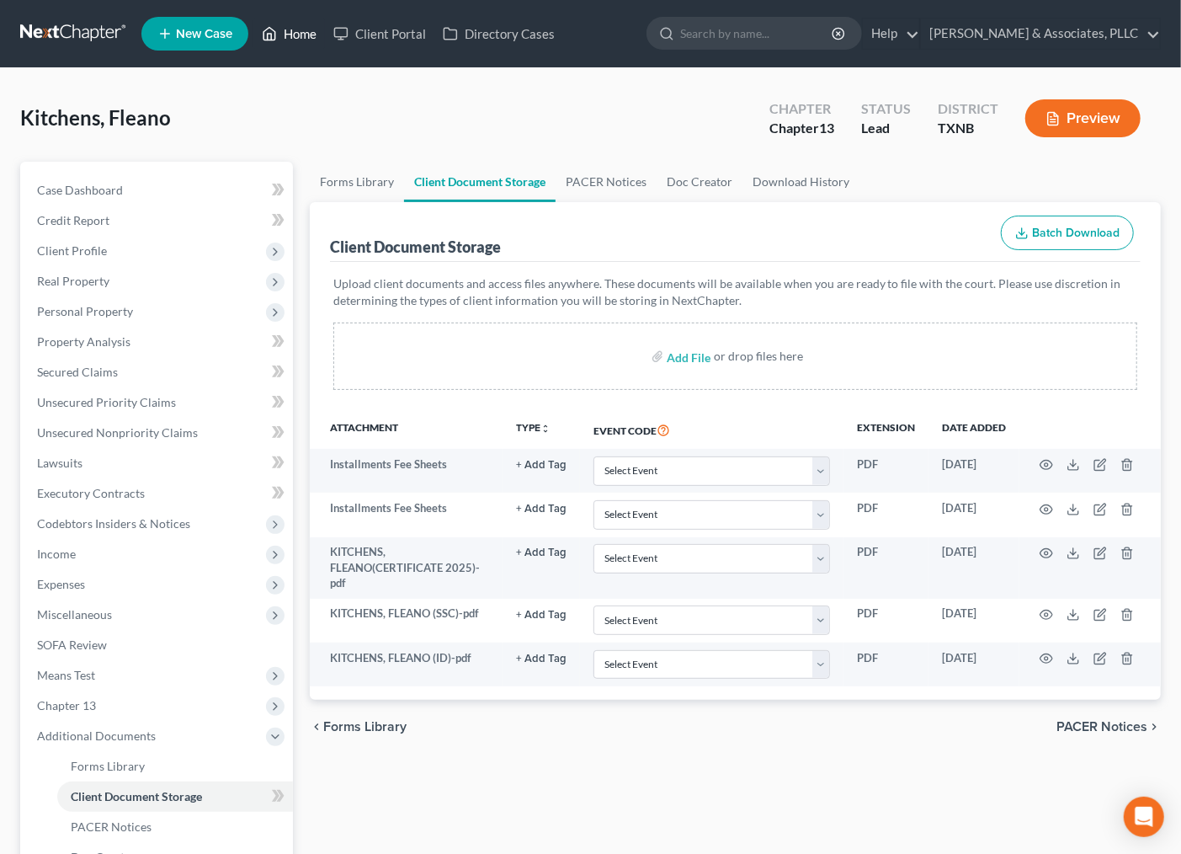
click at [317, 35] on link "Home" at bounding box center [289, 34] width 72 height 30
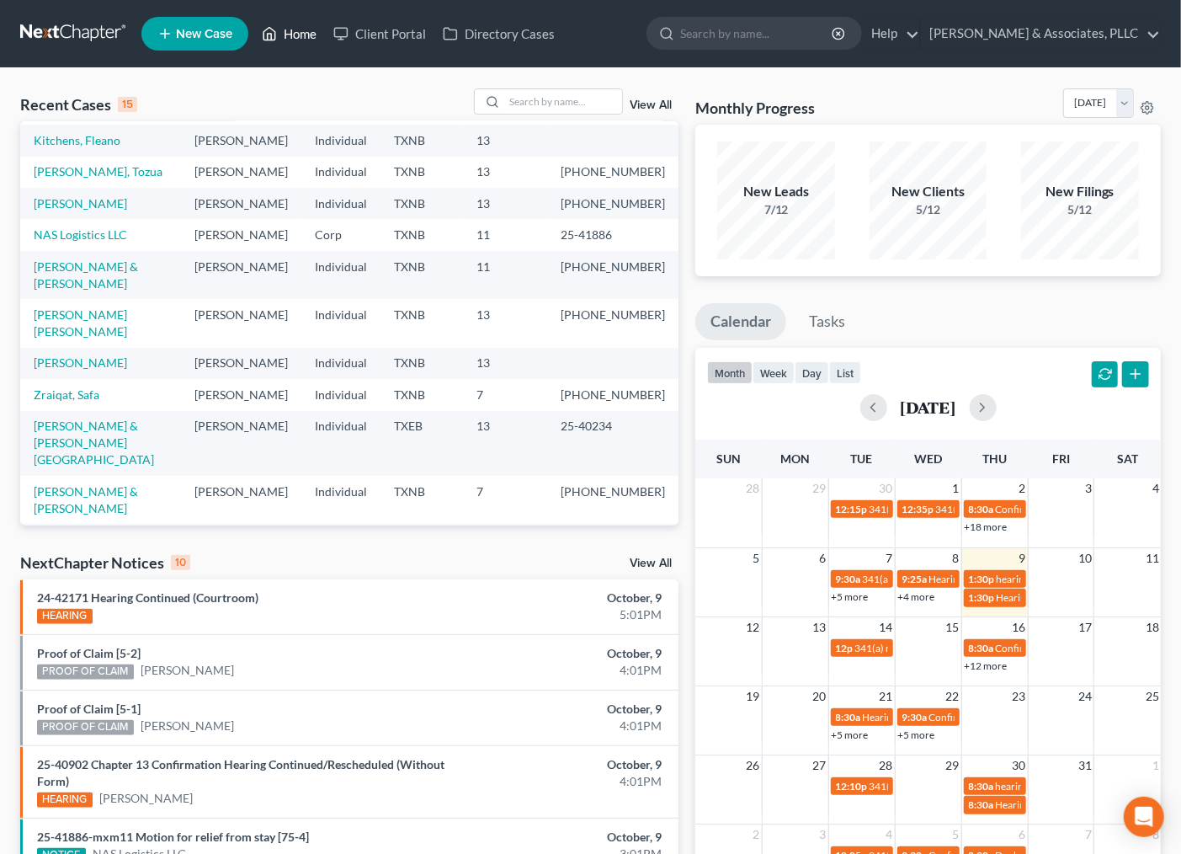
scroll to position [187, 0]
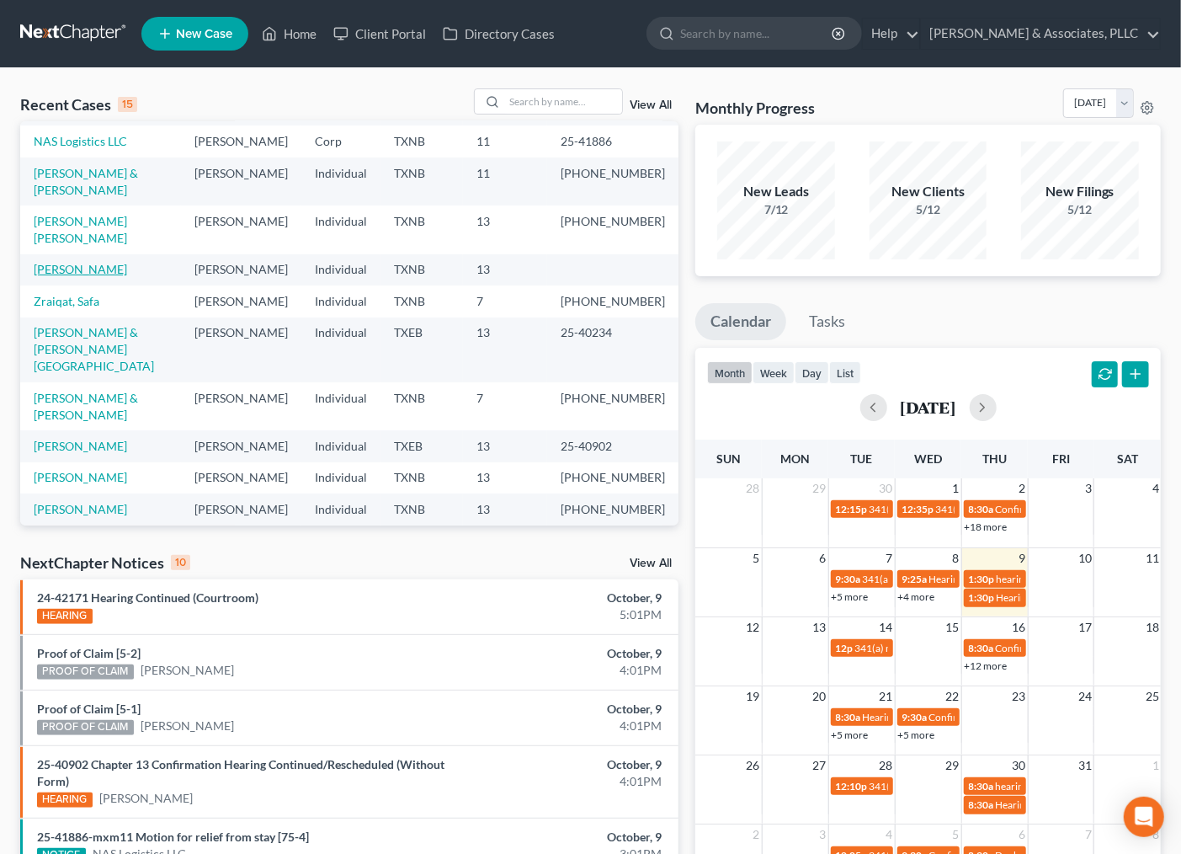
click at [123, 276] on link "[PERSON_NAME]" at bounding box center [80, 269] width 93 height 14
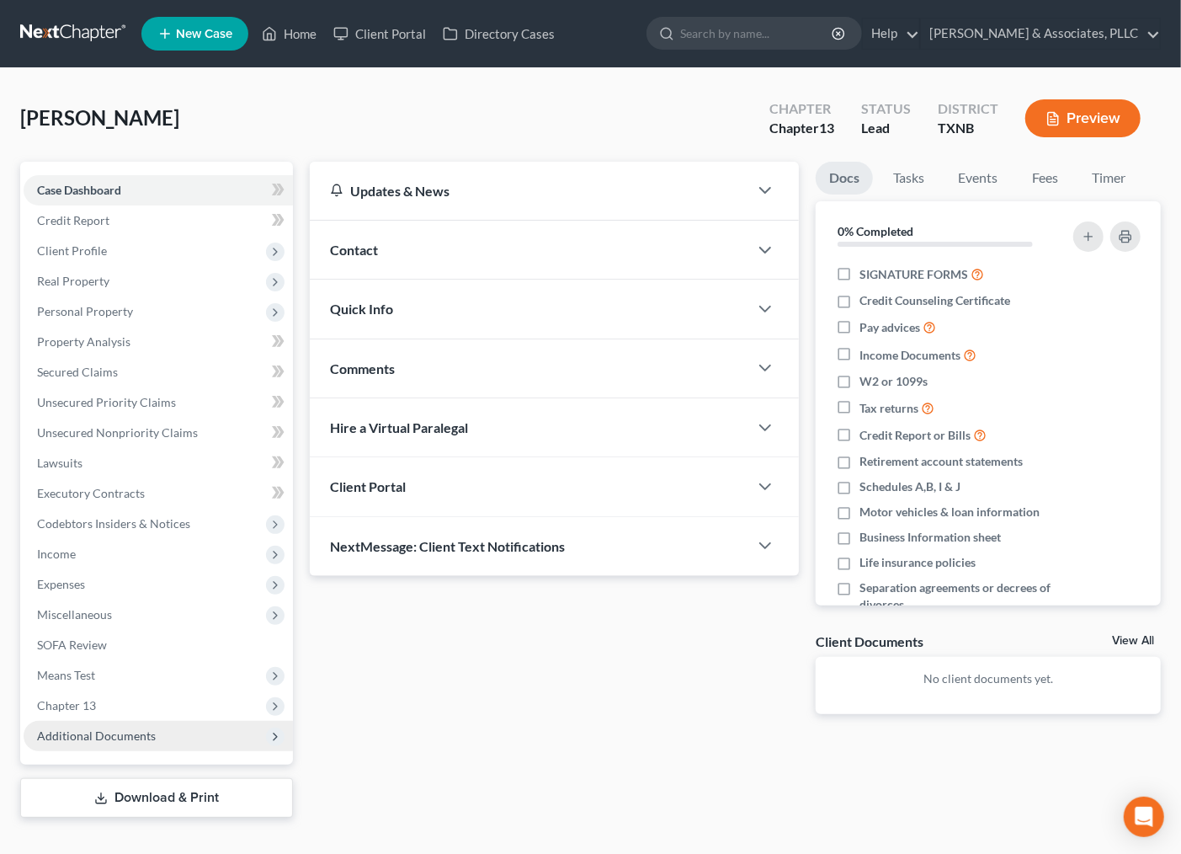
click at [97, 742] on span "Additional Documents" at bounding box center [158, 736] width 269 height 30
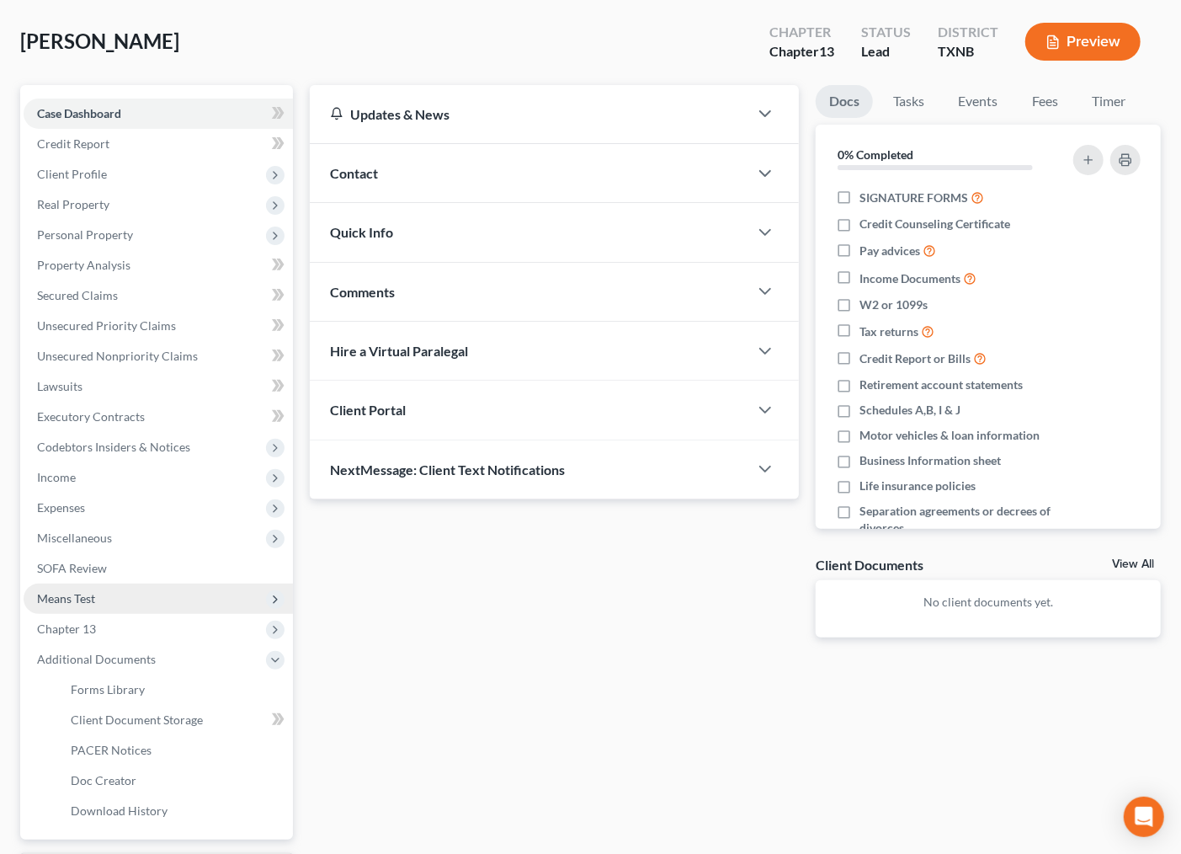
scroll to position [177, 0]
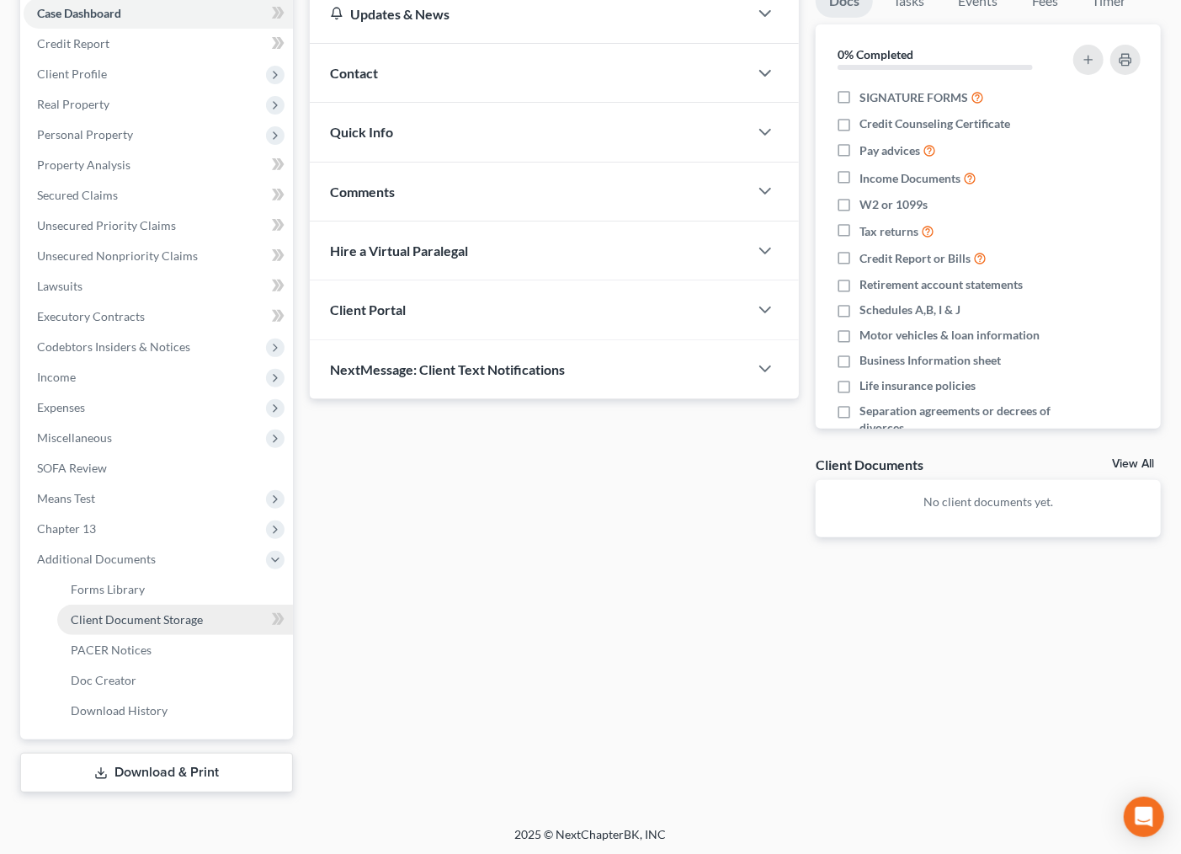
click at [148, 621] on span "Client Document Storage" at bounding box center [137, 619] width 132 height 14
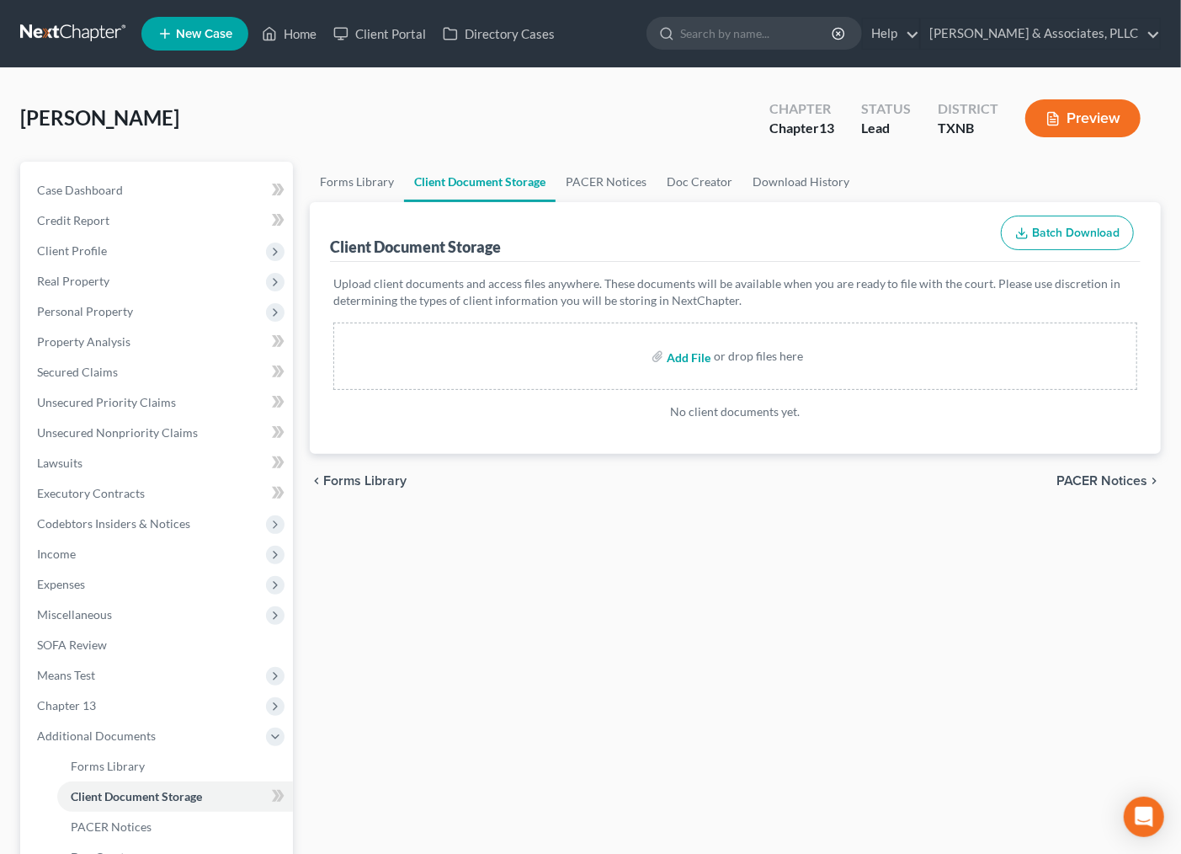
click at [680, 356] on input "file" at bounding box center [687, 356] width 40 height 30
type input "C:\fakepath\[PERSON_NAME] (CERT 2025).pdf"
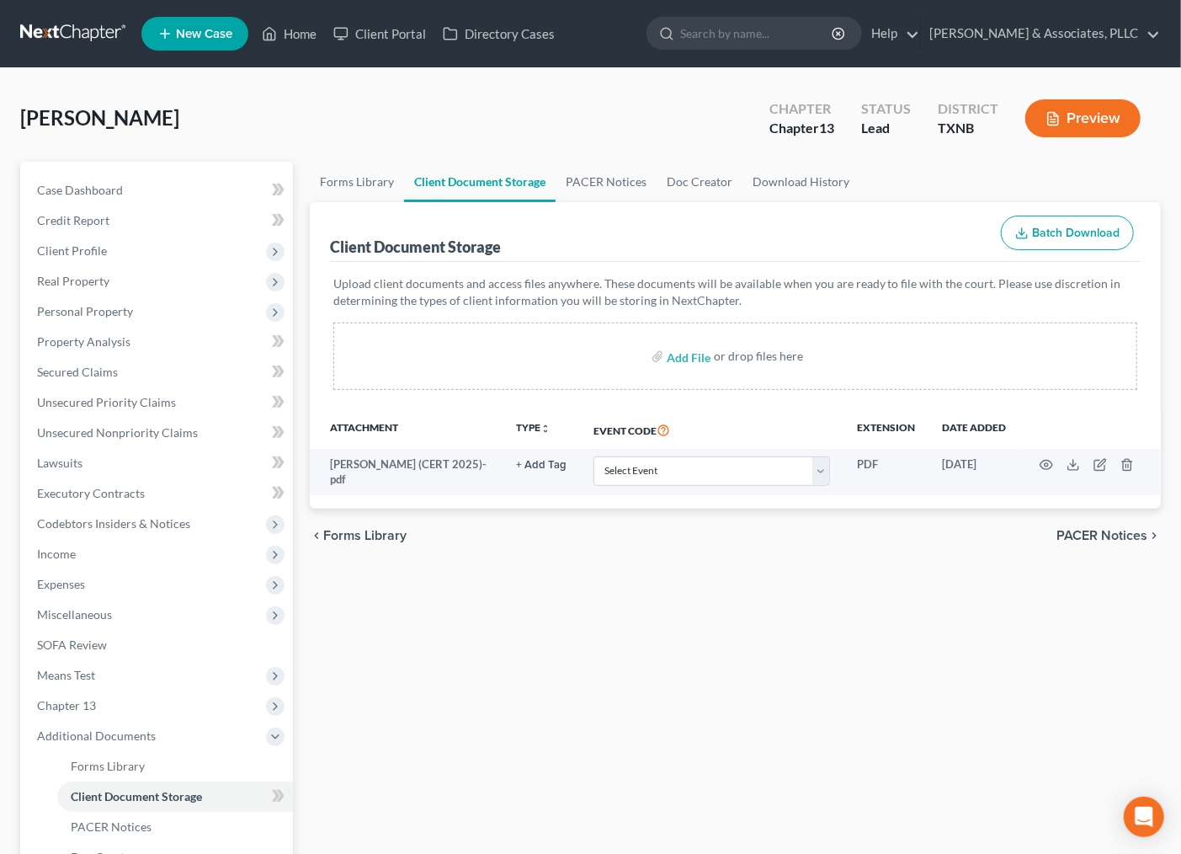
click at [1090, 532] on span "PACER Notices" at bounding box center [1102, 535] width 91 height 13
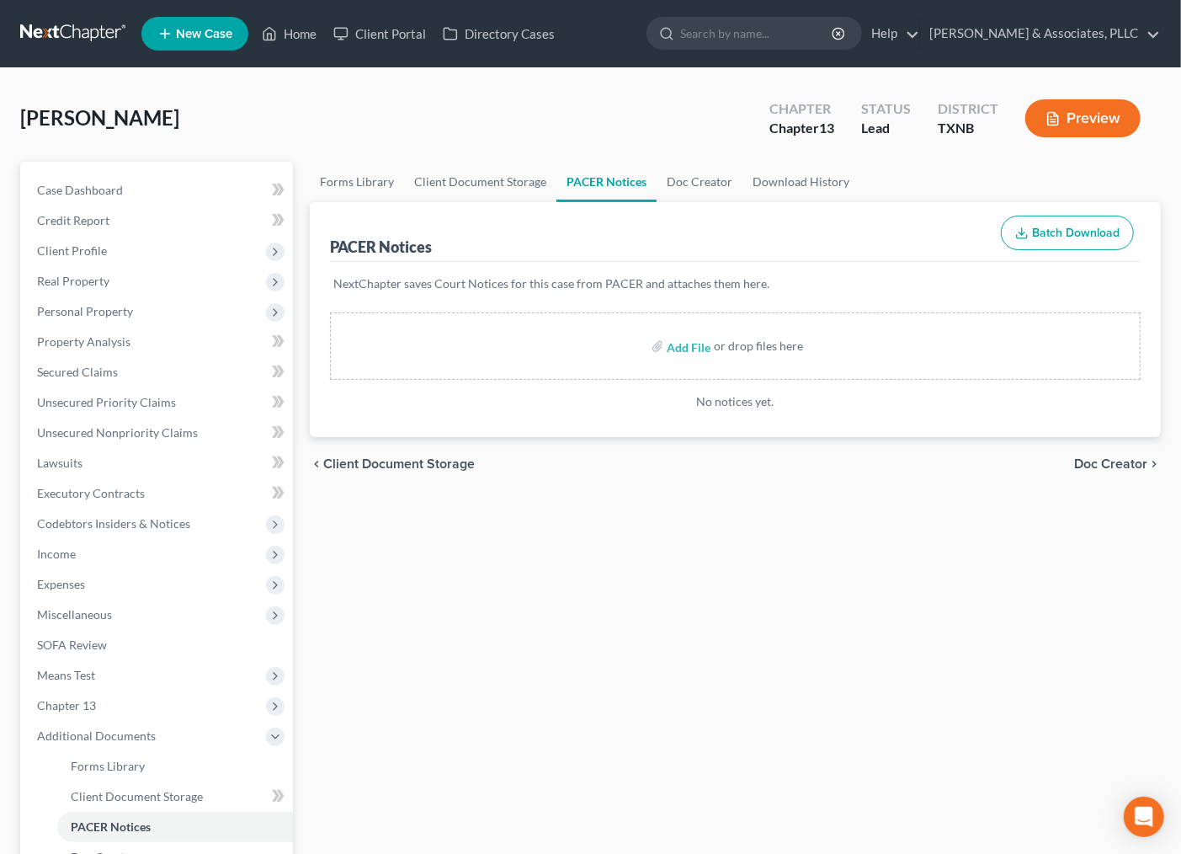
click at [389, 463] on span "Client Document Storage" at bounding box center [399, 463] width 152 height 13
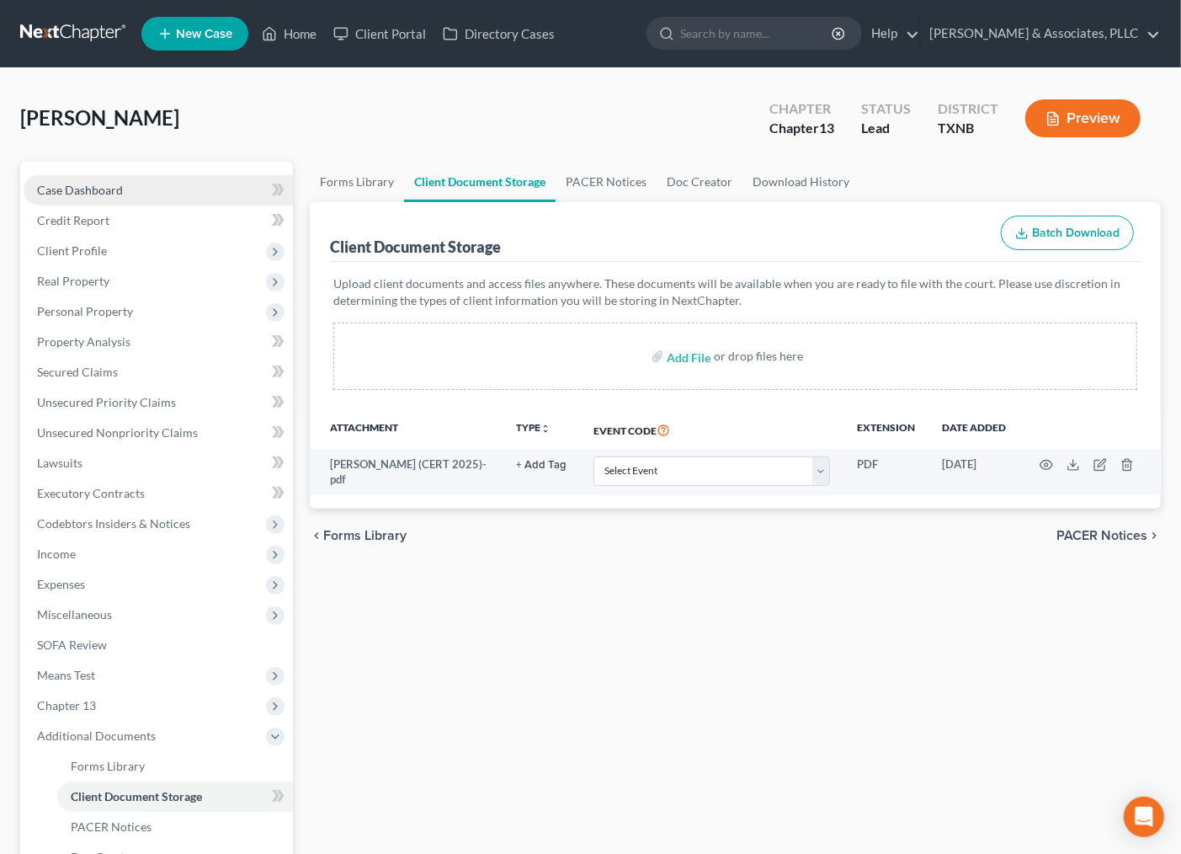
click at [156, 198] on link "Case Dashboard" at bounding box center [158, 190] width 269 height 30
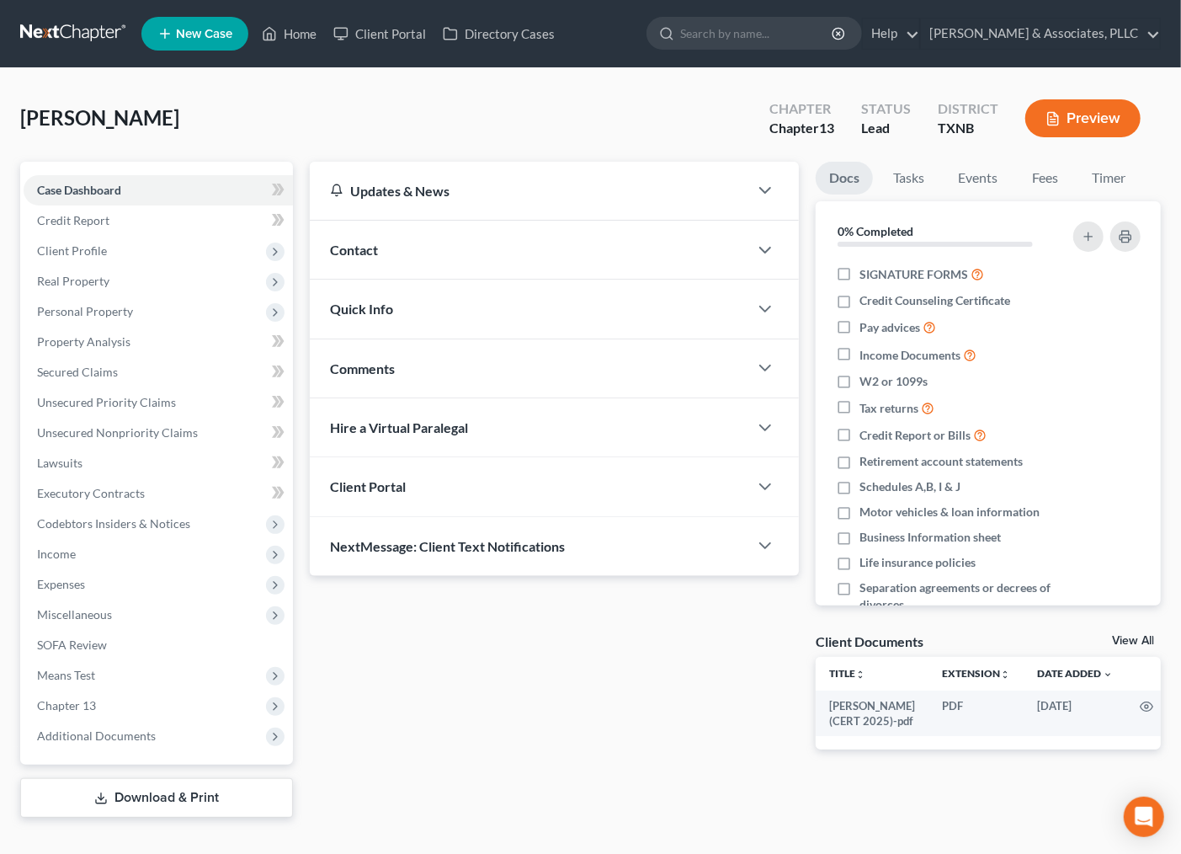
click at [400, 367] on div "Comments" at bounding box center [530, 368] width 440 height 58
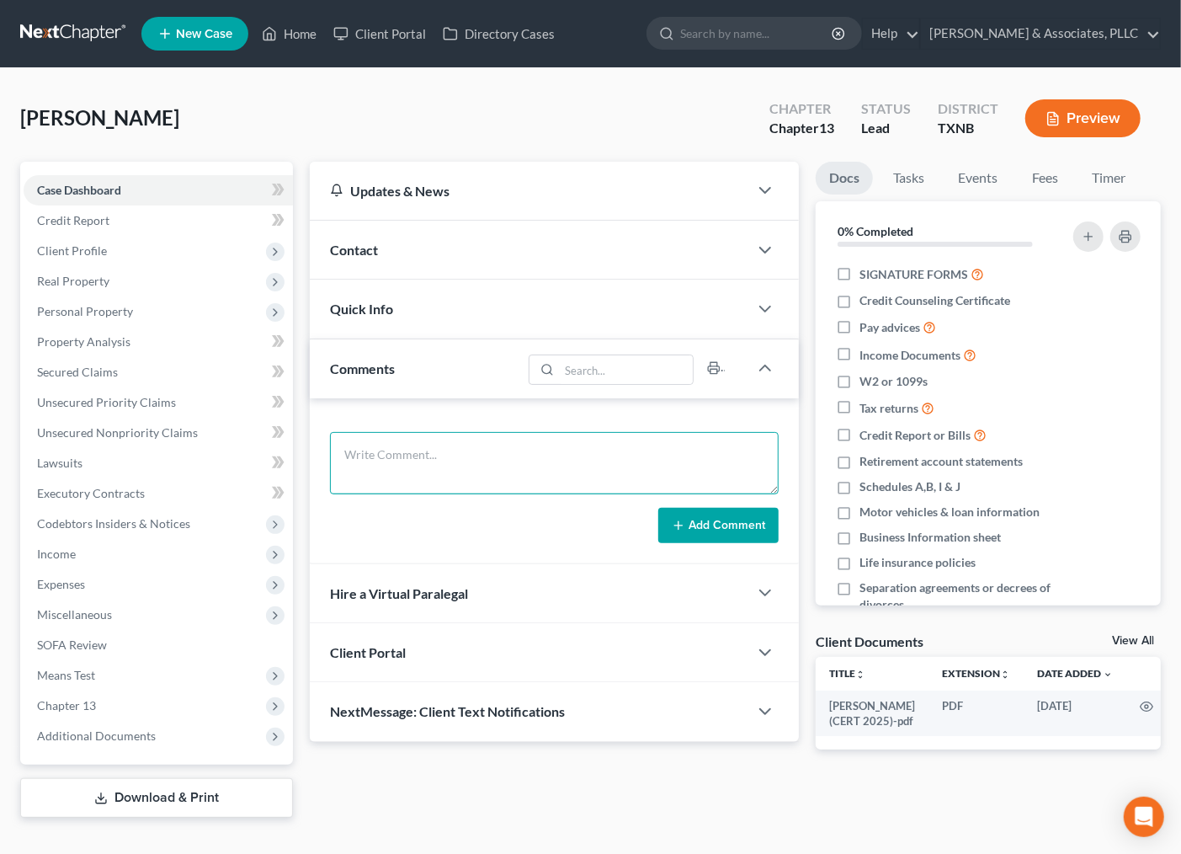
click at [371, 472] on textarea at bounding box center [555, 463] width 450 height 62
type textarea "SS640-92"
click at [751, 523] on button "Add Comment" at bounding box center [718, 525] width 120 height 35
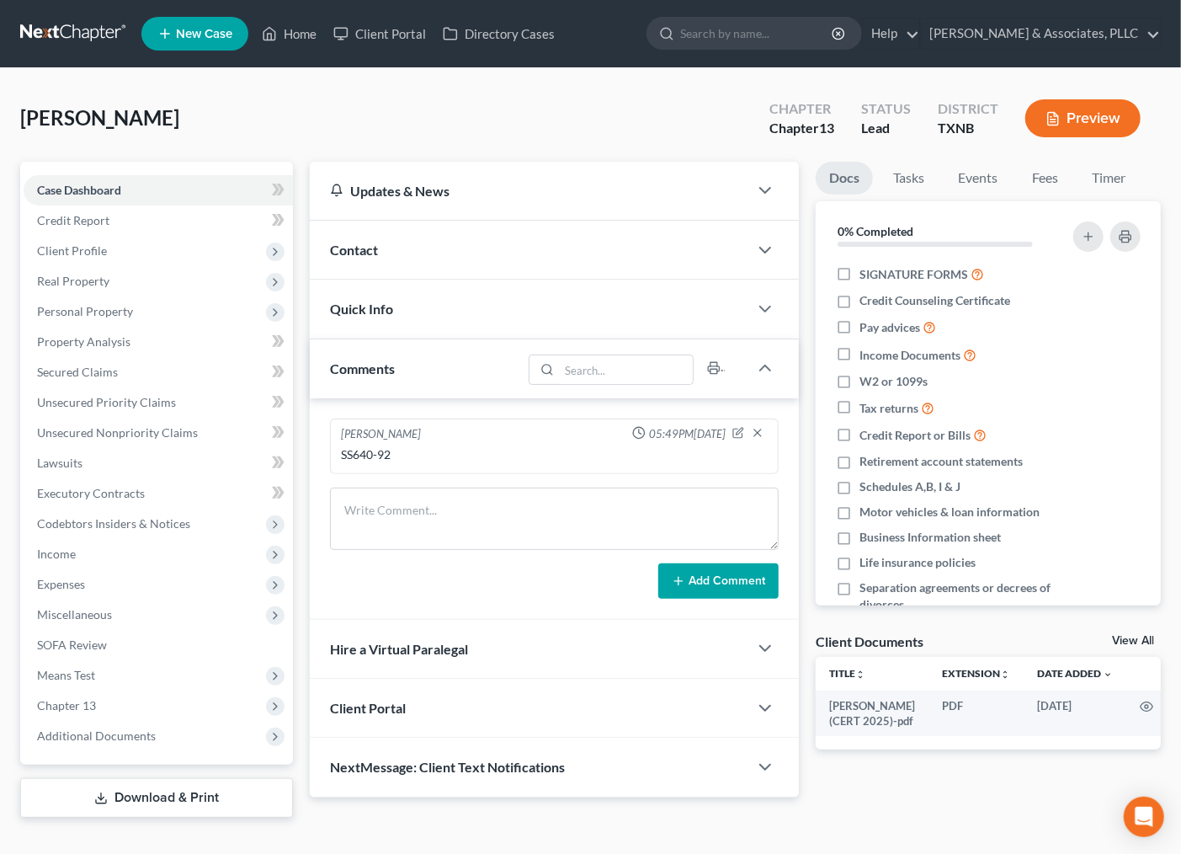
drag, startPoint x: 482, startPoint y: 275, endPoint x: 696, endPoint y: 272, distance: 213.9
click at [482, 275] on div "Contact" at bounding box center [530, 250] width 440 height 58
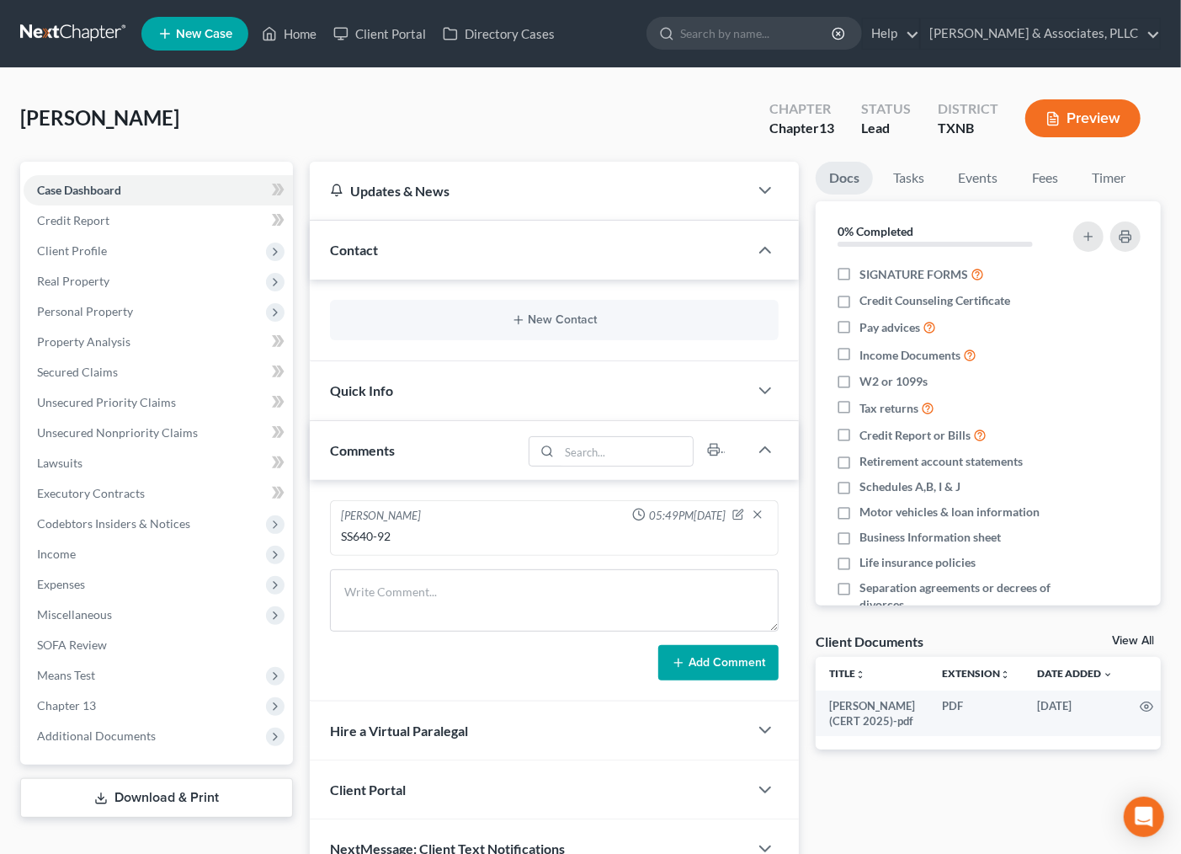
click at [548, 310] on div "New Contact" at bounding box center [555, 320] width 450 height 40
click at [537, 323] on button "New Contact" at bounding box center [555, 319] width 423 height 13
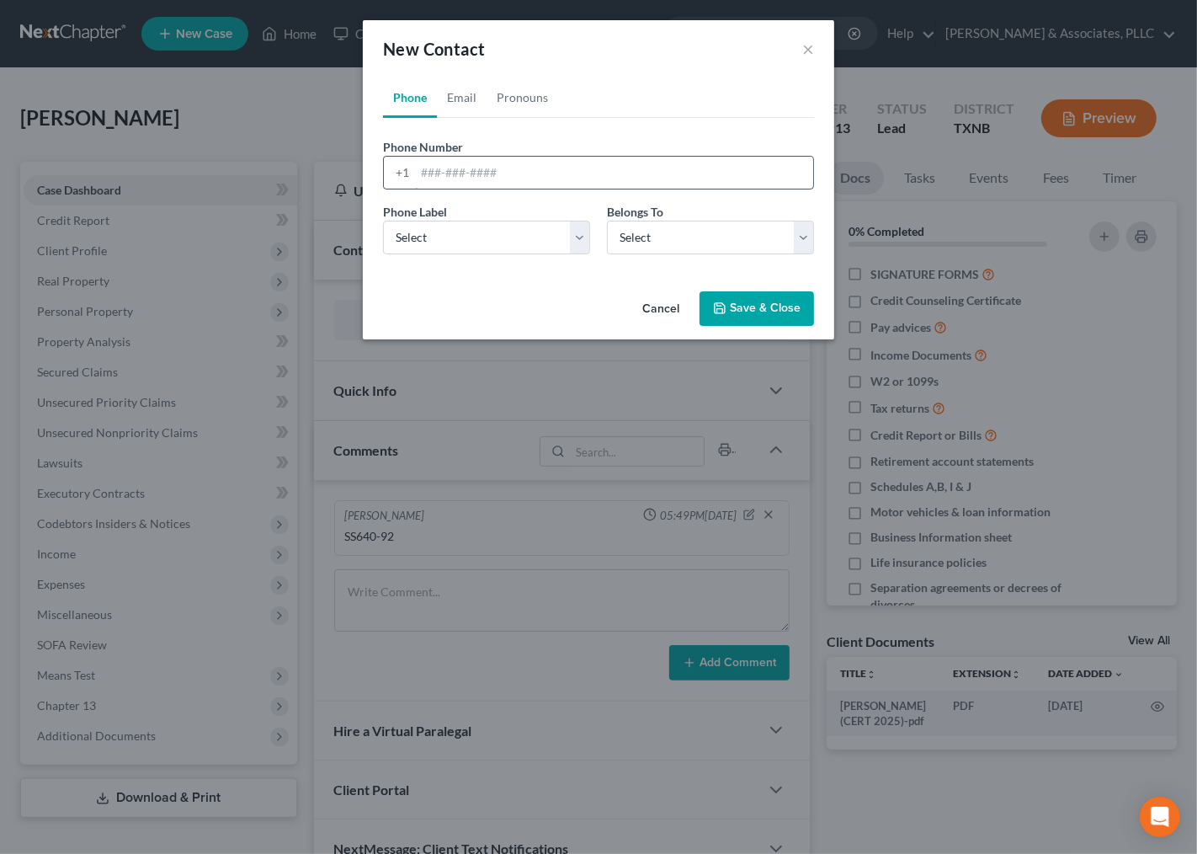
click at [520, 180] on input "tel" at bounding box center [614, 173] width 398 height 32
type input "6"
type input "[PHONE_NUMBER]"
click at [551, 254] on div "Phone Label * Select Mobile Home Work Other Belongs To * Select Client Other" at bounding box center [599, 235] width 448 height 65
click at [502, 237] on select "Select Mobile Home Work Other" at bounding box center [486, 238] width 207 height 34
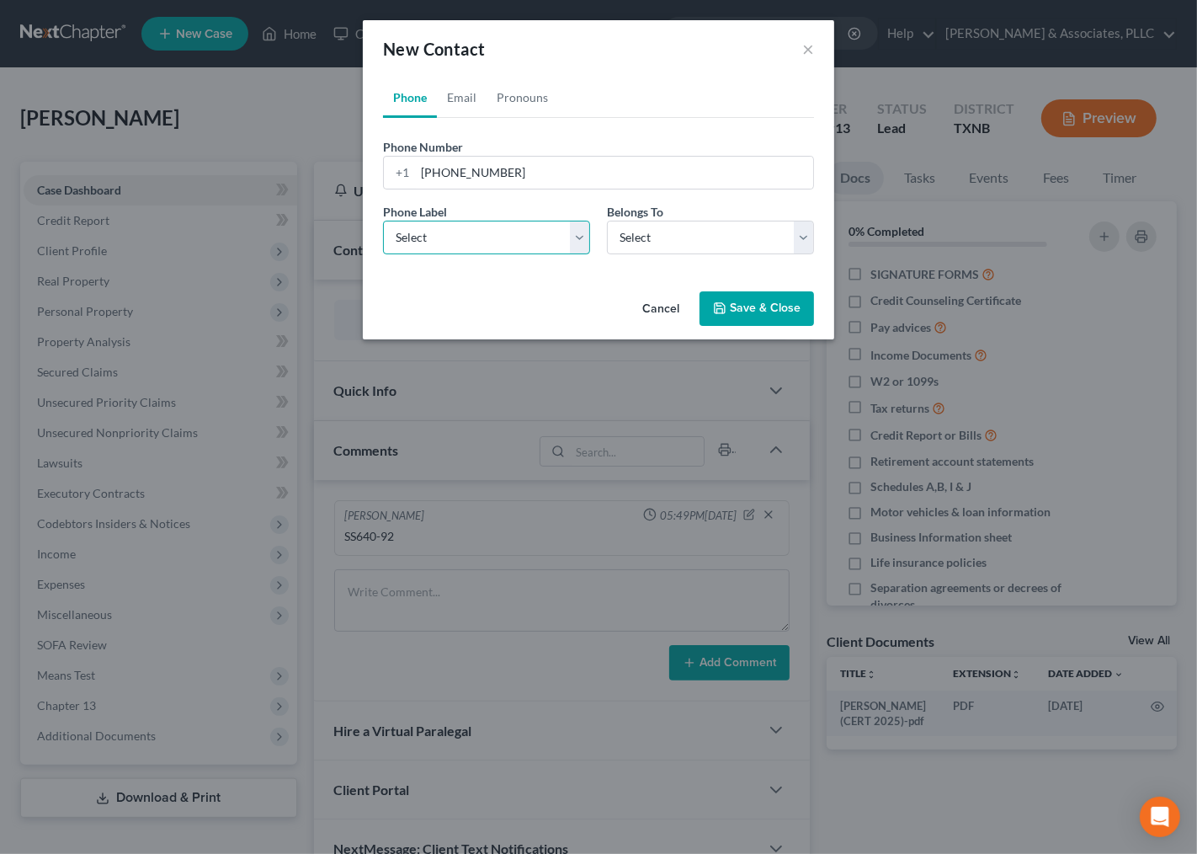
select select "0"
click at [383, 221] on select "Select Mobile Home Work Other" at bounding box center [486, 238] width 207 height 34
click at [642, 238] on select "Select Client Other" at bounding box center [710, 238] width 207 height 34
select select "0"
click at [607, 221] on select "Select Client Other" at bounding box center [710, 238] width 207 height 34
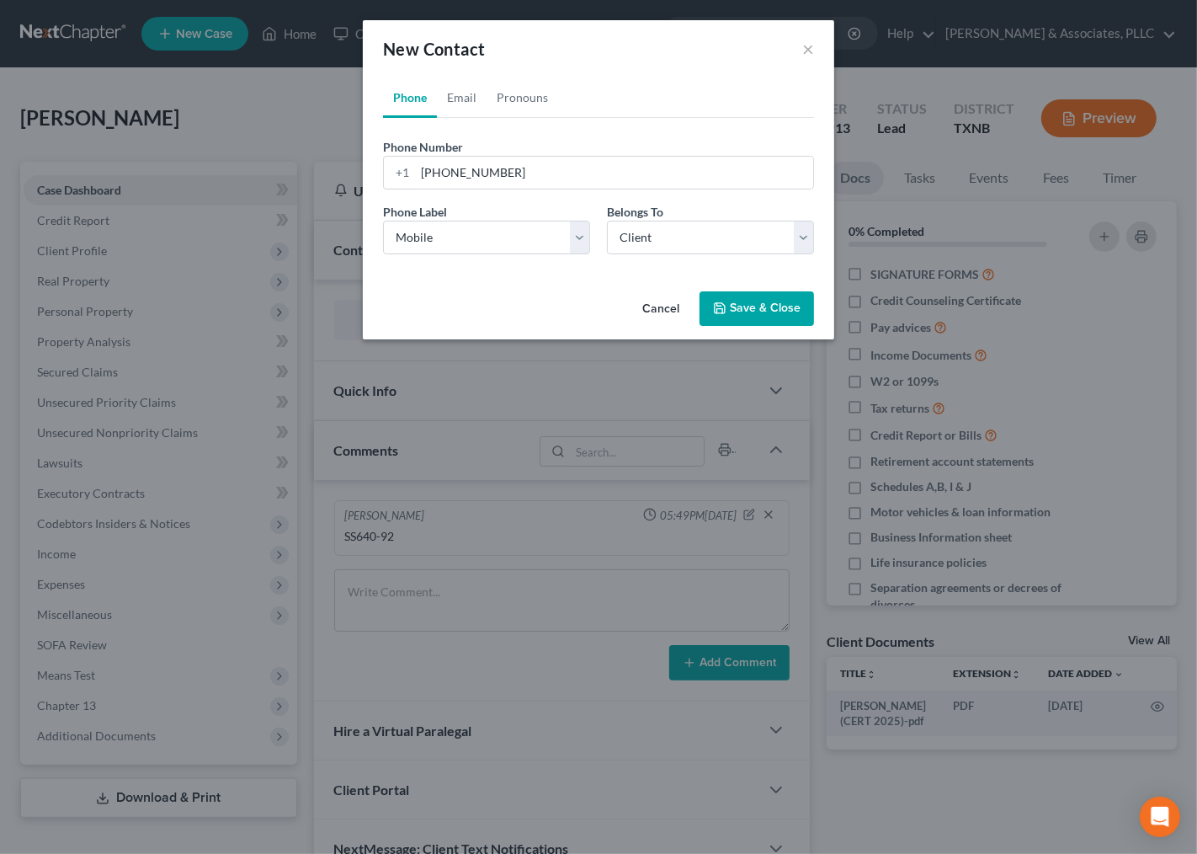
click at [749, 309] on button "Save & Close" at bounding box center [757, 308] width 115 height 35
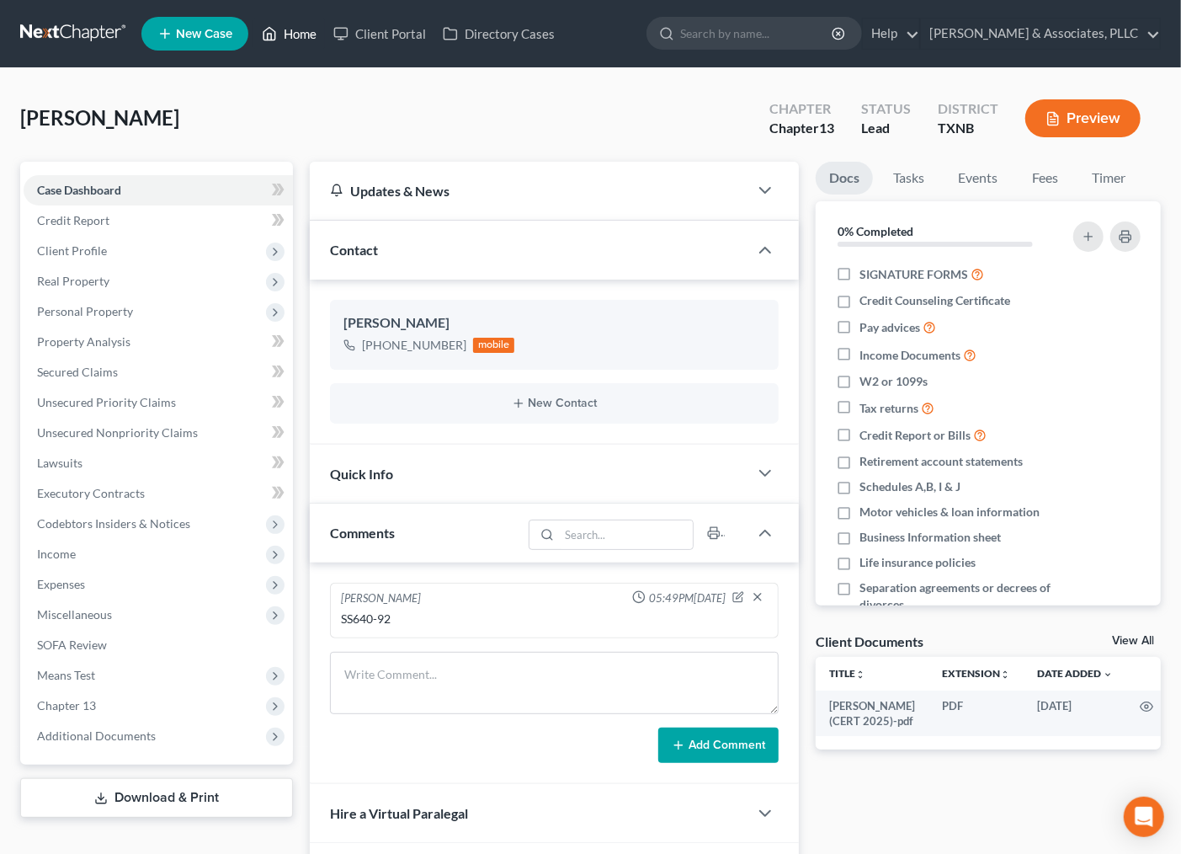
click at [304, 29] on link "Home" at bounding box center [289, 34] width 72 height 30
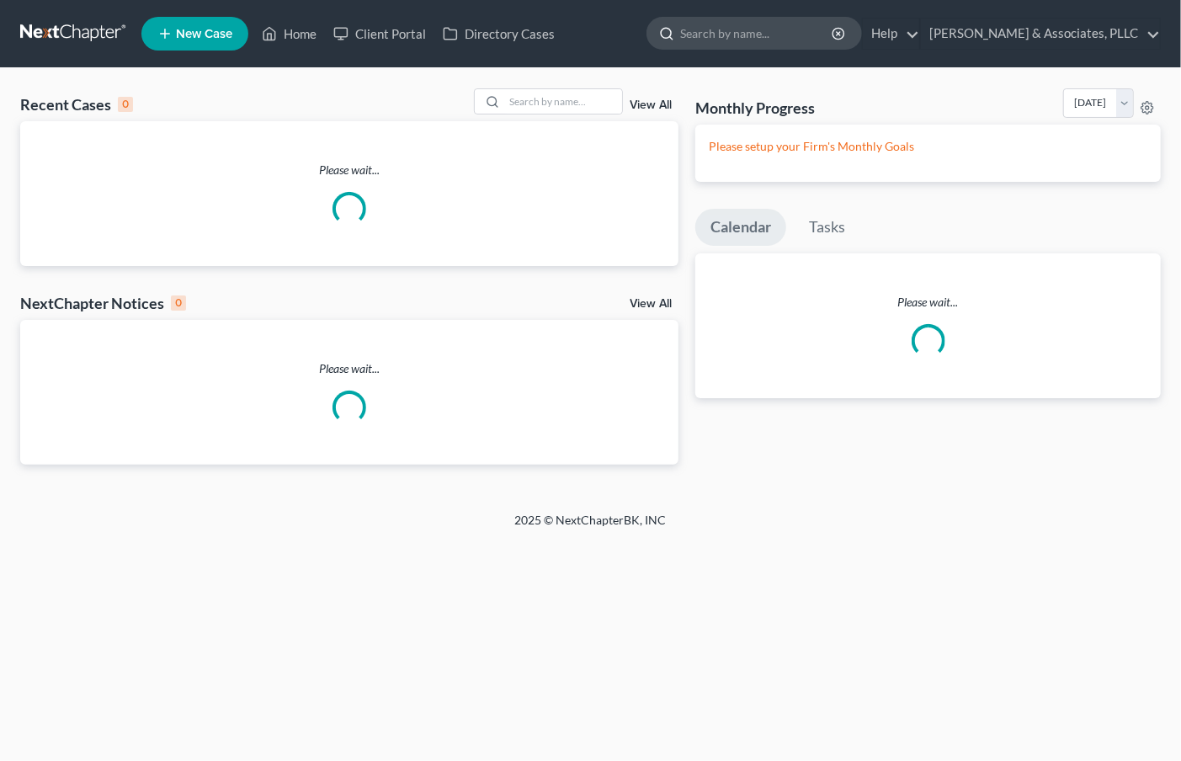
click at [785, 40] on input "search" at bounding box center [757, 33] width 154 height 31
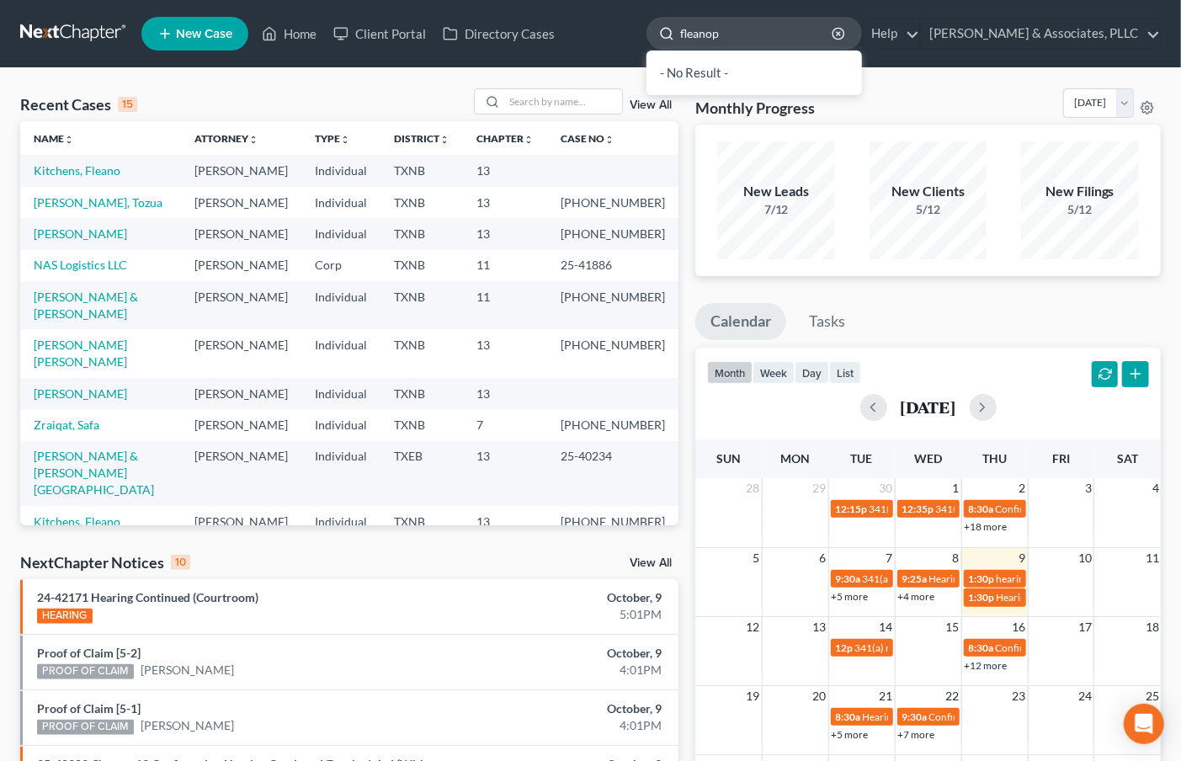
type input "fleano"
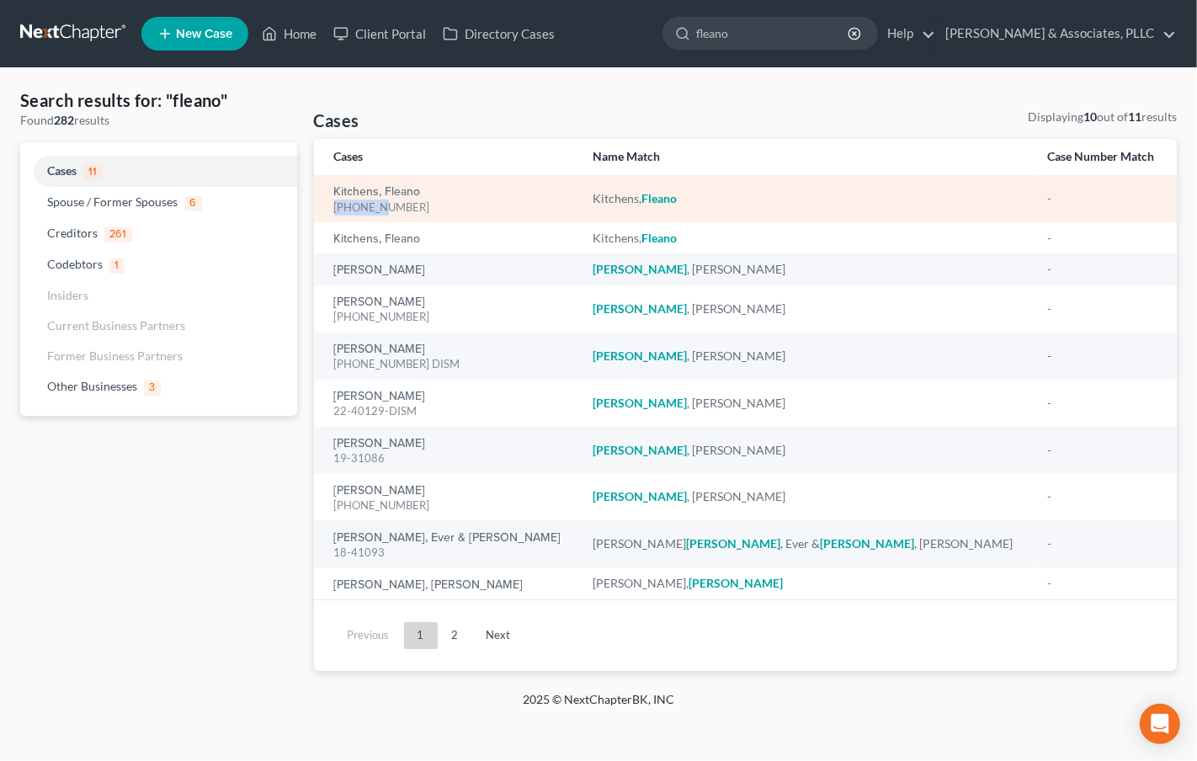
drag, startPoint x: 380, startPoint y: 206, endPoint x: 331, endPoint y: 213, distance: 49.3
click at [327, 213] on td "Kitchens, Fleano 22-40499-13" at bounding box center [446, 198] width 265 height 47
copy div "22-40499"
click at [365, 188] on link "Kitchens, Fleano" at bounding box center [377, 192] width 87 height 12
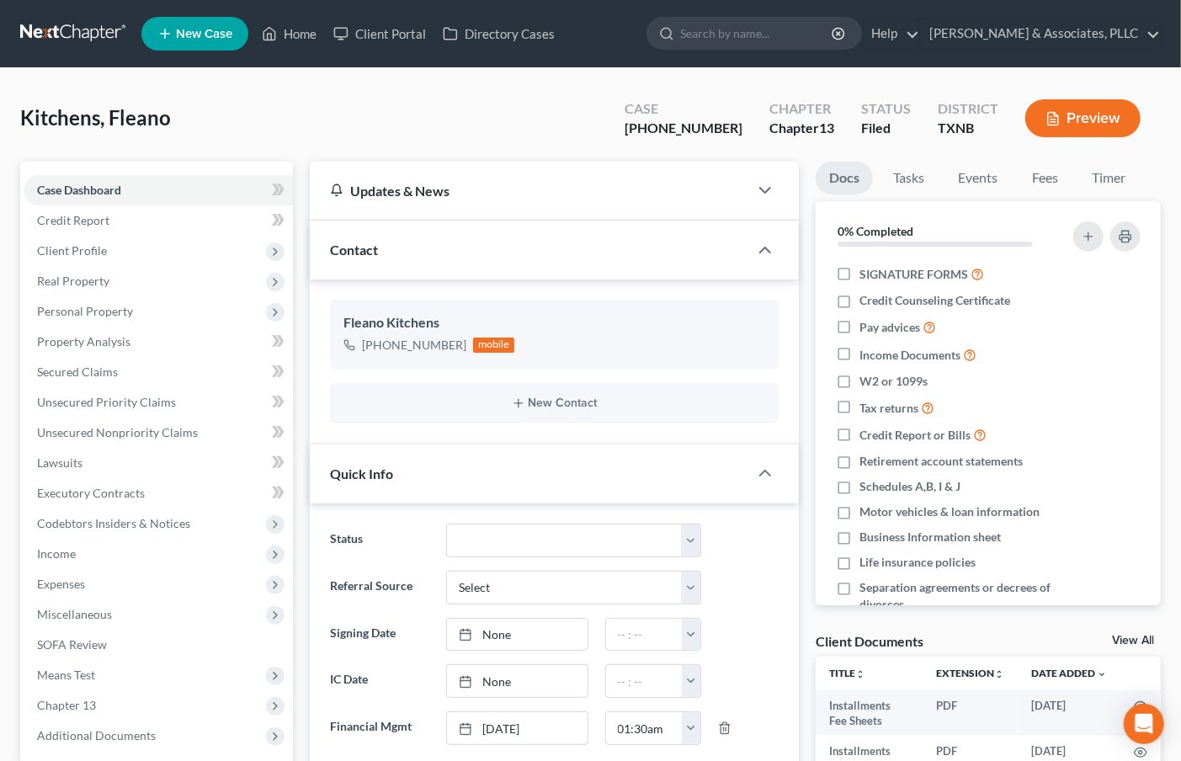
click at [733, 62] on nav "Home New Case Client Portal Directory Cases Andrew Nichols & Associates, PLLC i…" at bounding box center [590, 33] width 1181 height 67
click at [744, 24] on input "search" at bounding box center [757, 33] width 154 height 31
type input "TURNER"
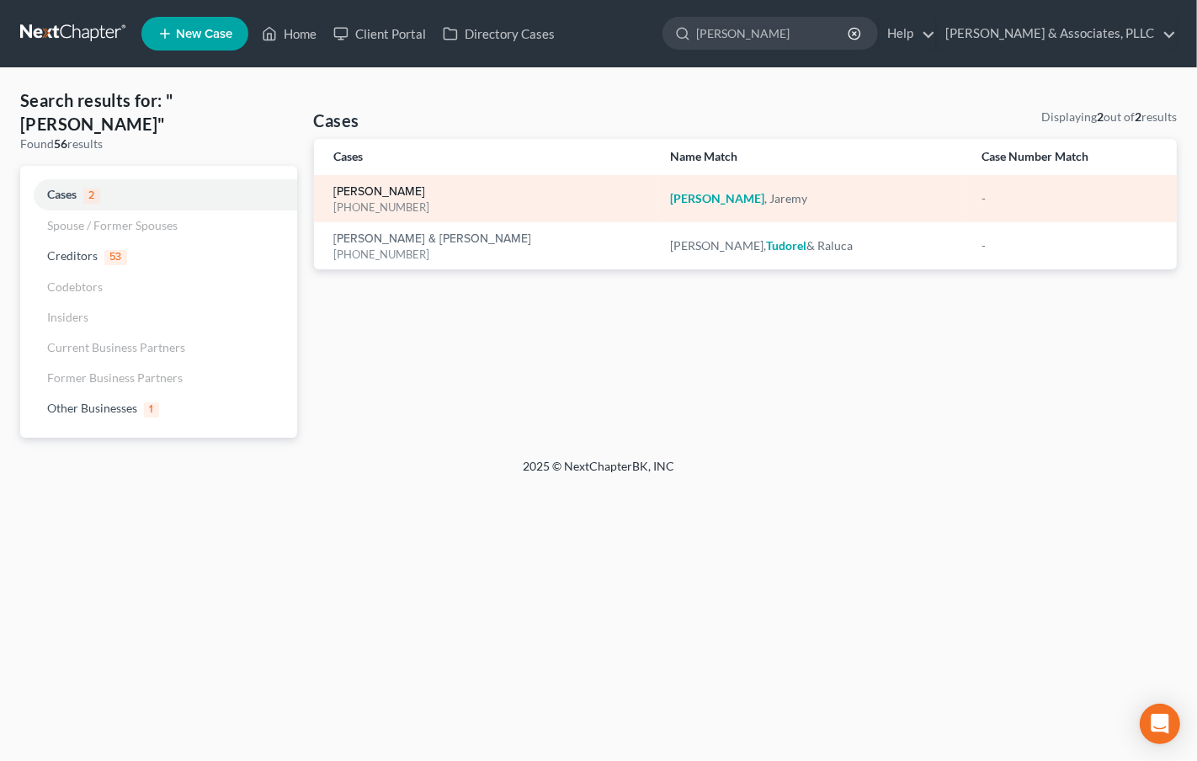
click at [354, 188] on link "[PERSON_NAME]" at bounding box center [380, 192] width 92 height 12
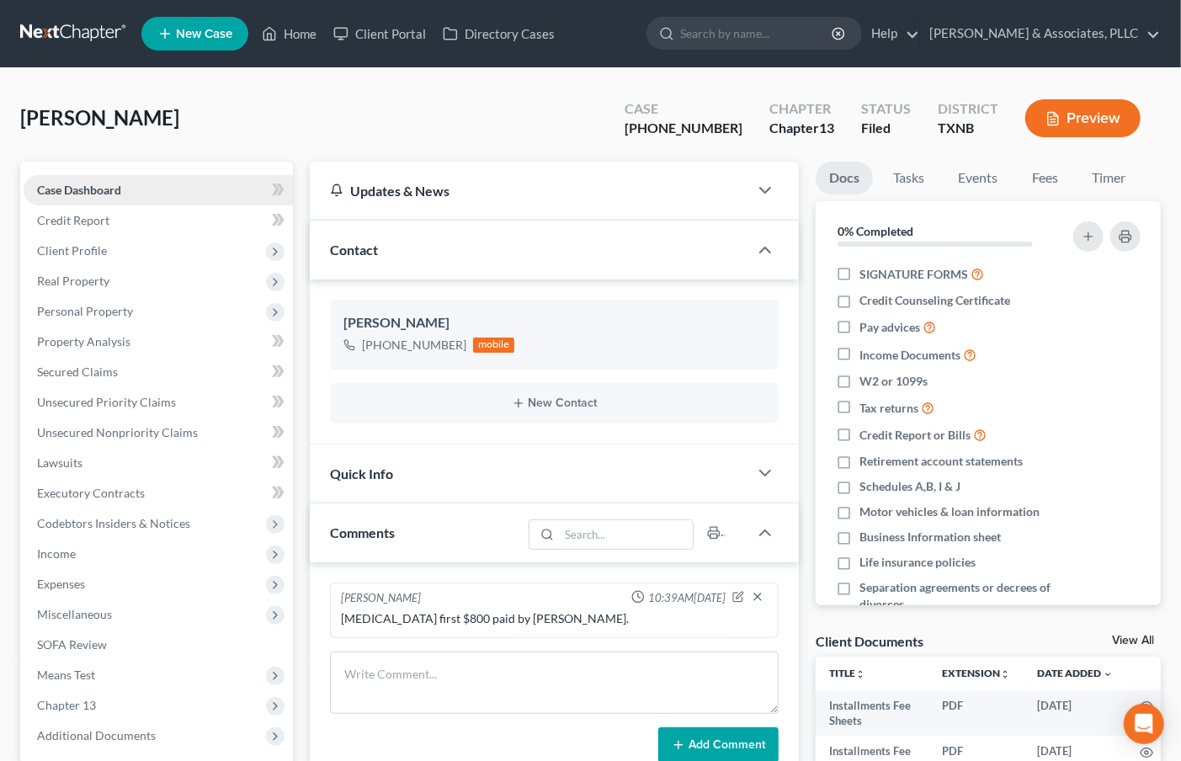
click at [72, 187] on span "Case Dashboard" at bounding box center [79, 190] width 84 height 14
click at [491, 135] on div "Turner, Jaremy Upgraded Case 25-43615-13 Chapter Chapter 13 Status Filed Distri…" at bounding box center [590, 124] width 1141 height 73
